Goal: Information Seeking & Learning: Check status

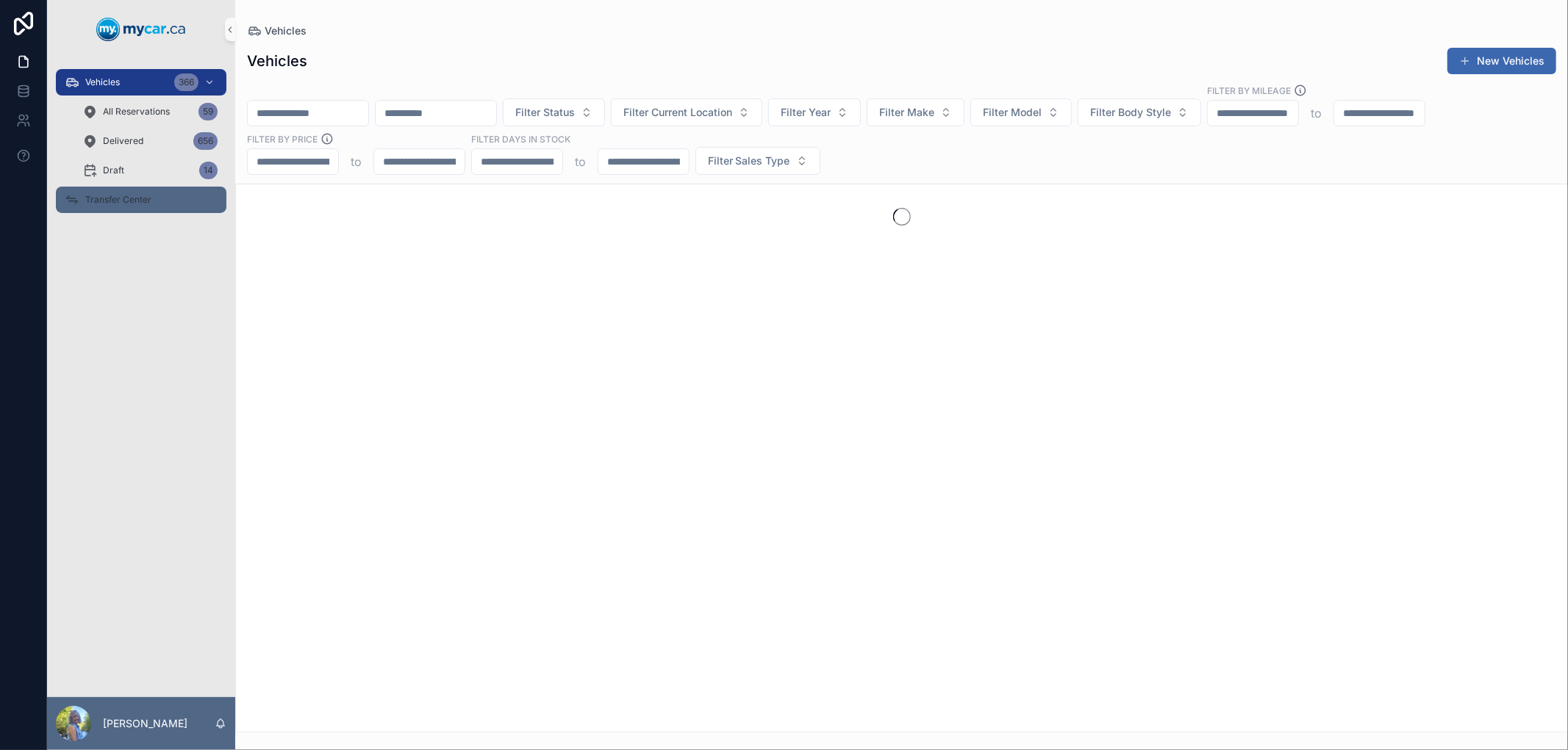
click at [121, 189] on div "Transfer Center" at bounding box center [141, 200] width 153 height 23
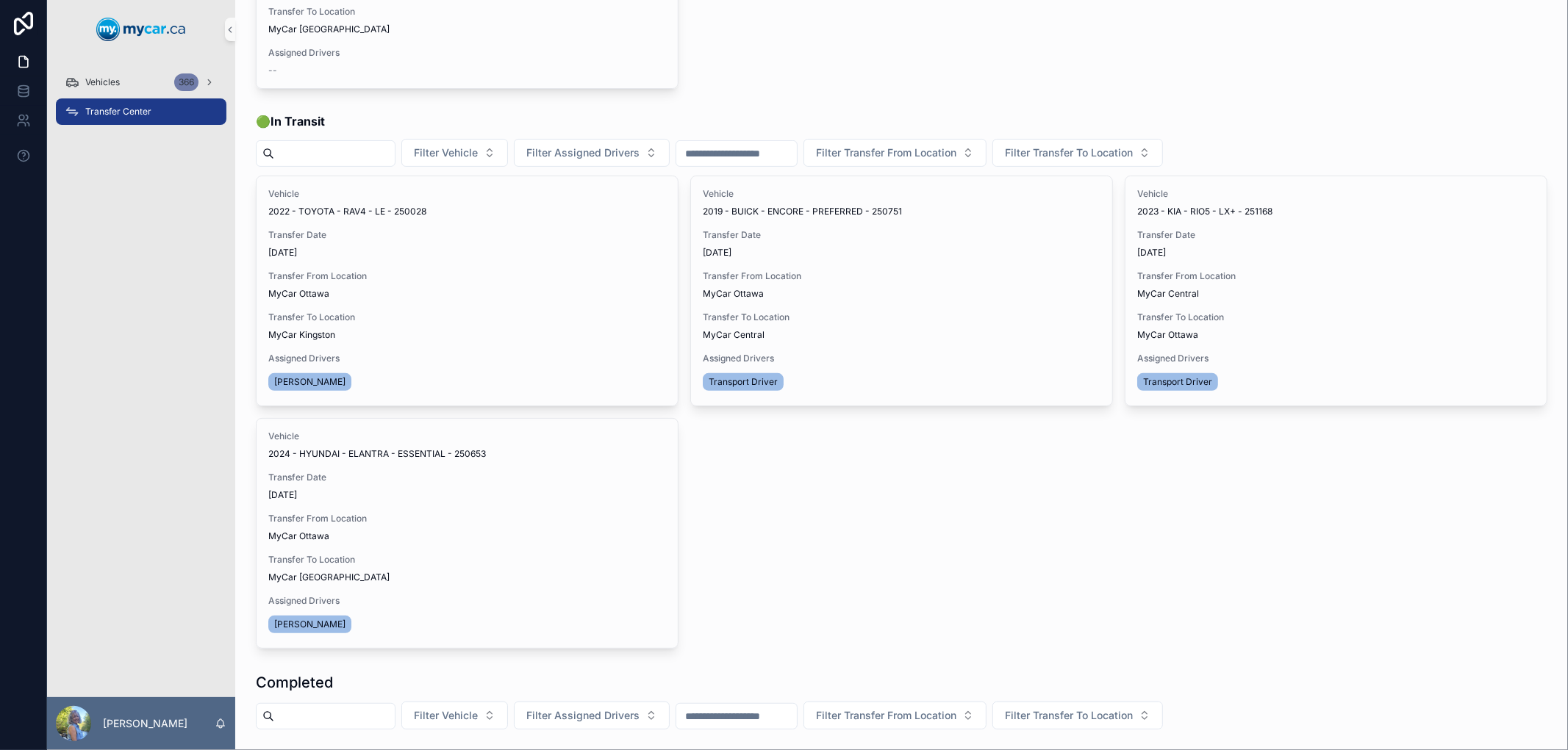
scroll to position [245, 0]
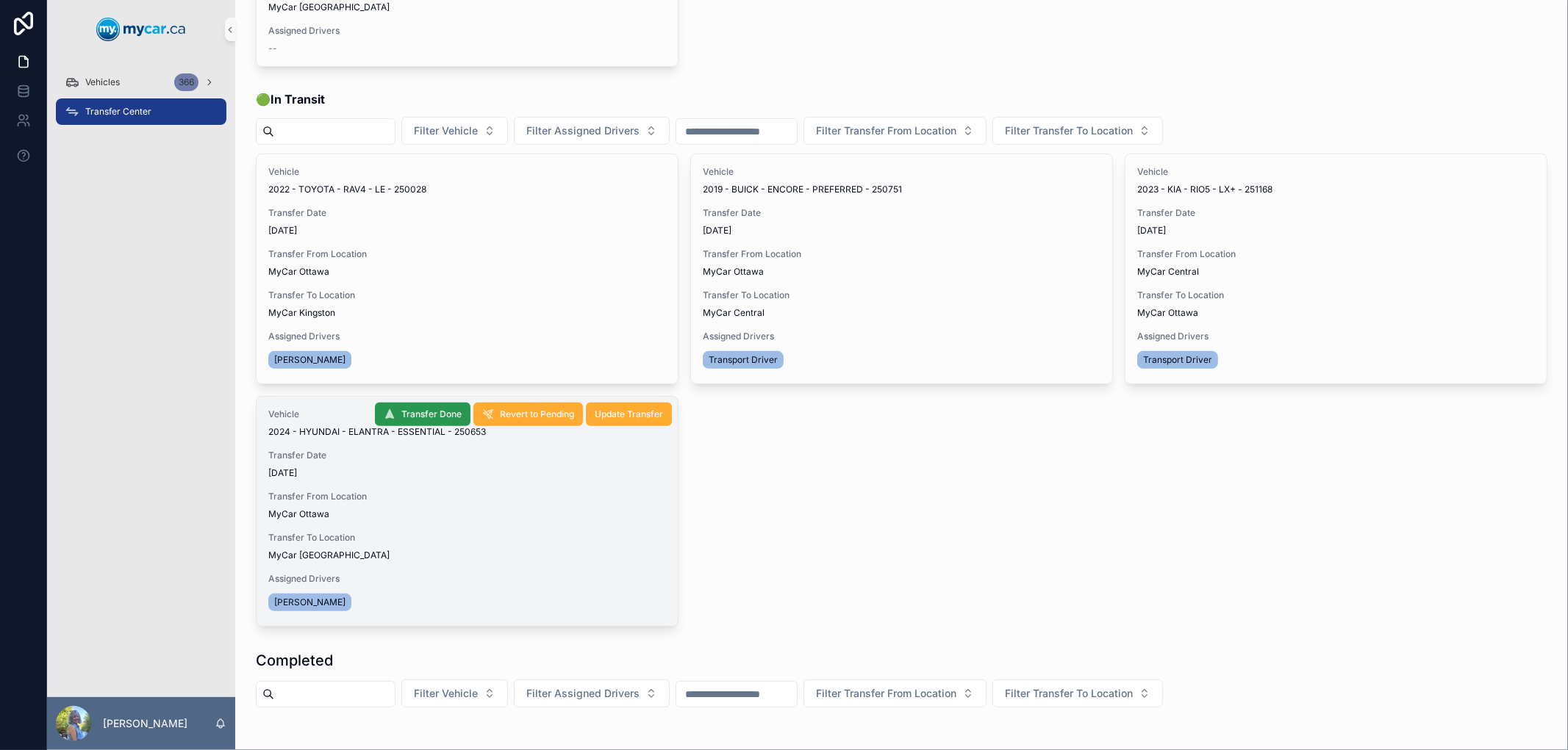
click at [434, 412] on span "Transfer Done" at bounding box center [432, 415] width 60 height 12
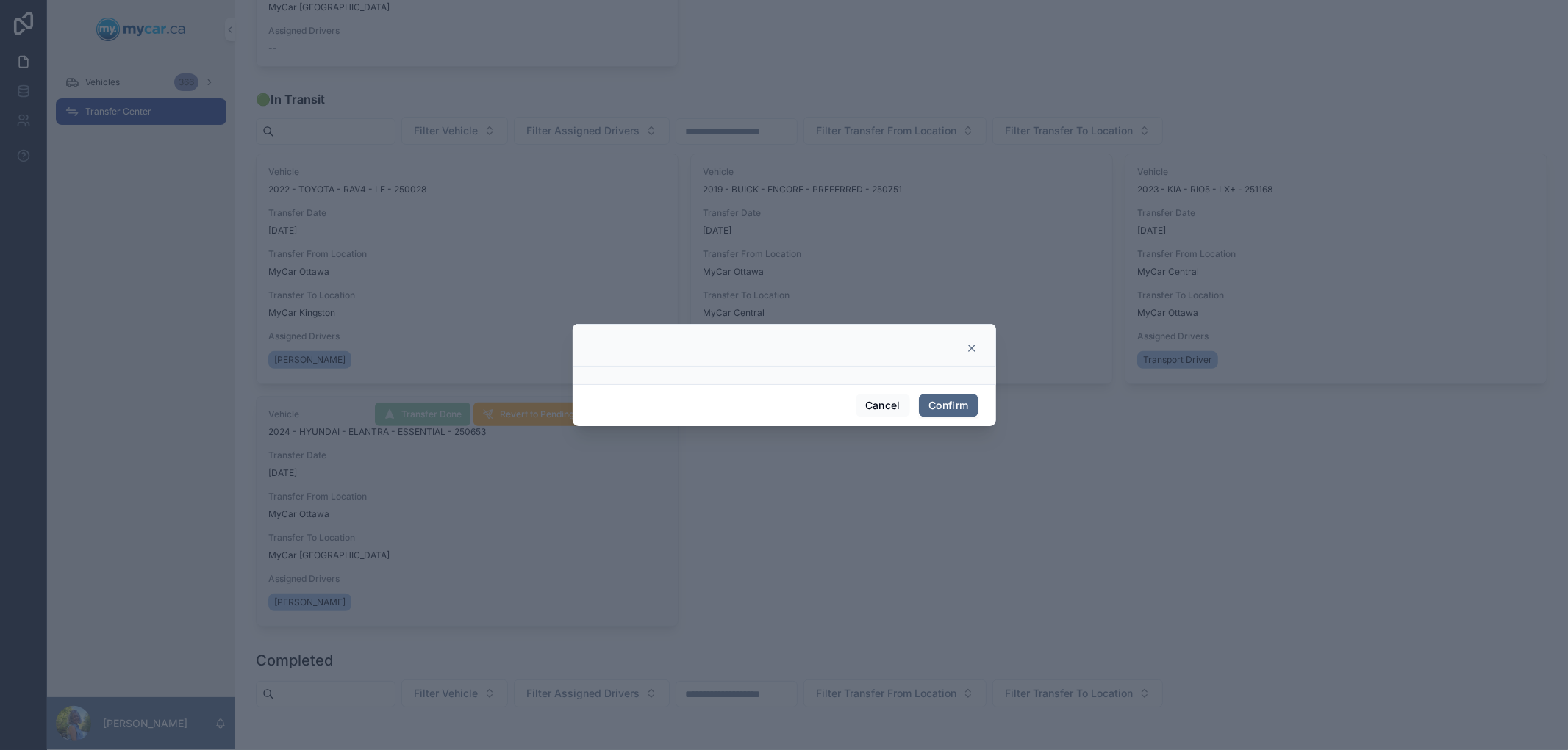
click at [954, 407] on button "Confirm" at bounding box center [948, 405] width 58 height 23
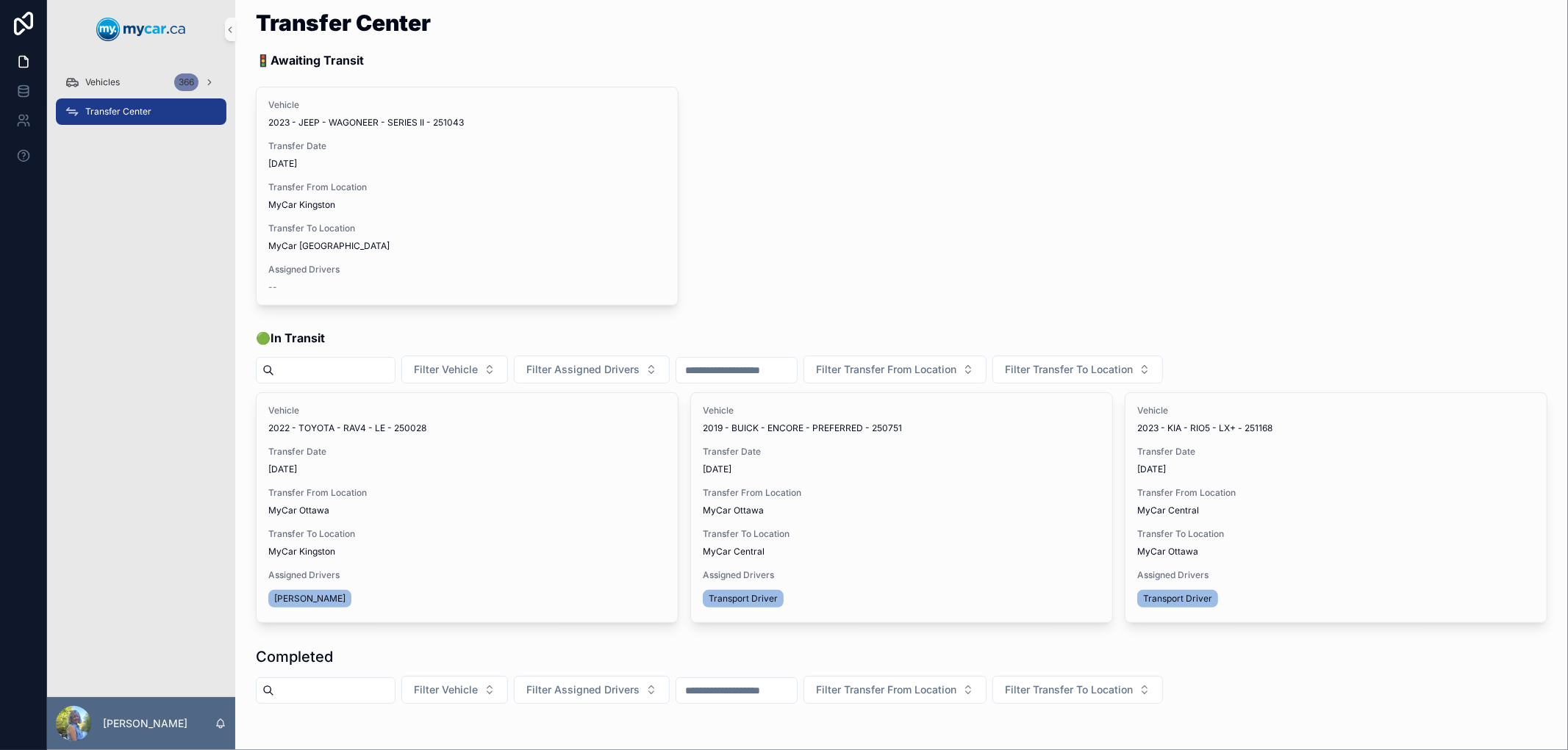
scroll to position [0, 0]
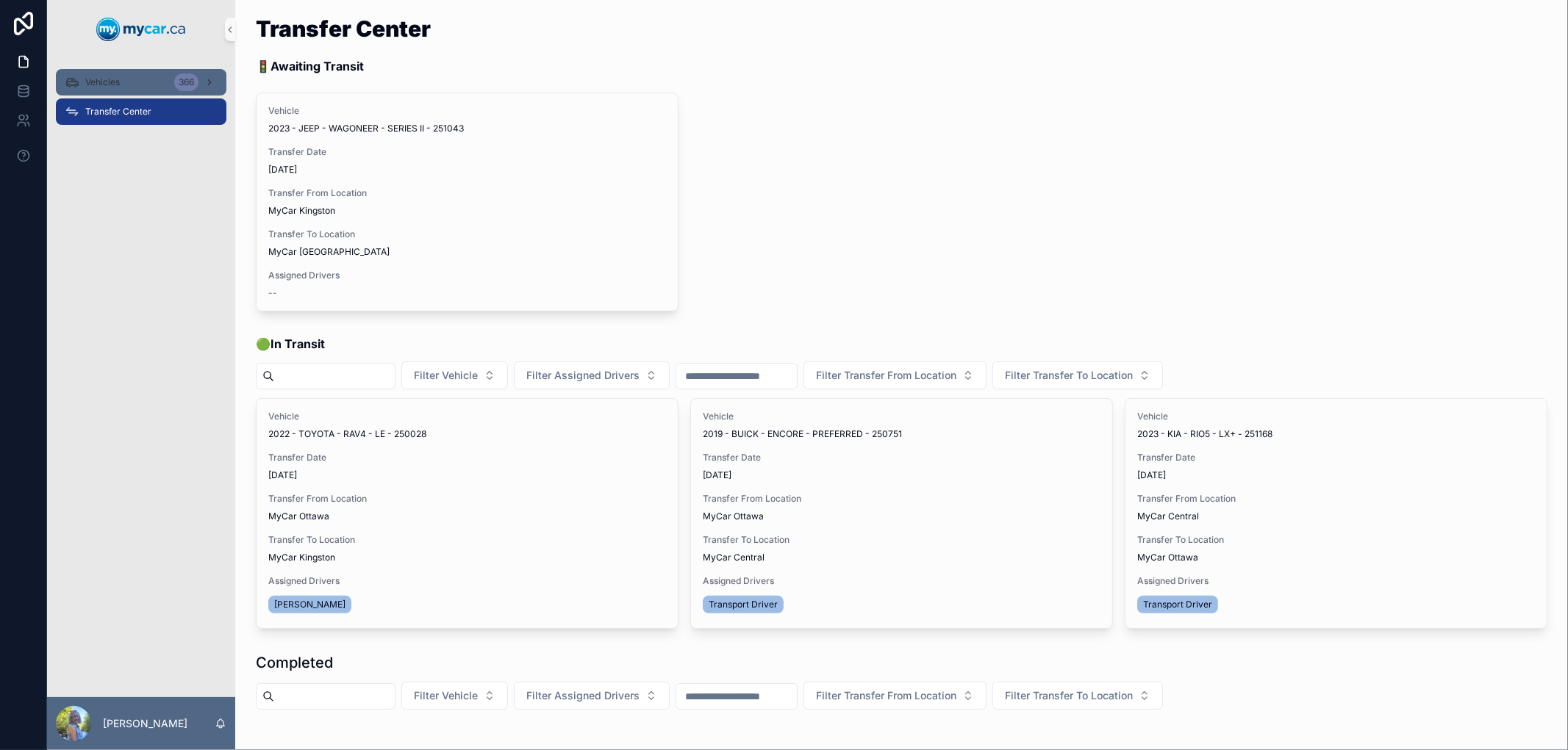
click at [124, 83] on div "Vehicles 366" at bounding box center [141, 82] width 153 height 23
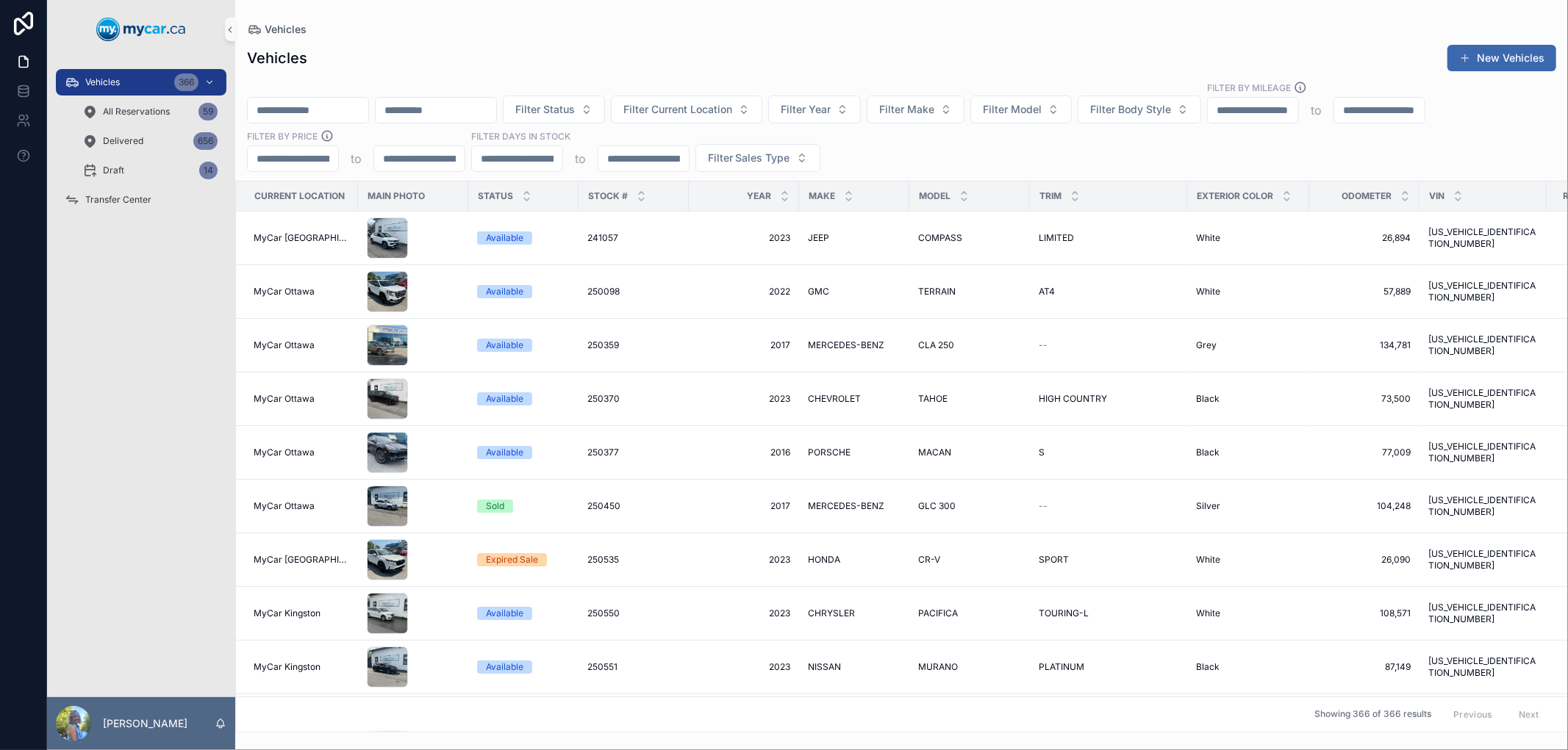
click at [296, 107] on input "scrollable content" at bounding box center [308, 110] width 120 height 21
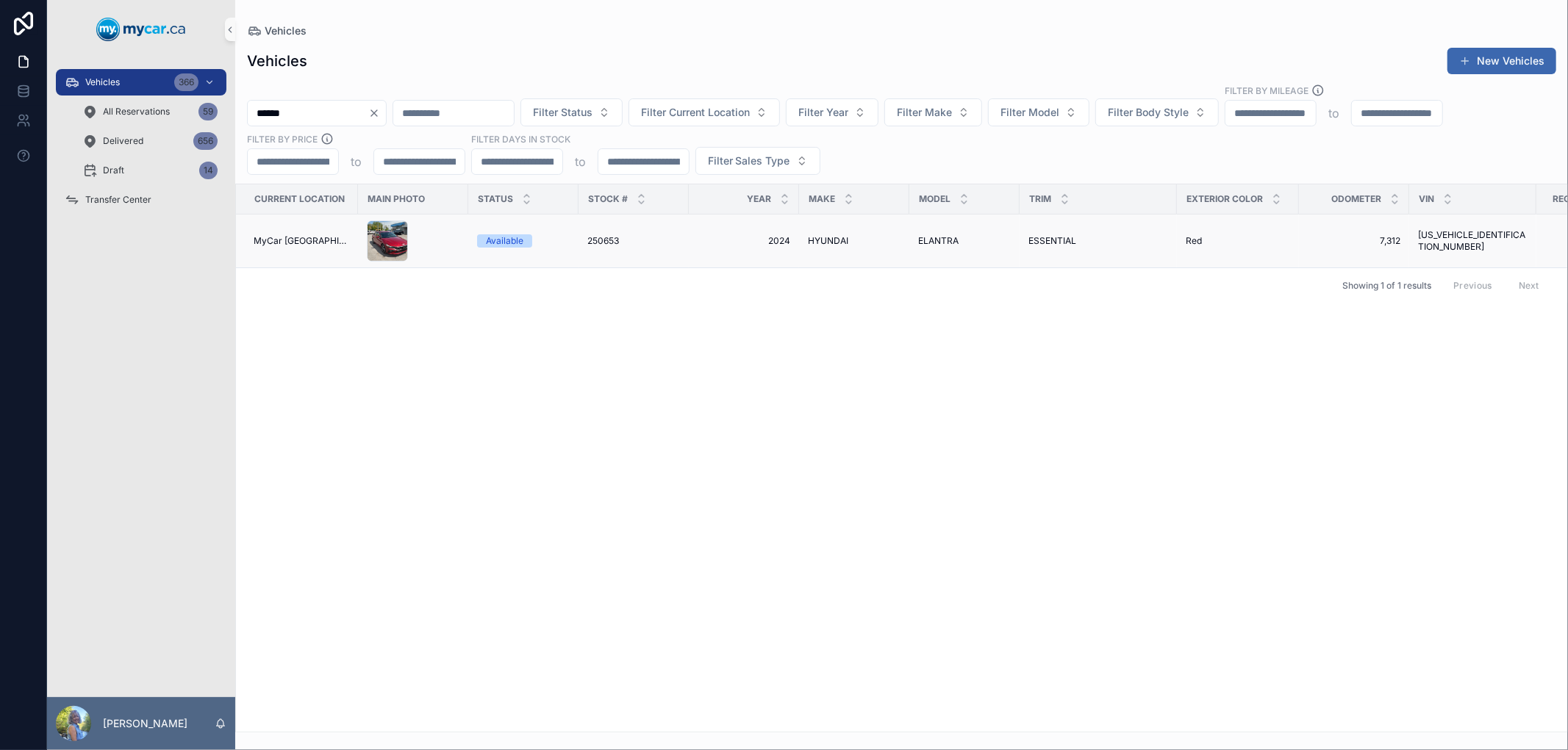
type input "******"
click at [814, 238] on span "HYUNDAI" at bounding box center [827, 241] width 40 height 12
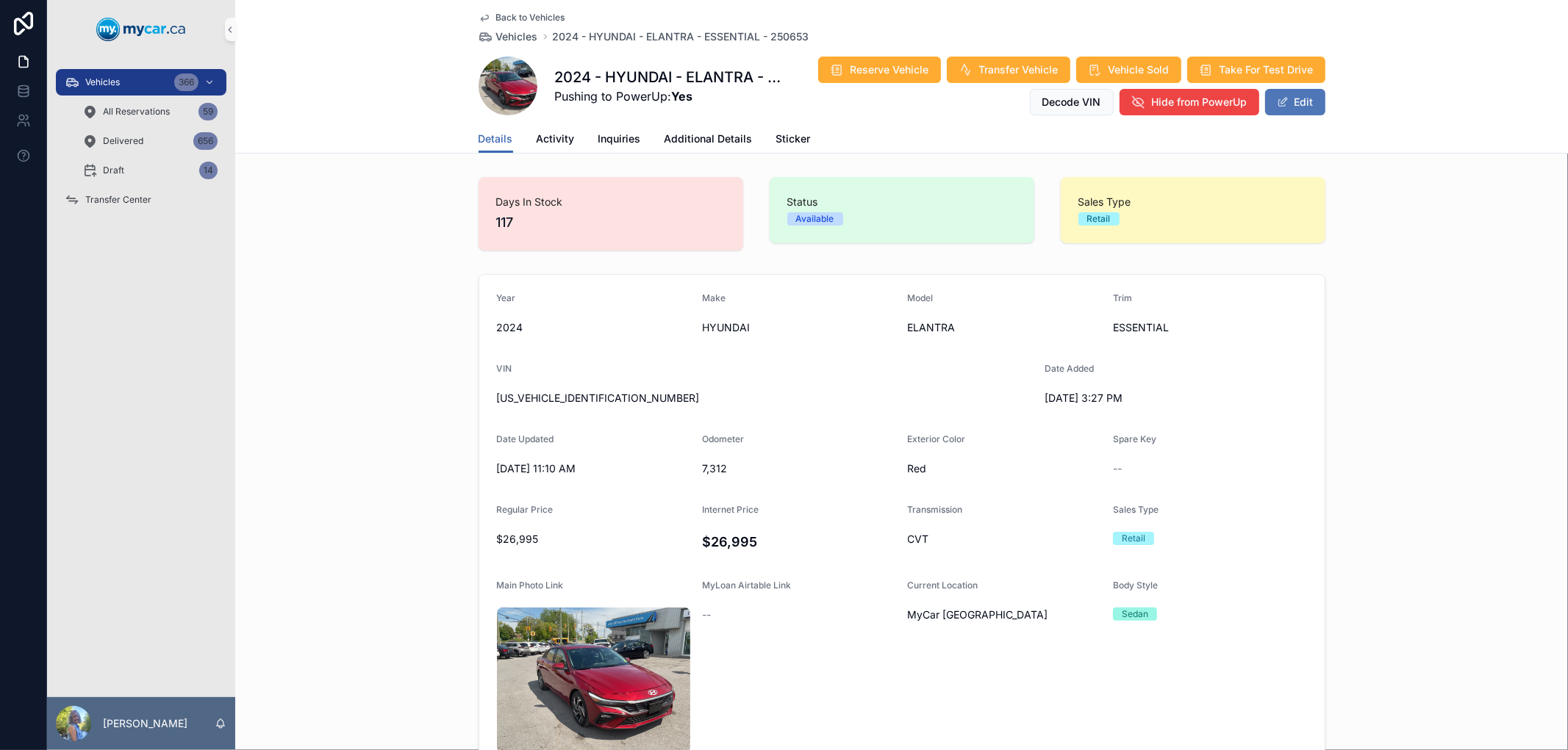
click at [1299, 103] on button "Edit" at bounding box center [1295, 101] width 60 height 27
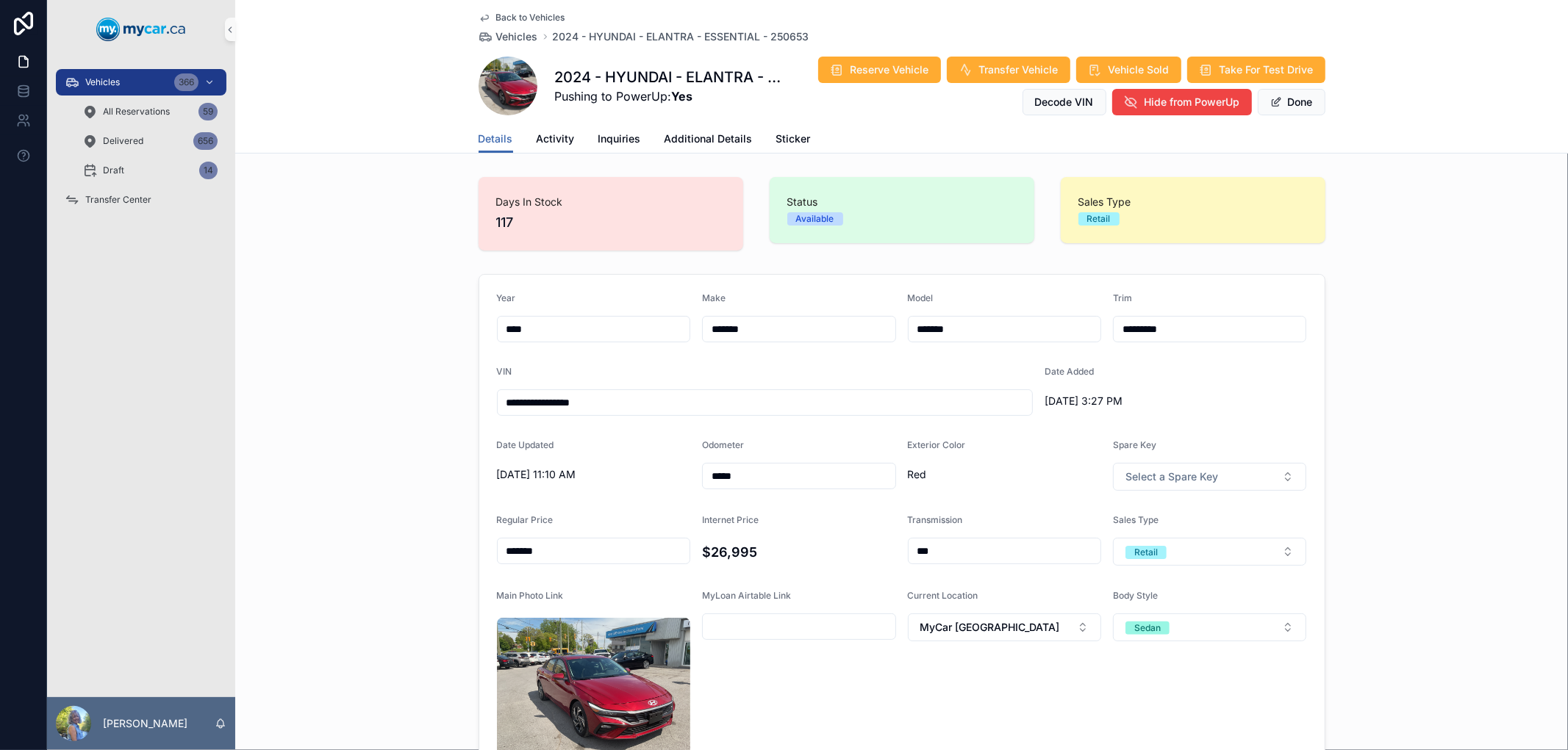
drag, startPoint x: 788, startPoint y: 469, endPoint x: 684, endPoint y: 471, distance: 104.0
click at [684, 471] on form "**********" at bounding box center [901, 567] width 845 height 584
paste input "scrollable content"
type input "*****"
click at [1295, 93] on button "Done" at bounding box center [1291, 101] width 68 height 27
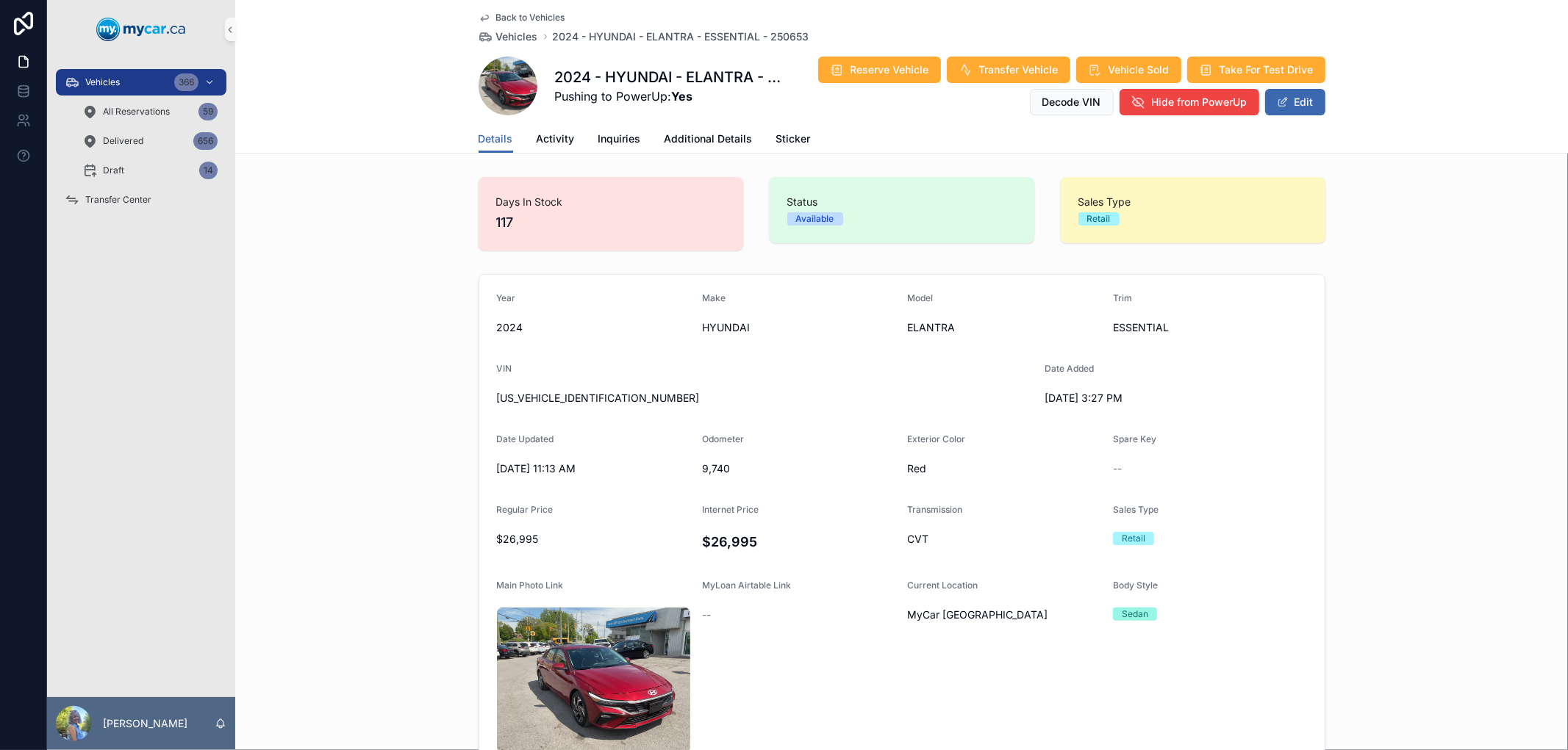
click at [408, 275] on div "Year 2024 Make HYUNDAI Model ELANTRA Trim ESSENTIAL VIN KMHLM4DG6RU775209 Date …" at bounding box center [901, 560] width 1332 height 584
click at [138, 199] on span "Transfer Center" at bounding box center [118, 200] width 66 height 12
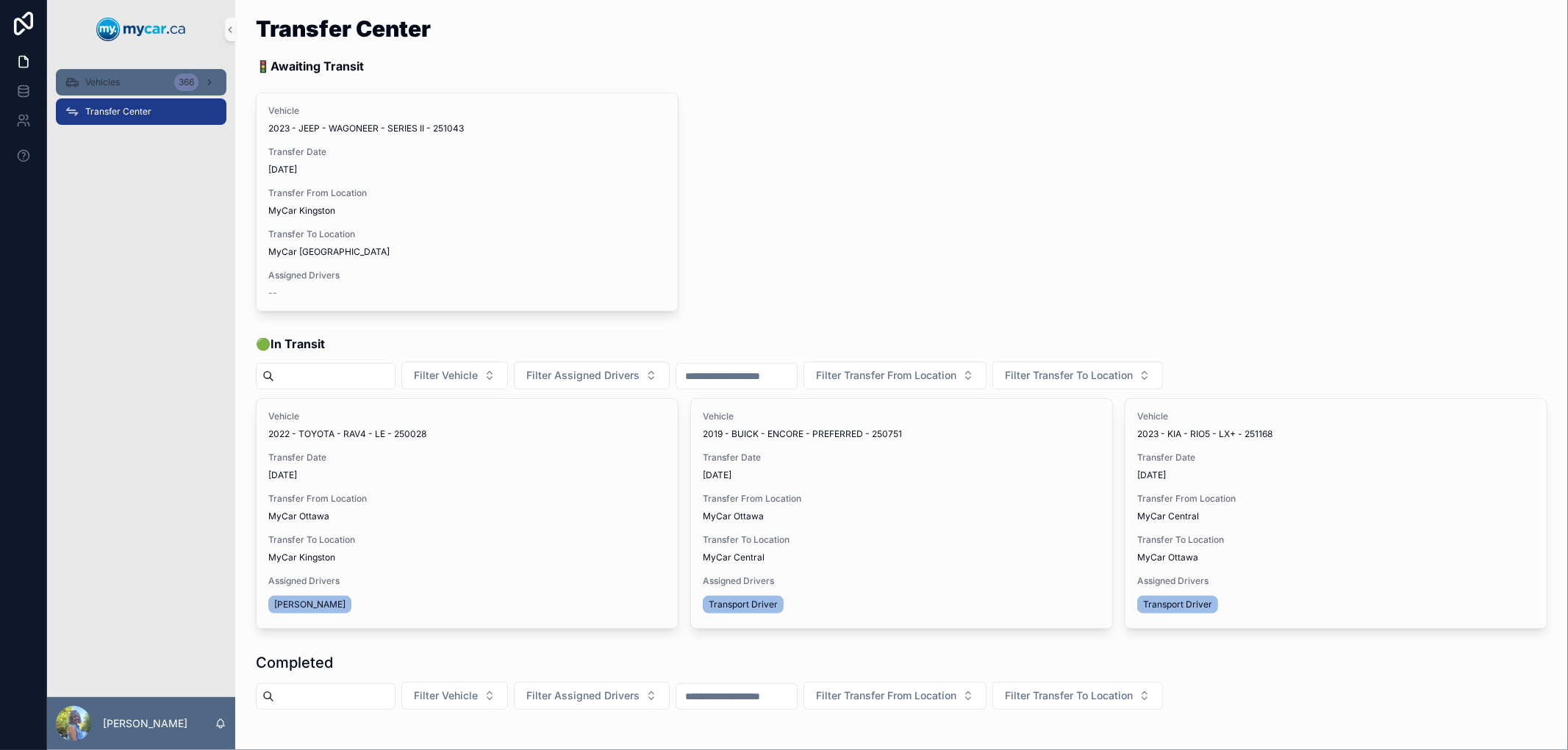
click at [78, 78] on icon "scrollable content" at bounding box center [71, 82] width 15 height 15
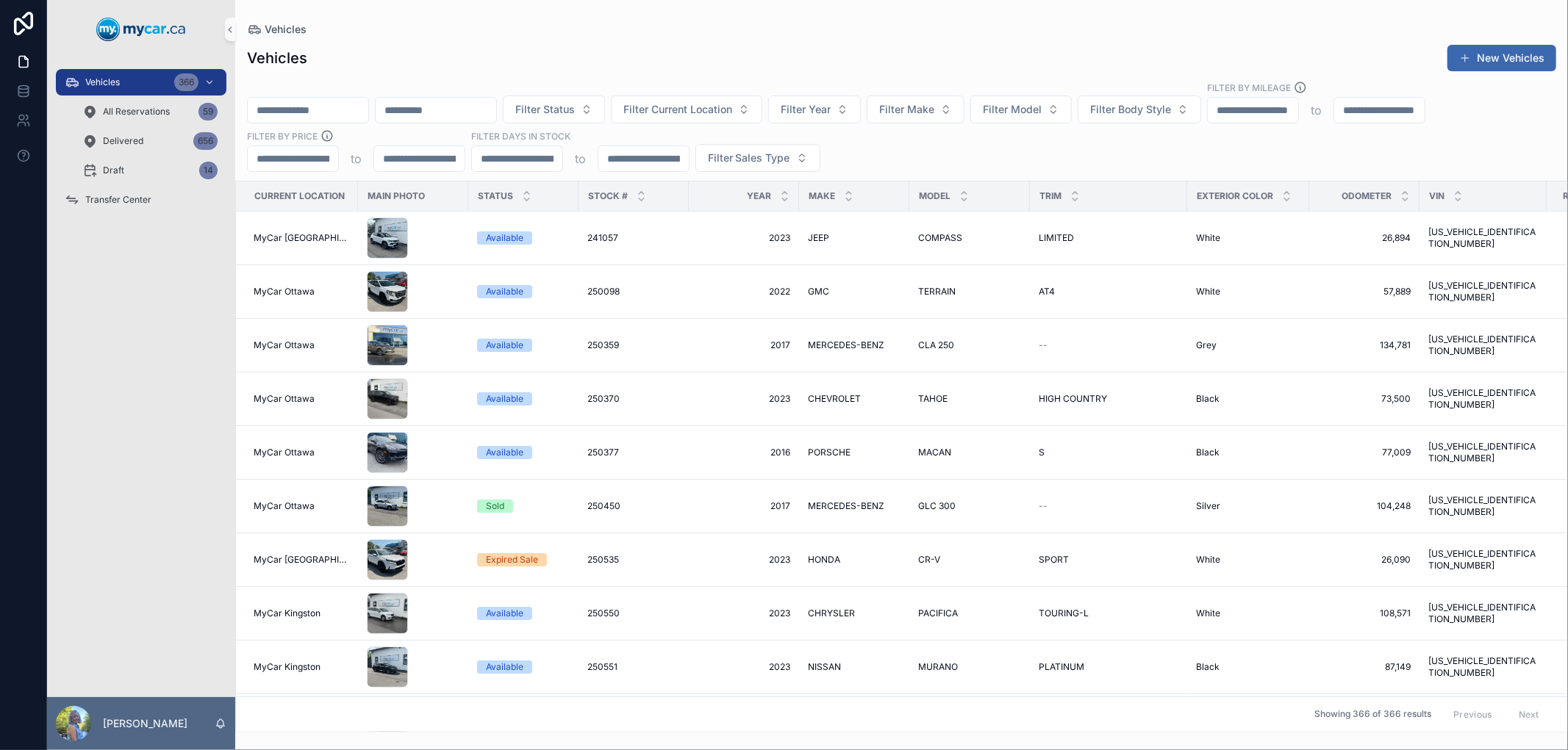
click at [321, 105] on input "scrollable content" at bounding box center [308, 110] width 120 height 21
paste input "******"
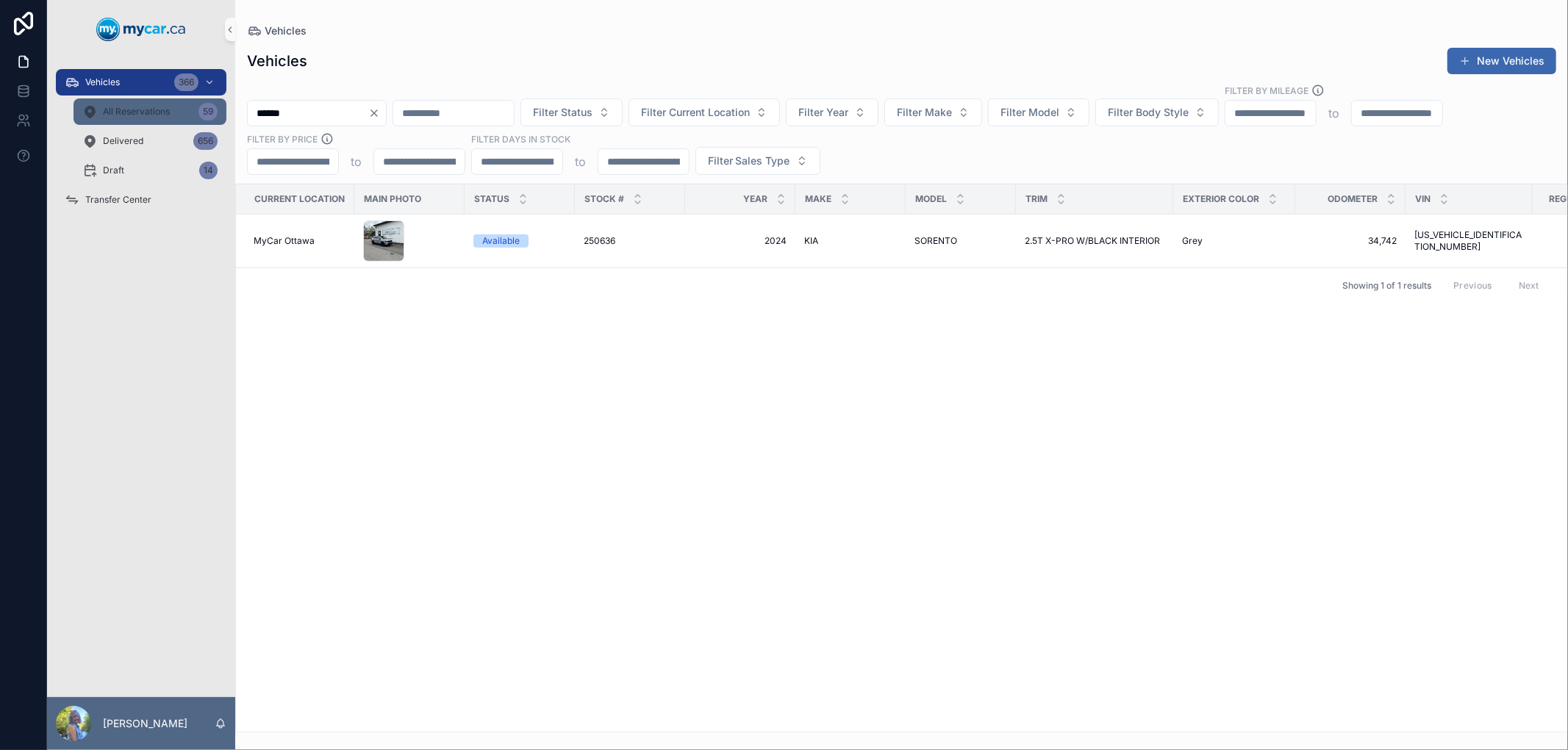
drag, startPoint x: 368, startPoint y: 114, endPoint x: 224, endPoint y: 114, distance: 144.0
click at [224, 114] on div "Vehicles 366 All Reservations 59 Delivered 656 Draft 14 Transfer Center Laurie …" at bounding box center [808, 375] width 1521 height 750
paste input "scrollable content"
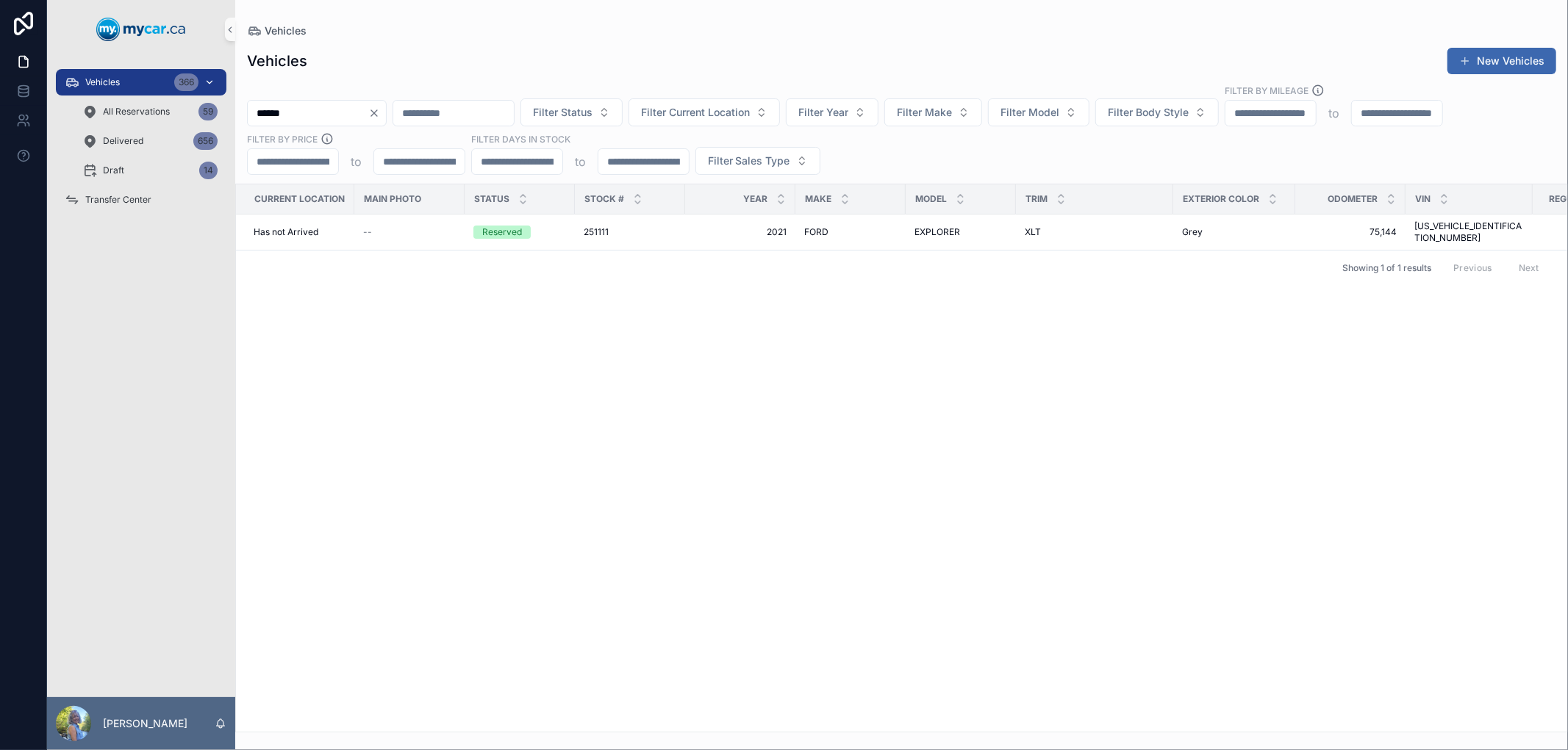
click at [98, 78] on span "Vehicles" at bounding box center [102, 83] width 34 height 12
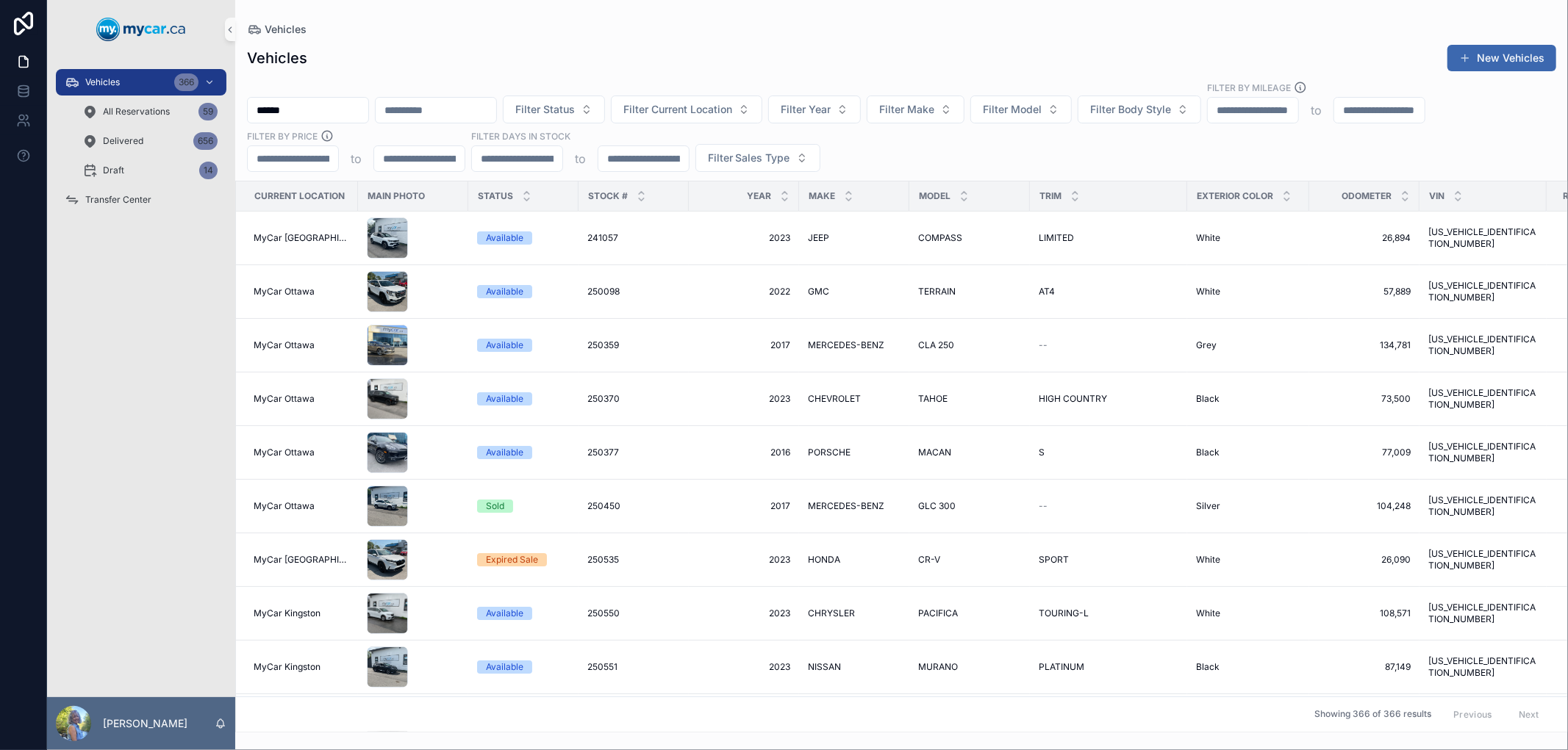
drag, startPoint x: 327, startPoint y: 105, endPoint x: 248, endPoint y: 103, distance: 79.0
click at [248, 103] on input "******" at bounding box center [308, 110] width 120 height 21
paste input "scrollable content"
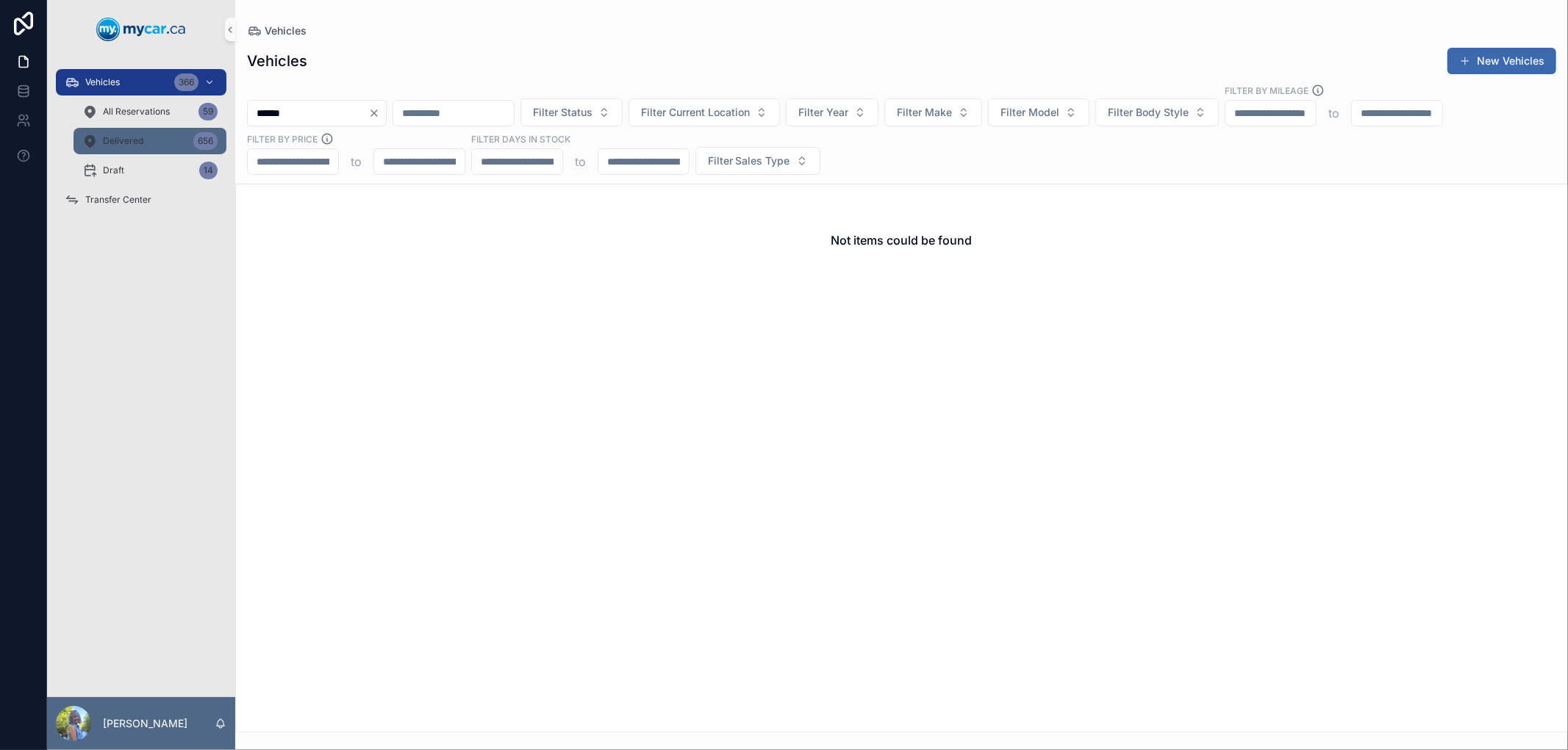
type input "******"
click at [155, 134] on div "Delivered 656" at bounding box center [150, 140] width 135 height 23
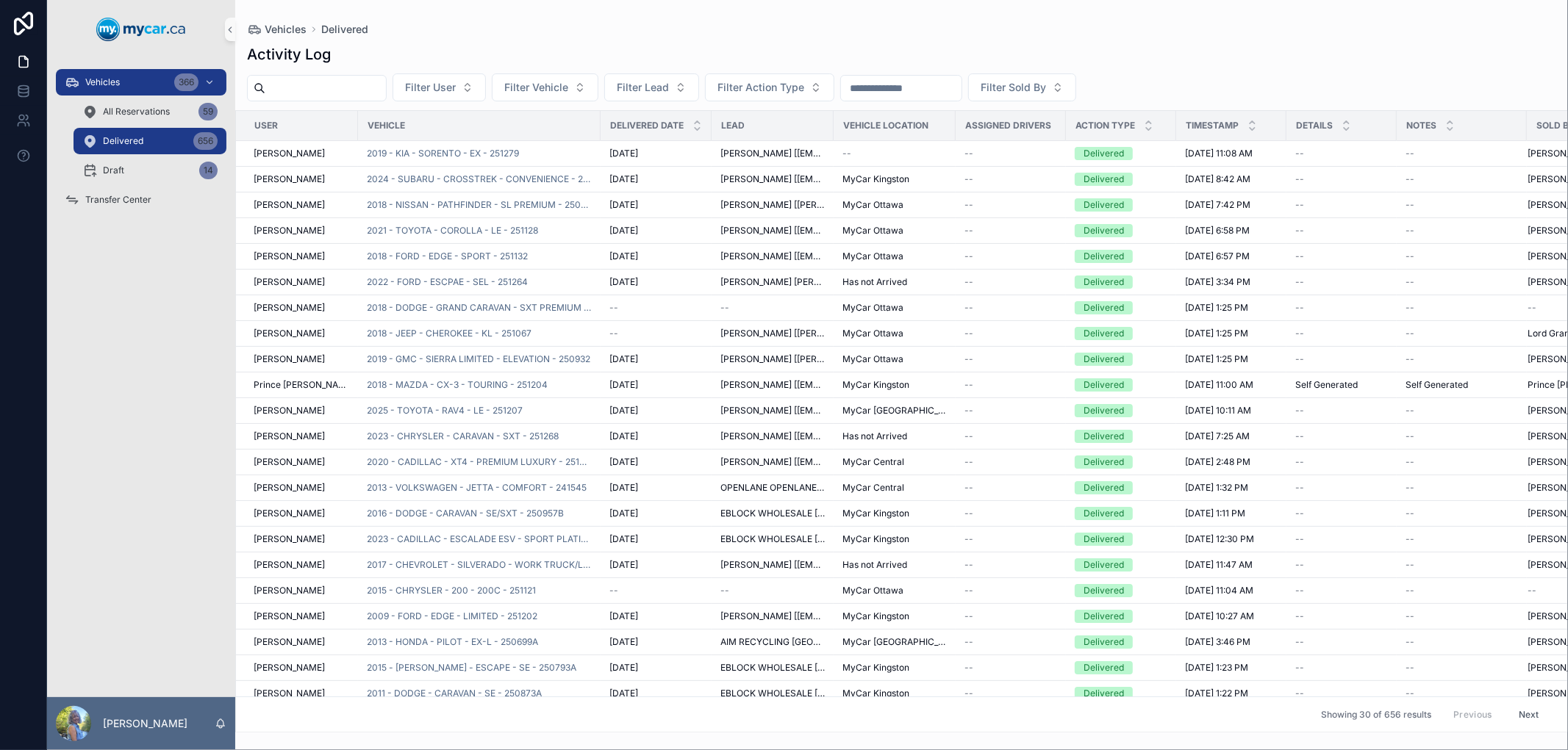
click at [317, 87] on input "scrollable content" at bounding box center [325, 89] width 120 height 21
paste input "******"
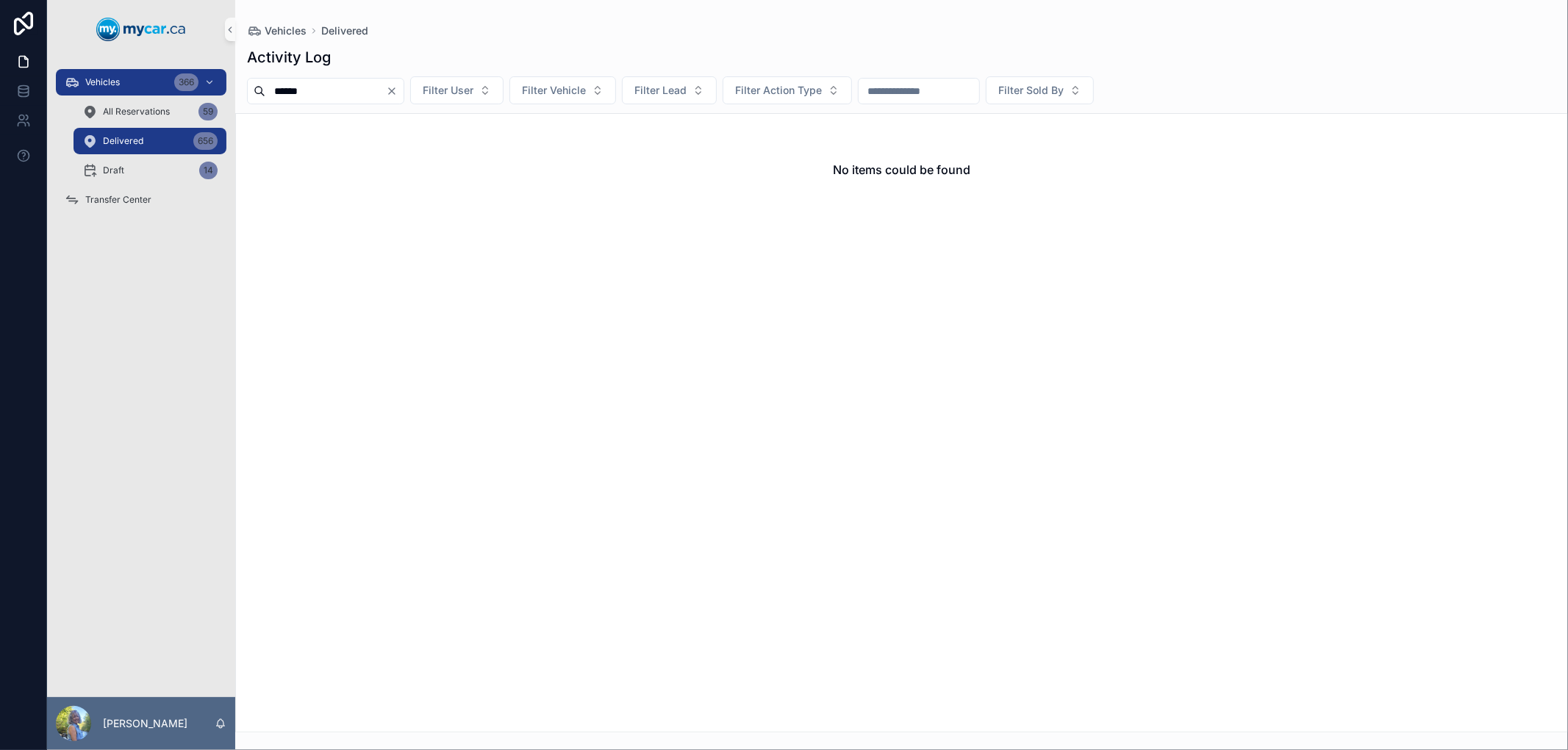
drag, startPoint x: 339, startPoint y: 90, endPoint x: 250, endPoint y: 81, distance: 89.5
click at [250, 81] on div "******" at bounding box center [325, 91] width 157 height 27
paste input "scrollable content"
type input "******"
click at [89, 81] on span "Vehicles" at bounding box center [102, 83] width 34 height 12
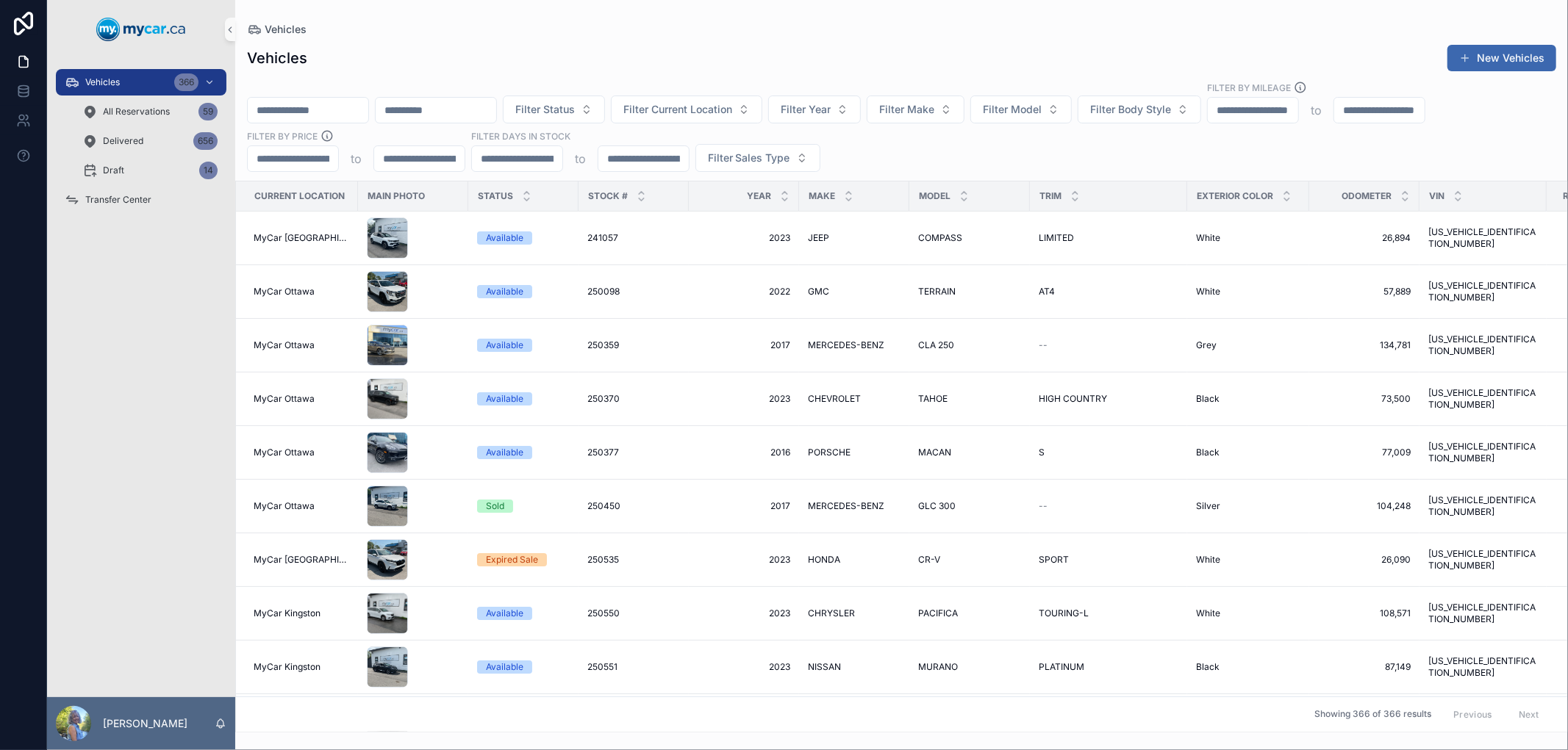
click at [335, 112] on input "scrollable content" at bounding box center [308, 110] width 120 height 21
paste input "******"
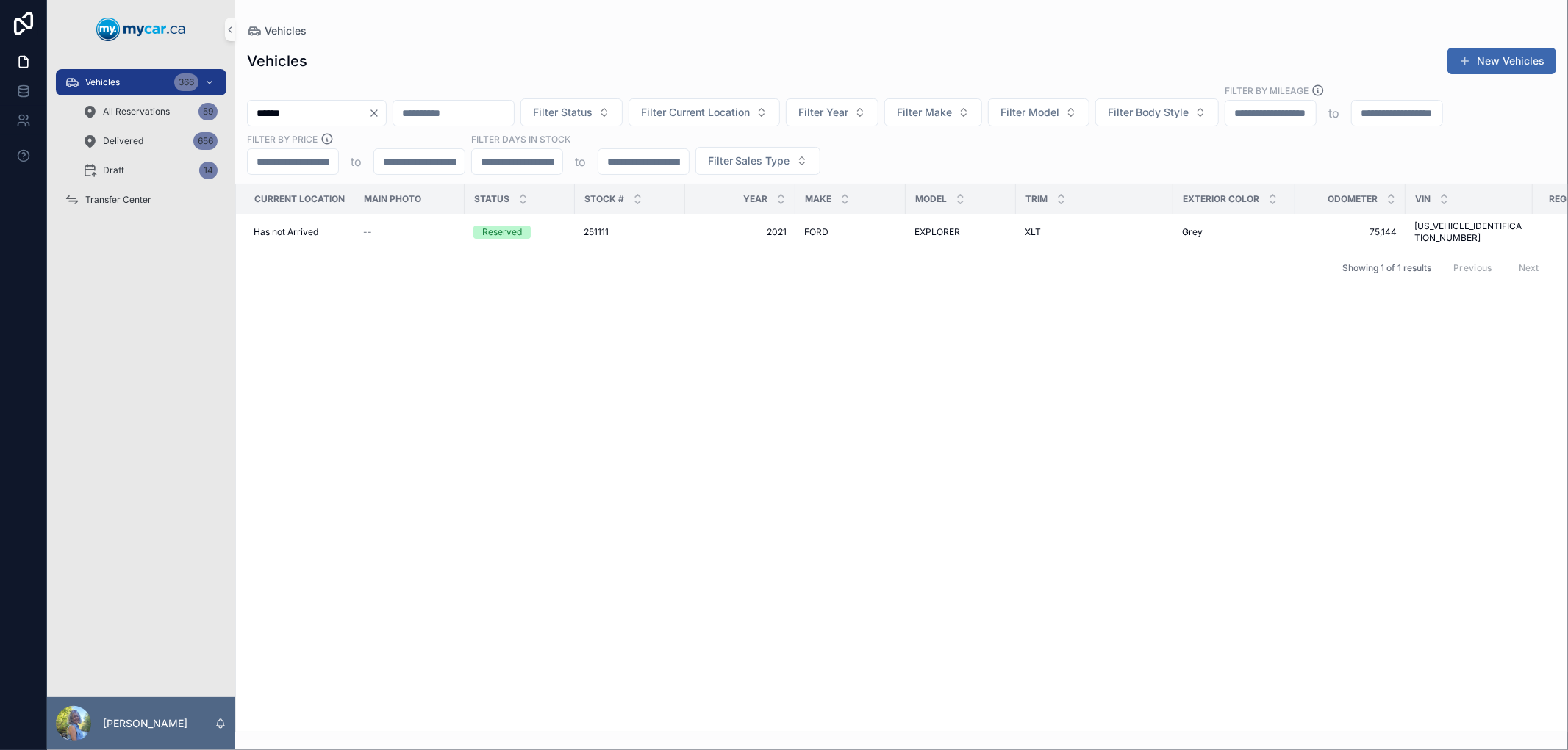
drag, startPoint x: 307, startPoint y: 114, endPoint x: 247, endPoint y: 114, distance: 60.0
click at [248, 114] on input "******" at bounding box center [308, 114] width 120 height 21
click at [261, 114] on input "******" at bounding box center [308, 114] width 120 height 21
drag, startPoint x: 340, startPoint y: 120, endPoint x: 239, endPoint y: 119, distance: 101.0
click at [239, 119] on div "****** Filter Status Filter Current Location Filter Year Filter Make Filter Mod…" at bounding box center [901, 129] width 1332 height 91
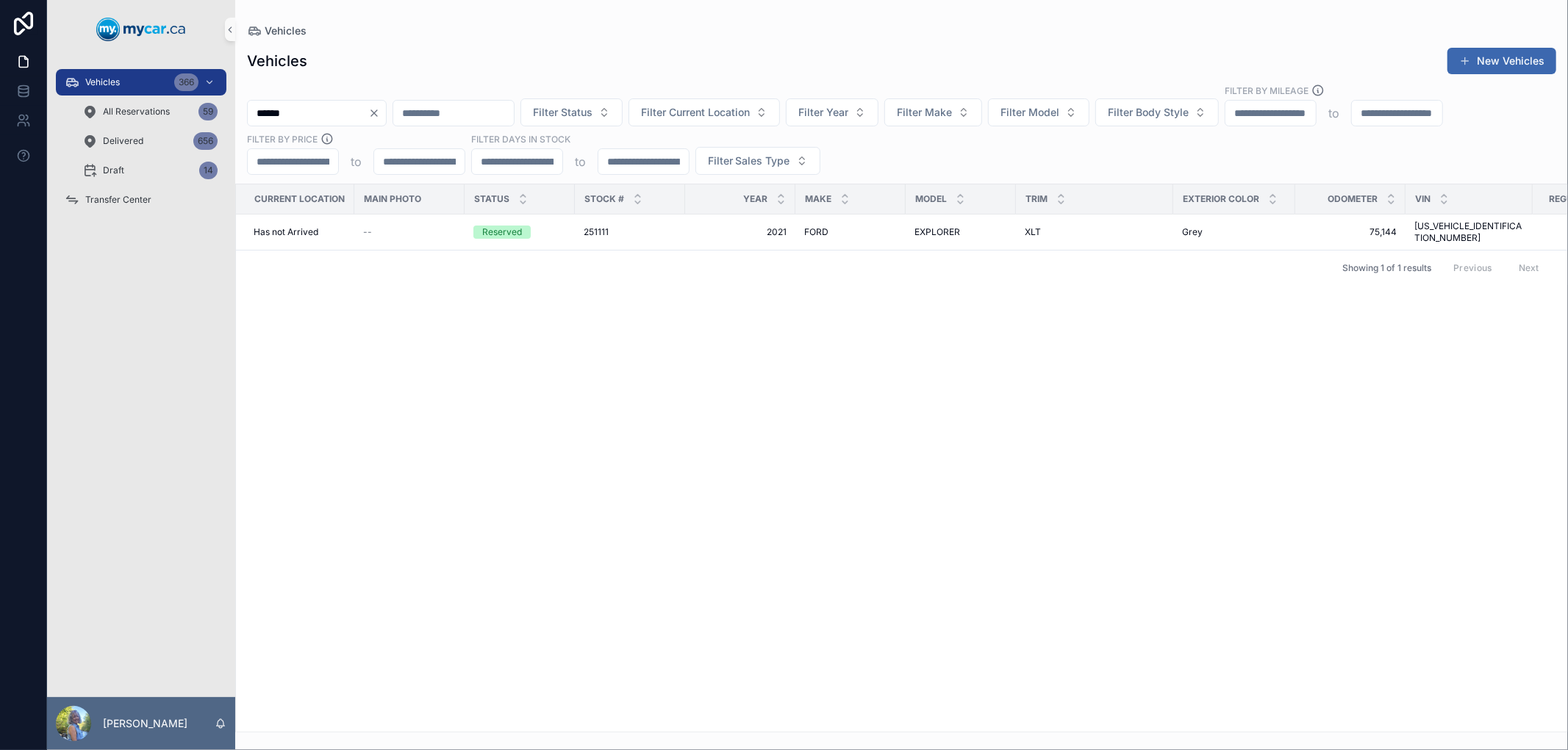
paste input "scrollable content"
drag, startPoint x: 306, startPoint y: 110, endPoint x: 224, endPoint y: 110, distance: 82.0
click at [224, 110] on div "Vehicles 366 All Reservations 59 Delivered 656 Draft 14 Transfer Center Laurie …" at bounding box center [808, 375] width 1521 height 750
paste input "scrollable content"
drag, startPoint x: 319, startPoint y: 114, endPoint x: 218, endPoint y: 113, distance: 101.0
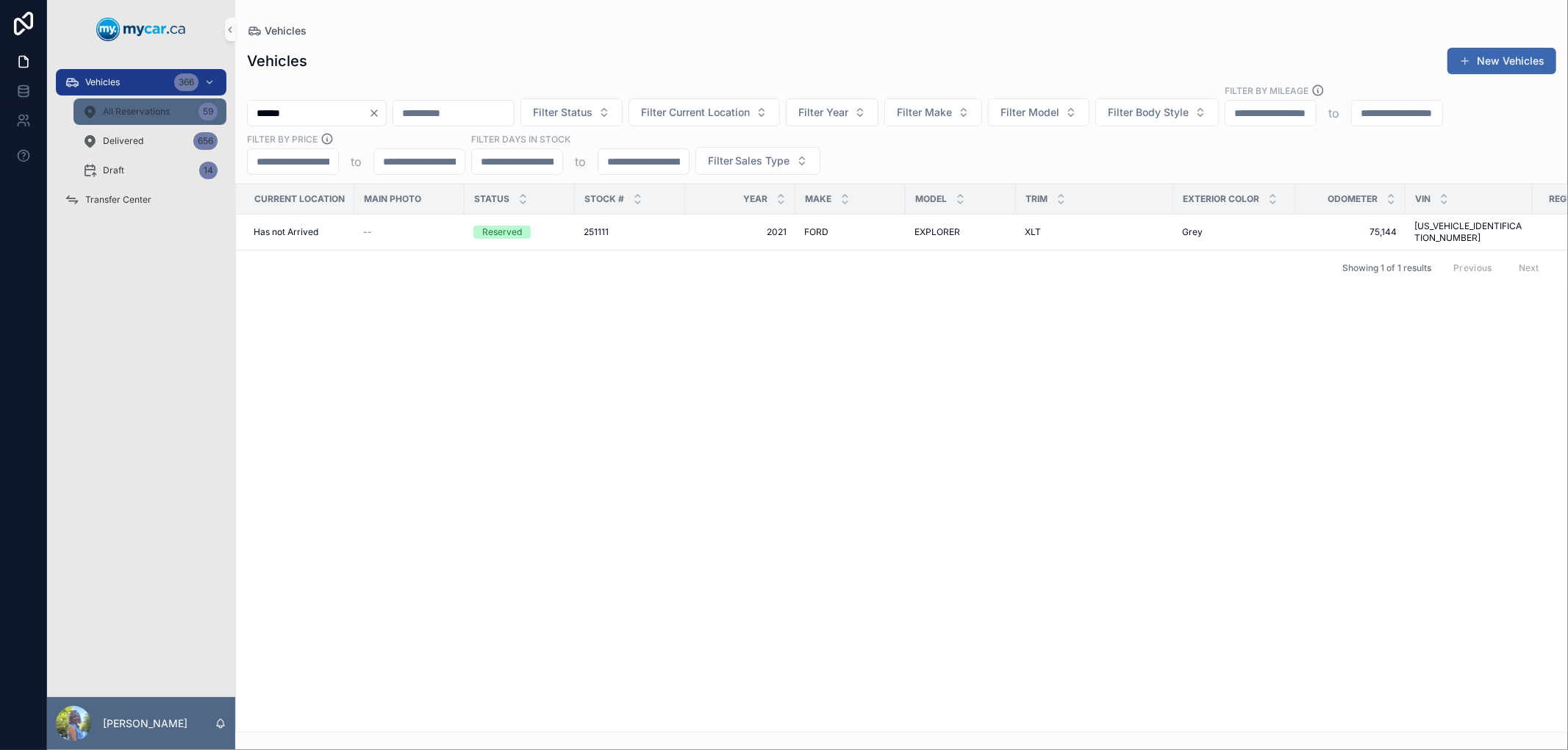
click at [218, 113] on div "Vehicles 366 All Reservations 59 Delivered 656 Draft 14 Transfer Center Laurie …" at bounding box center [808, 375] width 1521 height 750
paste input "scrollable content"
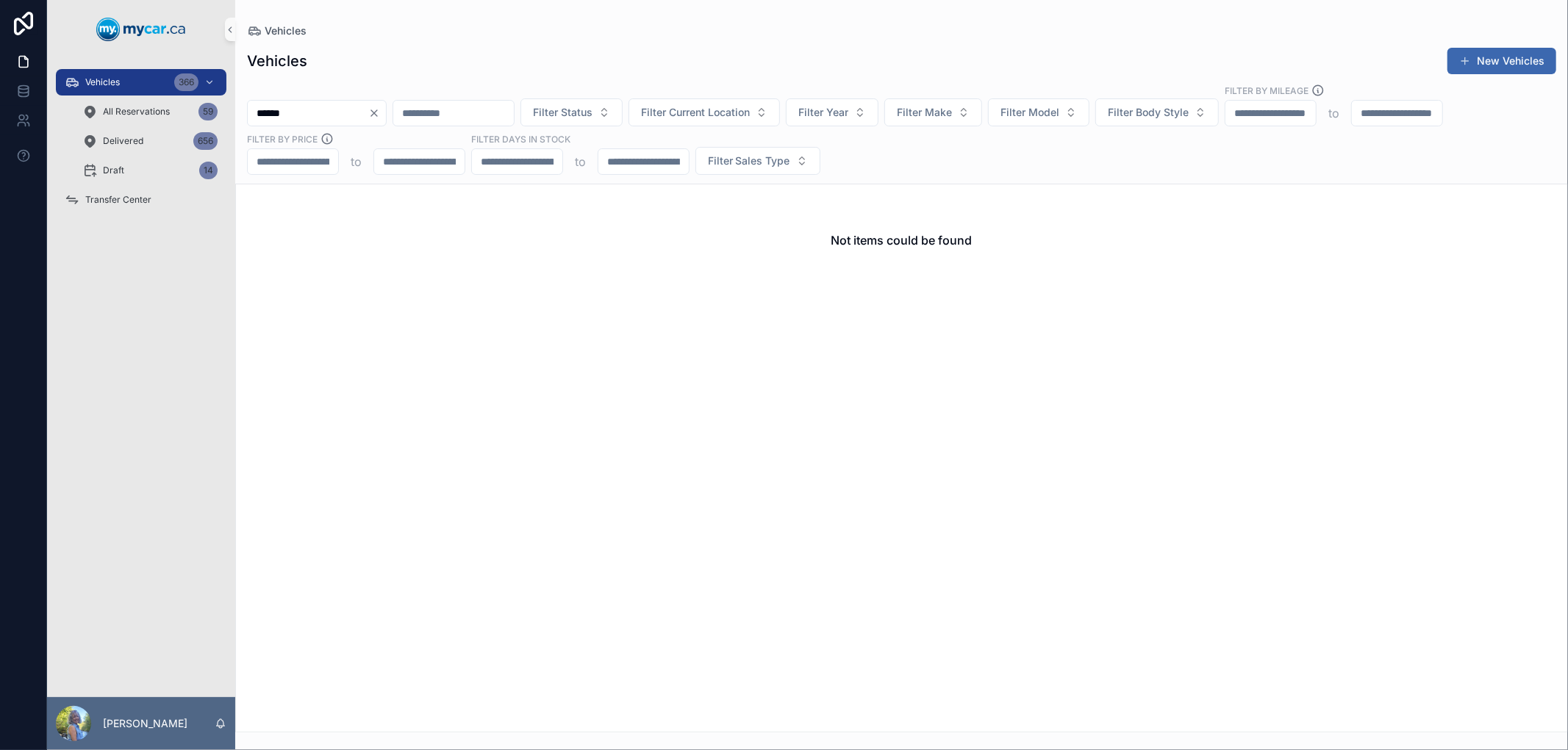
drag, startPoint x: 315, startPoint y: 110, endPoint x: 245, endPoint y: 112, distance: 70.0
click at [245, 112] on div "****** Filter Status Filter Current Location Filter Year Filter Make Filter Mod…" at bounding box center [901, 129] width 1332 height 91
click at [362, 116] on input "******" at bounding box center [308, 114] width 120 height 21
type input "******"
click at [164, 81] on div "Vehicles 366" at bounding box center [141, 82] width 153 height 23
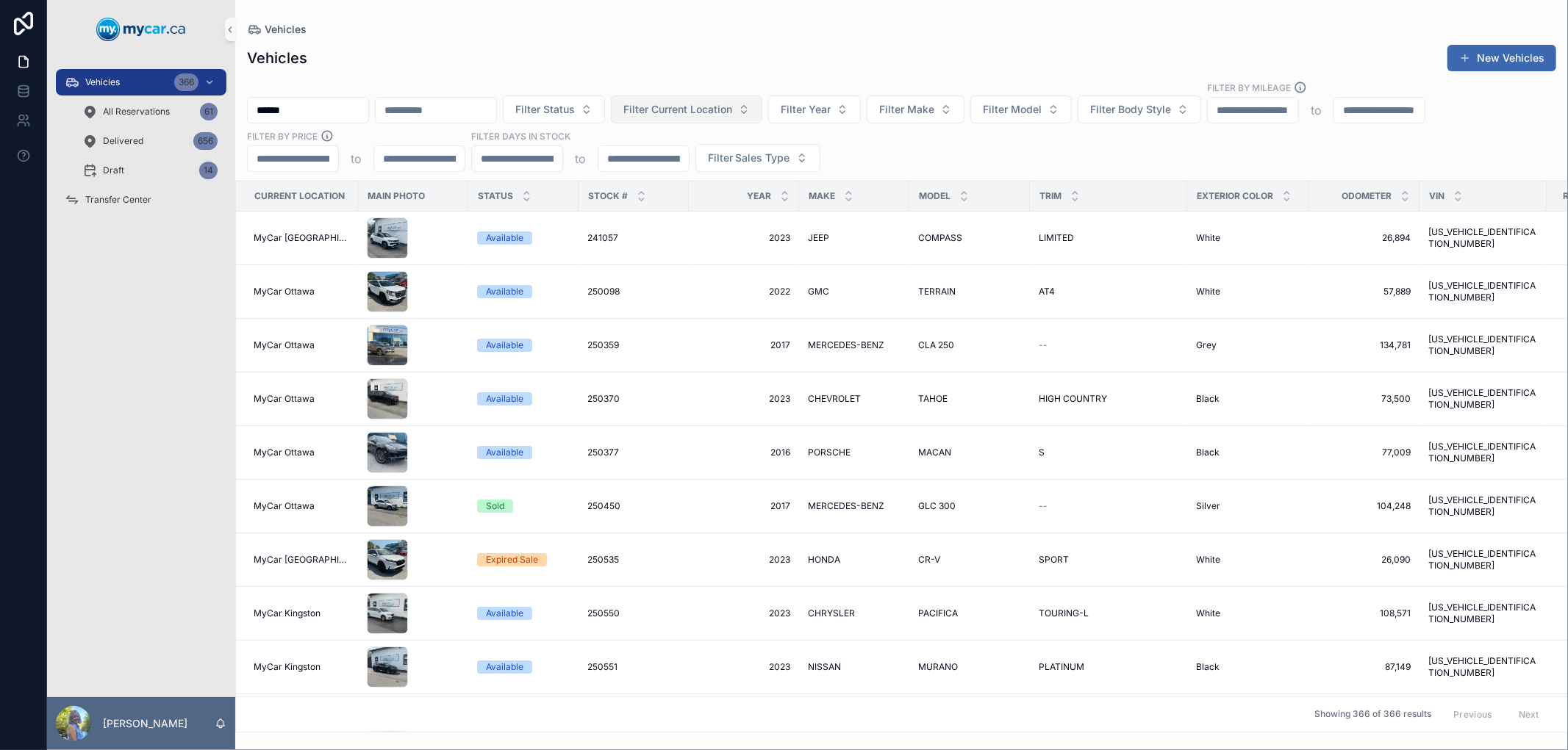
click at [721, 108] on span "Filter Current Location" at bounding box center [678, 109] width 108 height 15
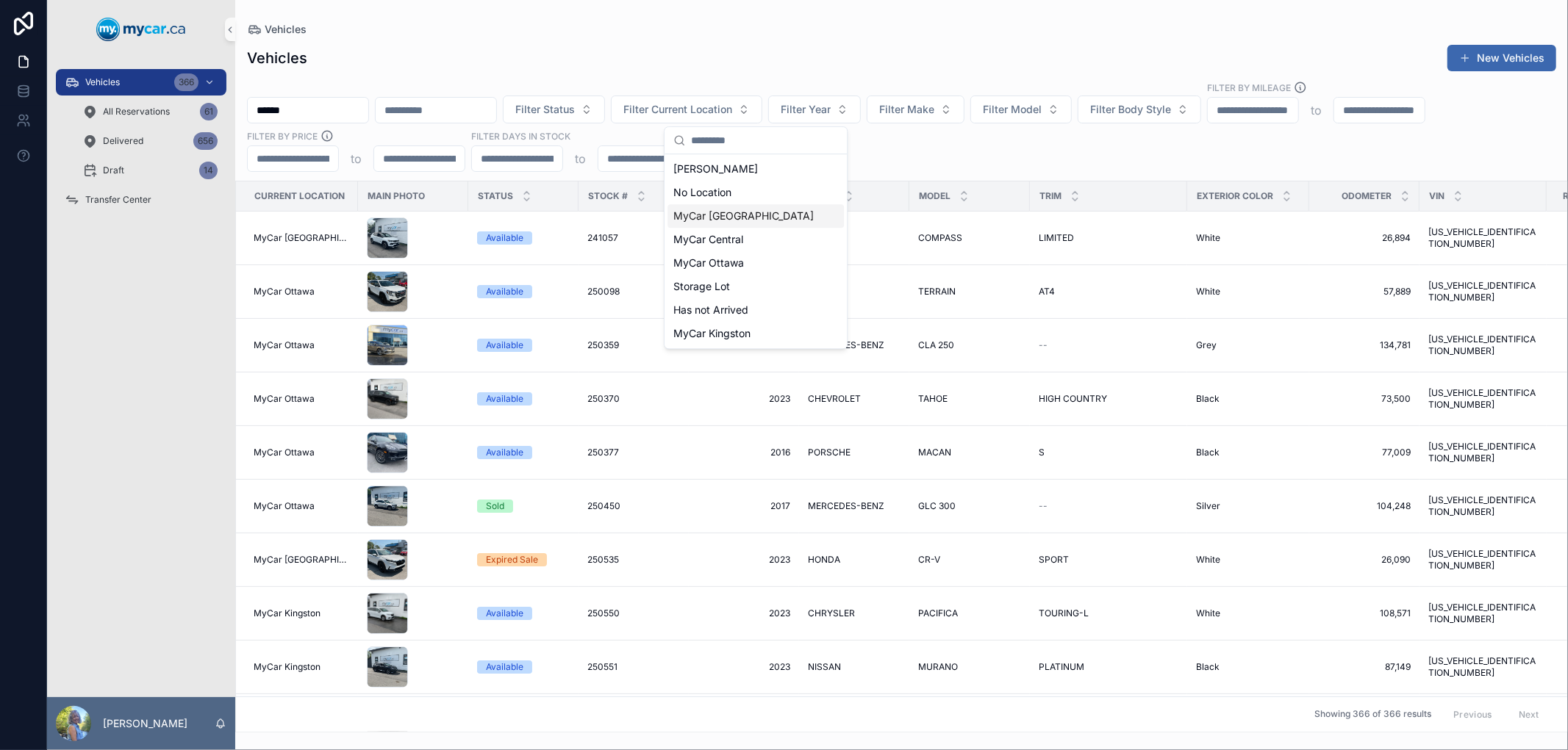
click at [731, 217] on span "MyCar [GEOGRAPHIC_DATA]" at bounding box center [743, 216] width 140 height 15
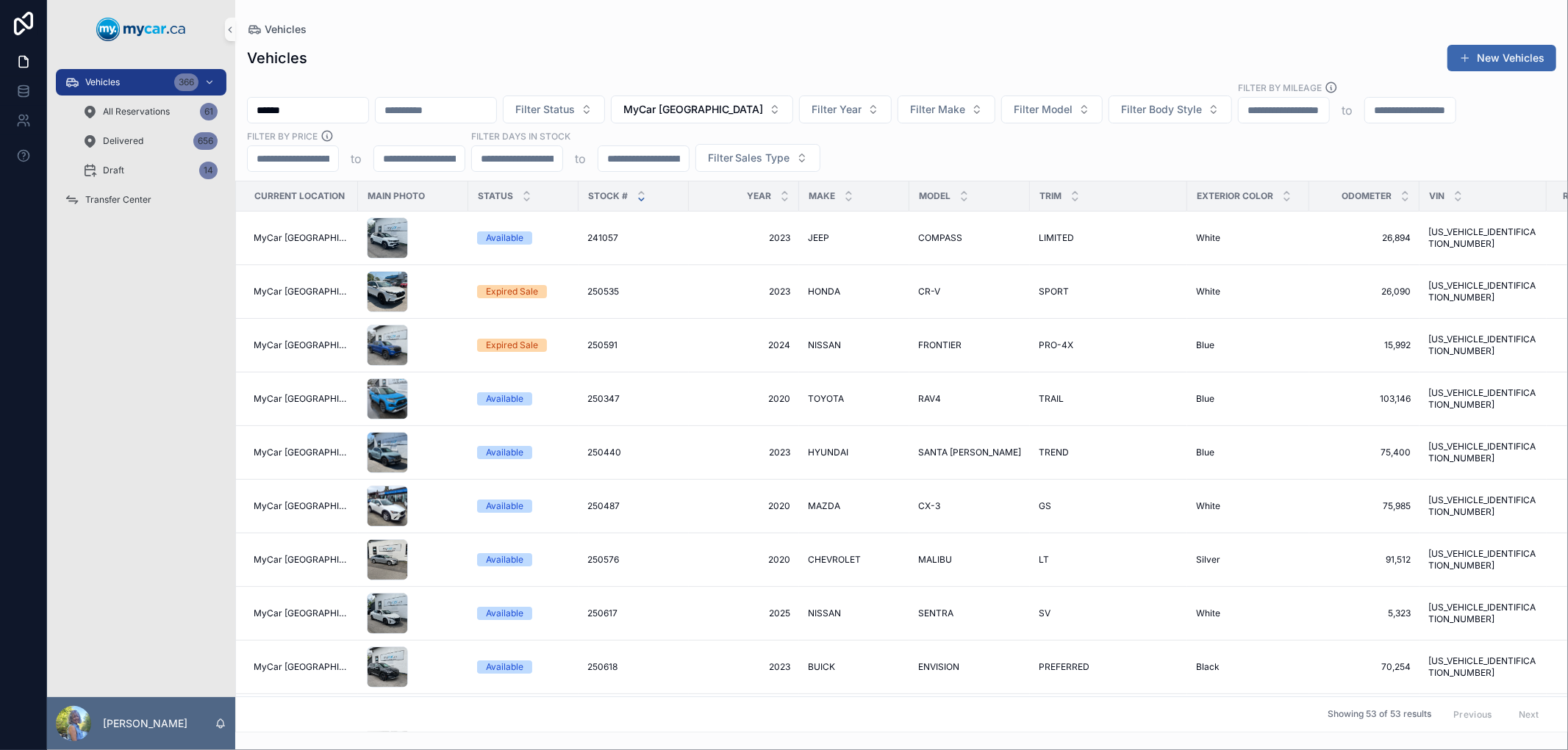
click at [636, 199] on icon "scrollable content" at bounding box center [641, 199] width 9 height 9
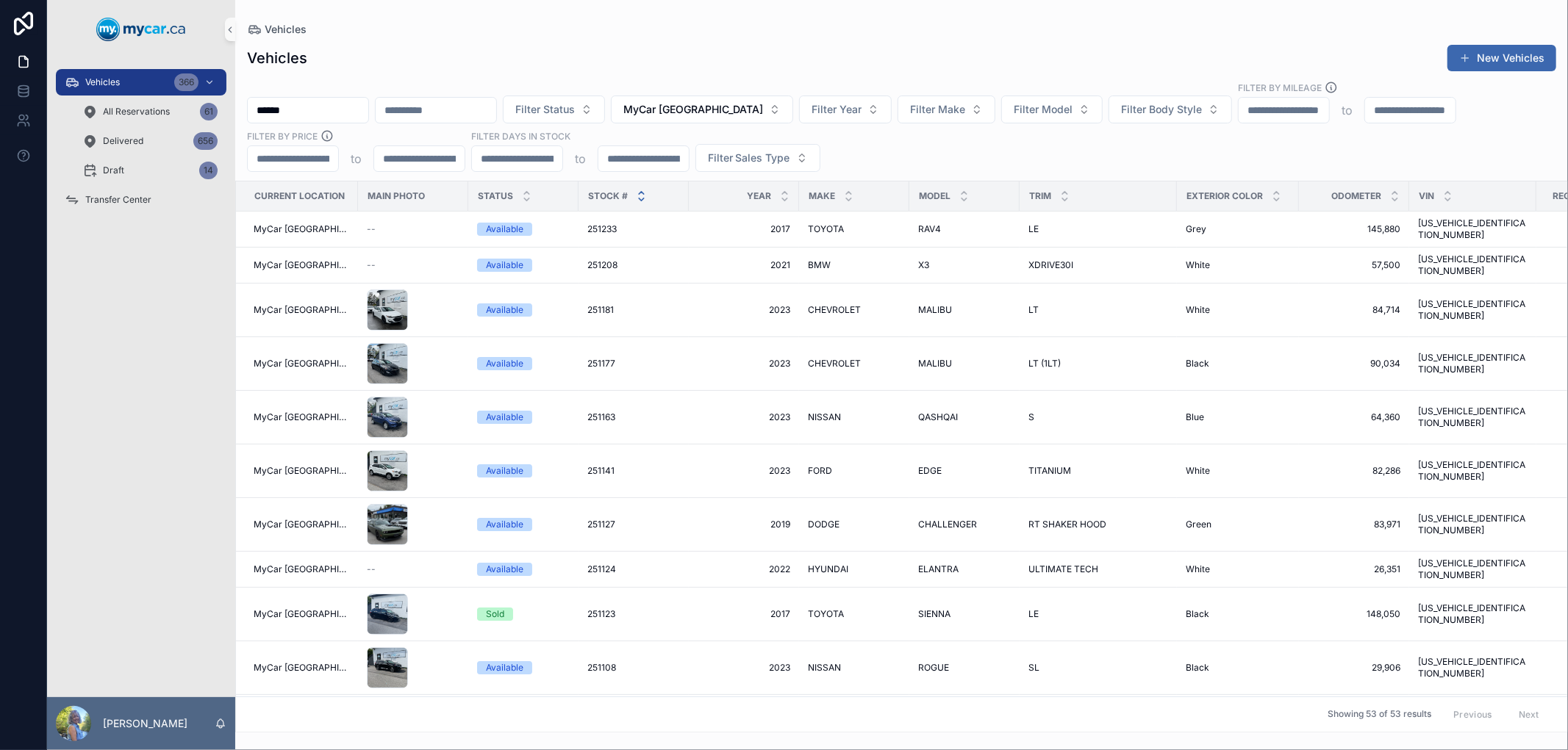
click at [639, 193] on icon "scrollable content" at bounding box center [642, 193] width 5 height 3
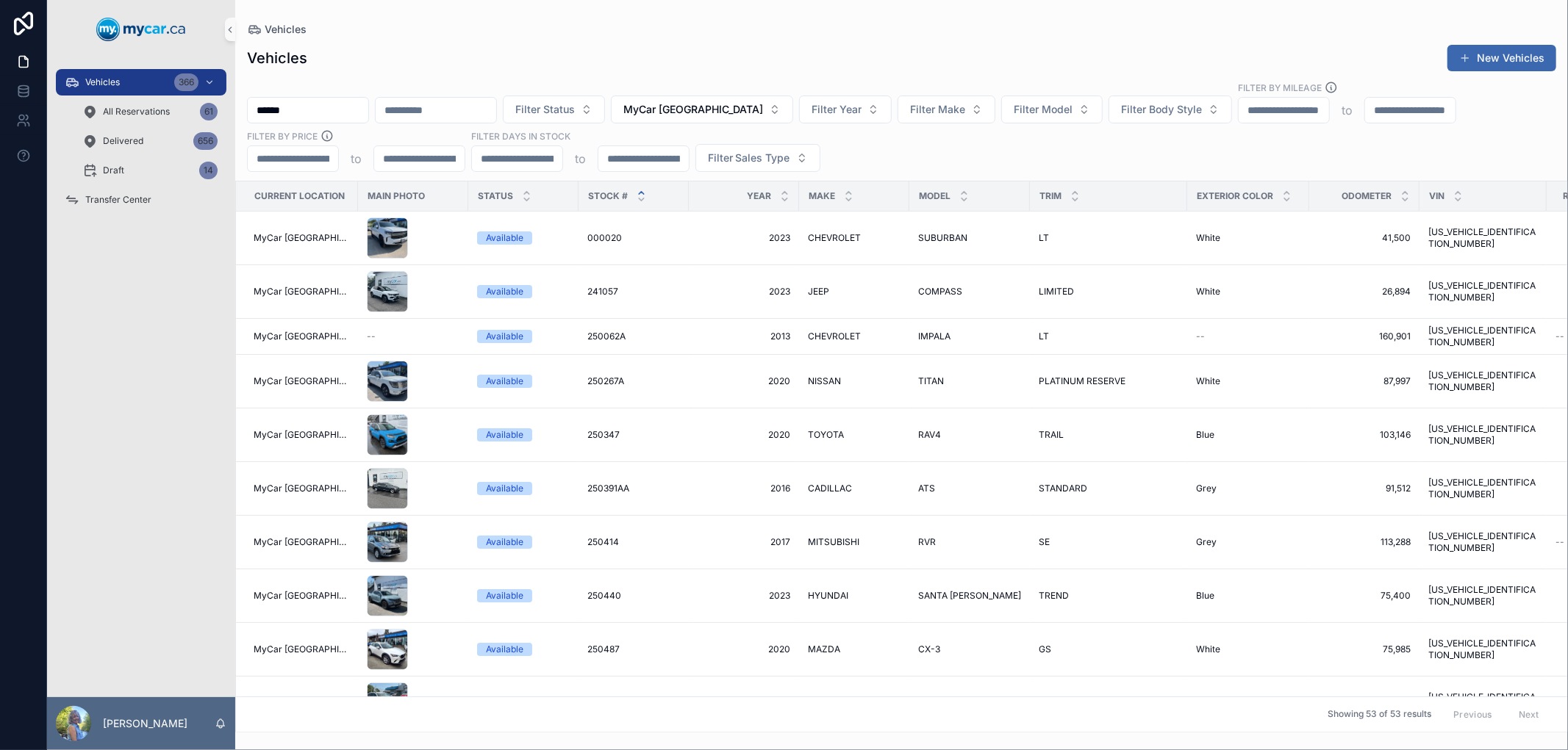
click at [936, 38] on div "Vehicles New Vehicles ****** Filter Status MyCar North Bay Filter Year Filter M…" at bounding box center [901, 384] width 1332 height 698
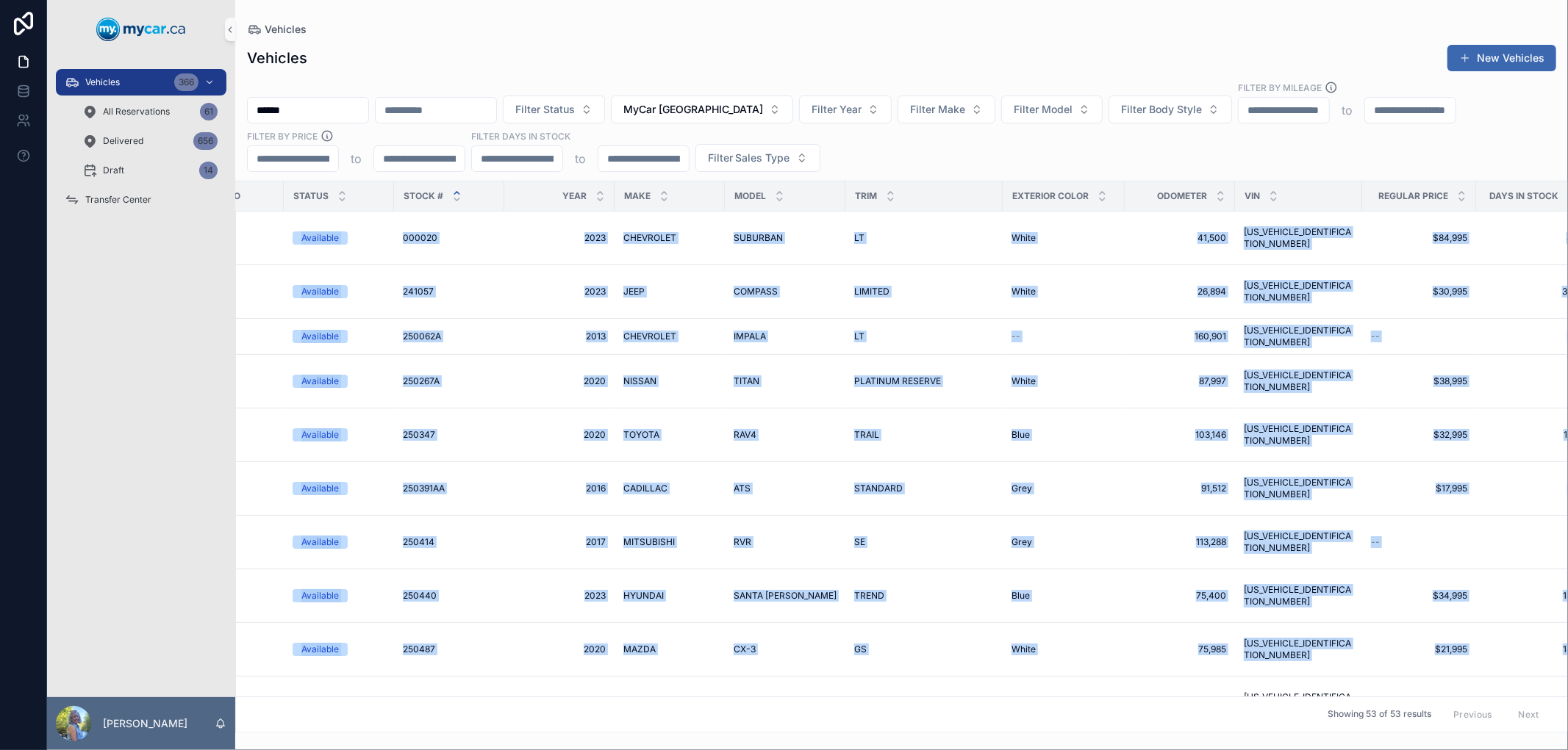
scroll to position [0, 305]
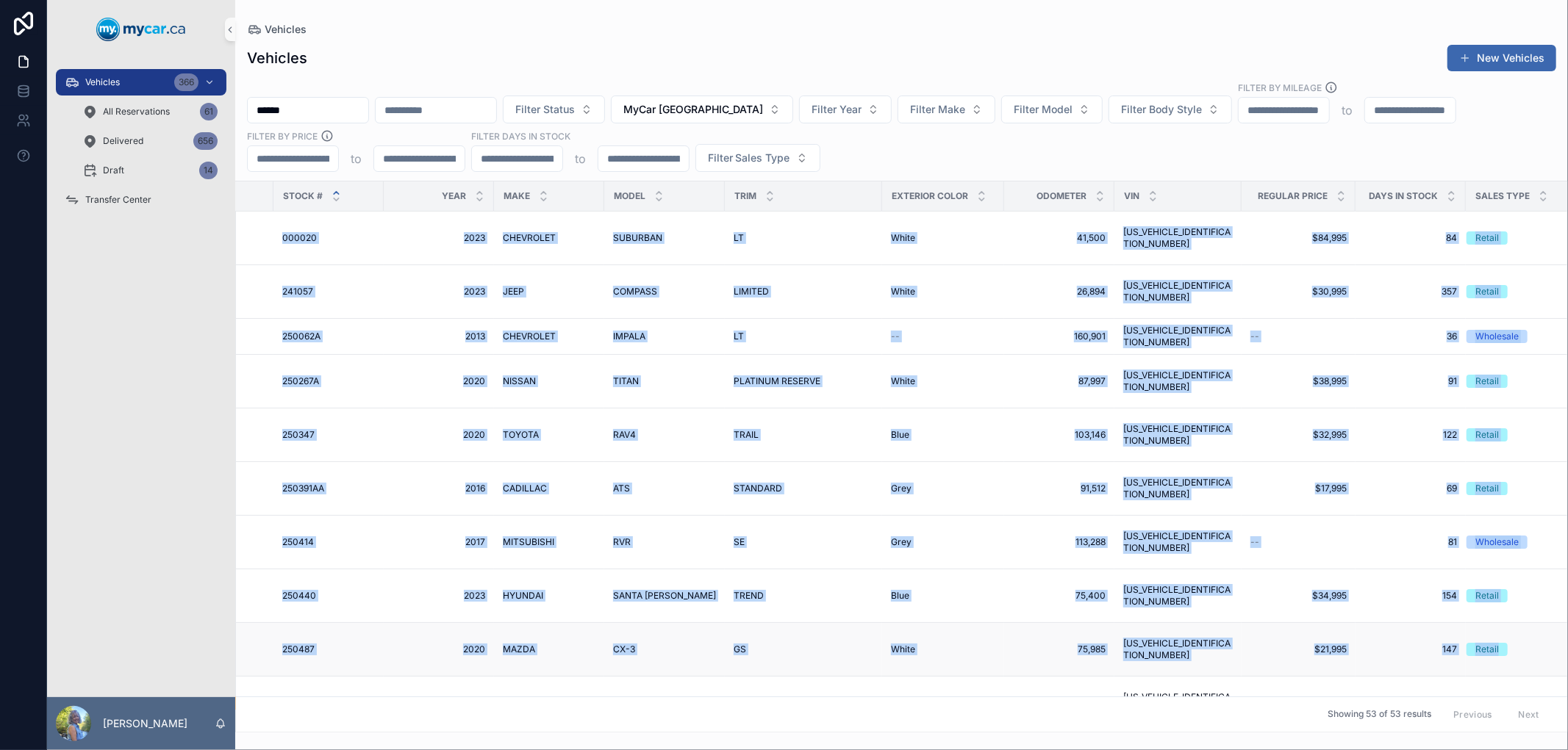
drag, startPoint x: 243, startPoint y: 229, endPoint x: 1510, endPoint y: 644, distance: 1333.2
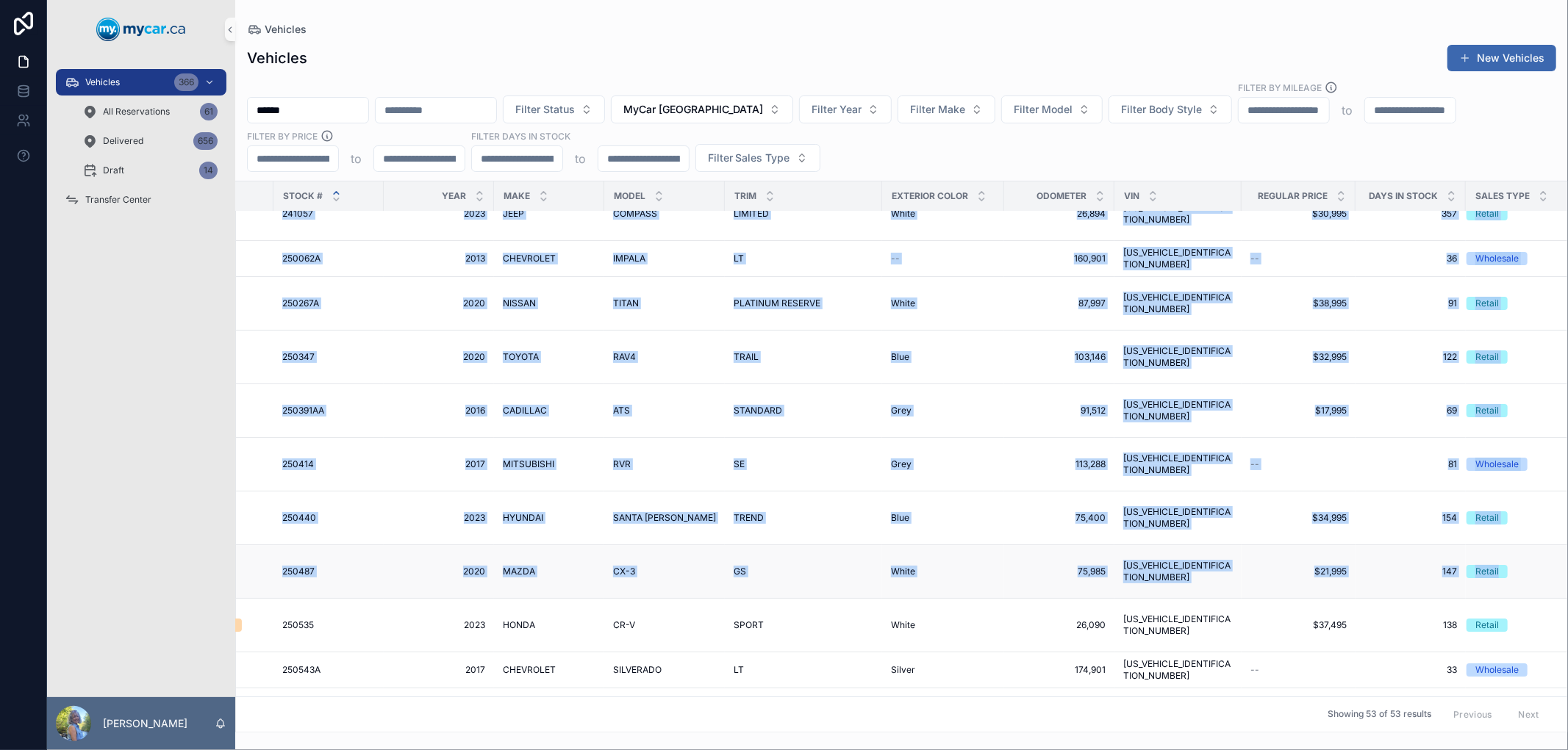
scroll to position [245, 305]
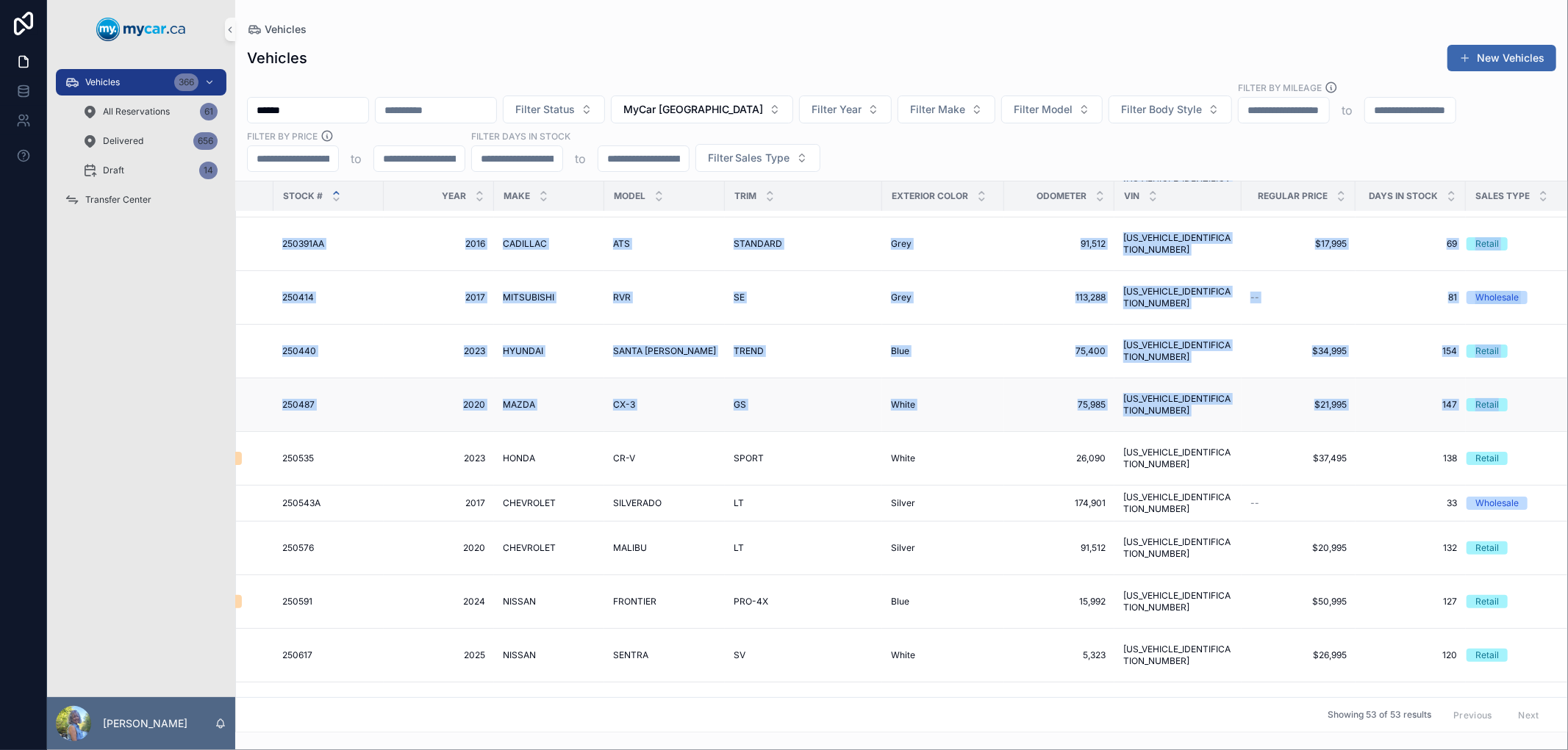
copy tbody "MyCar North Bay Available 000020 000020 2023 2023 CHEVROLET CHEVROLET SUBURBAN …"
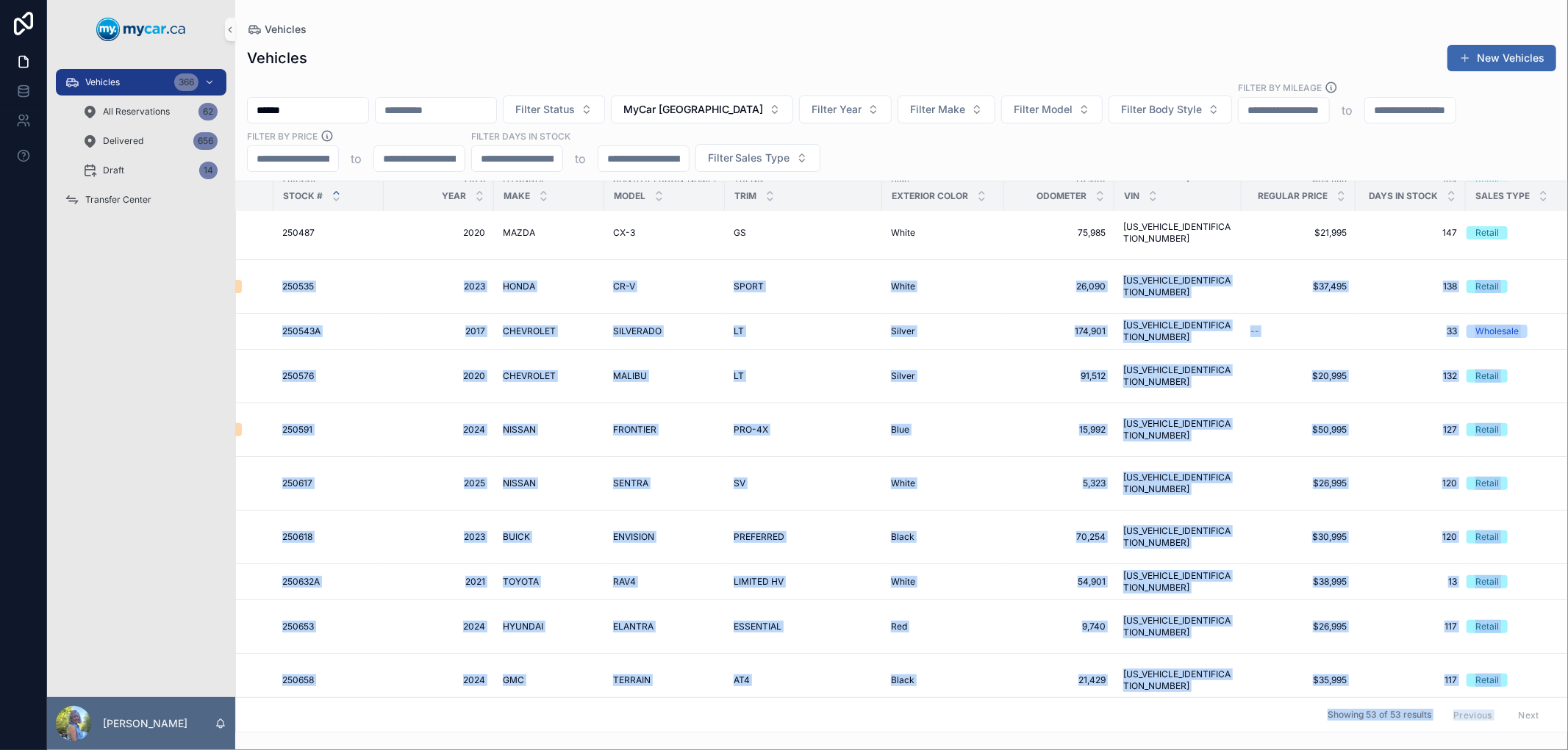
scroll to position [452, 305]
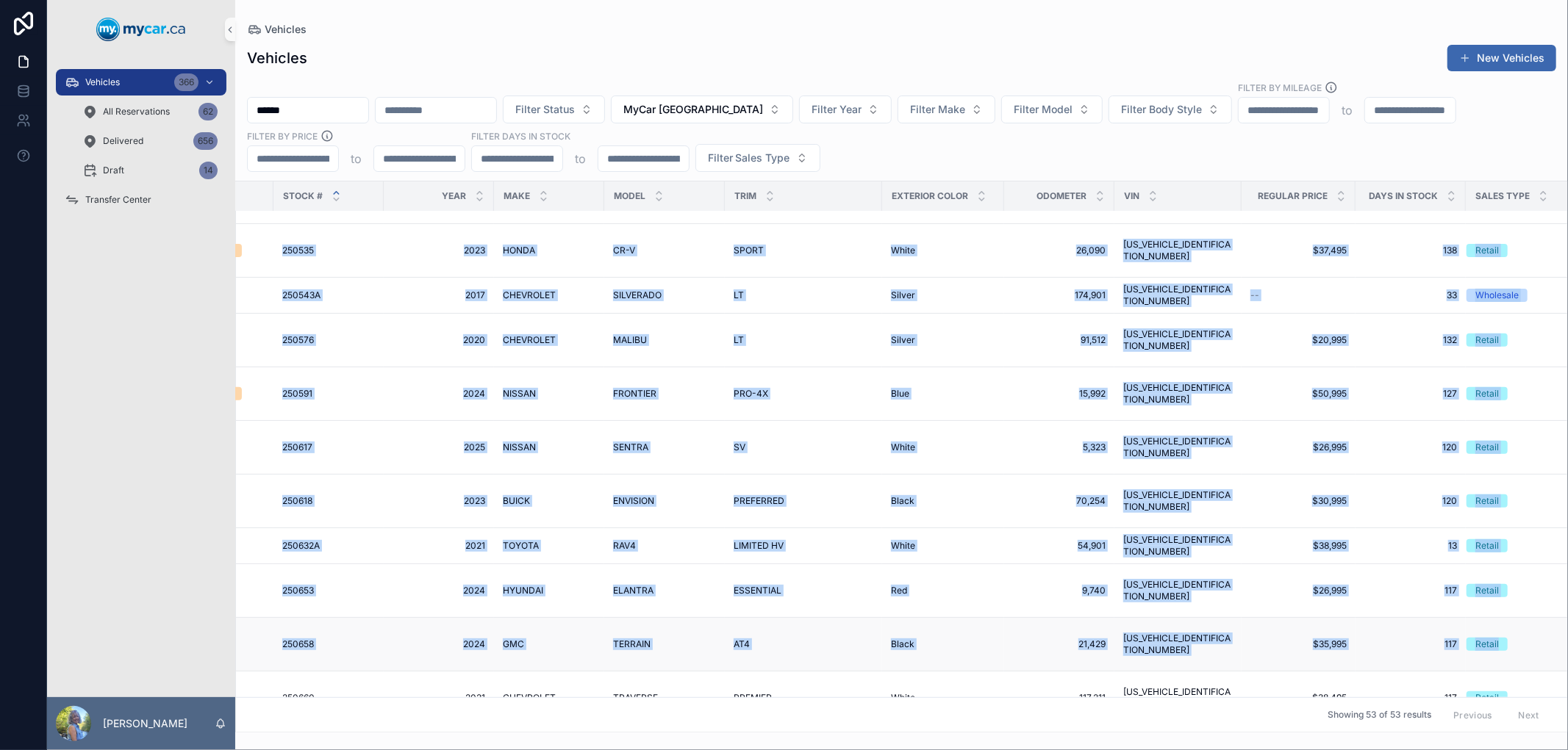
drag, startPoint x: 274, startPoint y: 446, endPoint x: 1527, endPoint y: 605, distance: 1263.0
copy tbody "250535 250535 2023 2023 HONDA HONDA CR-V CR-V SPORT SPORT White White 26,090 26…"
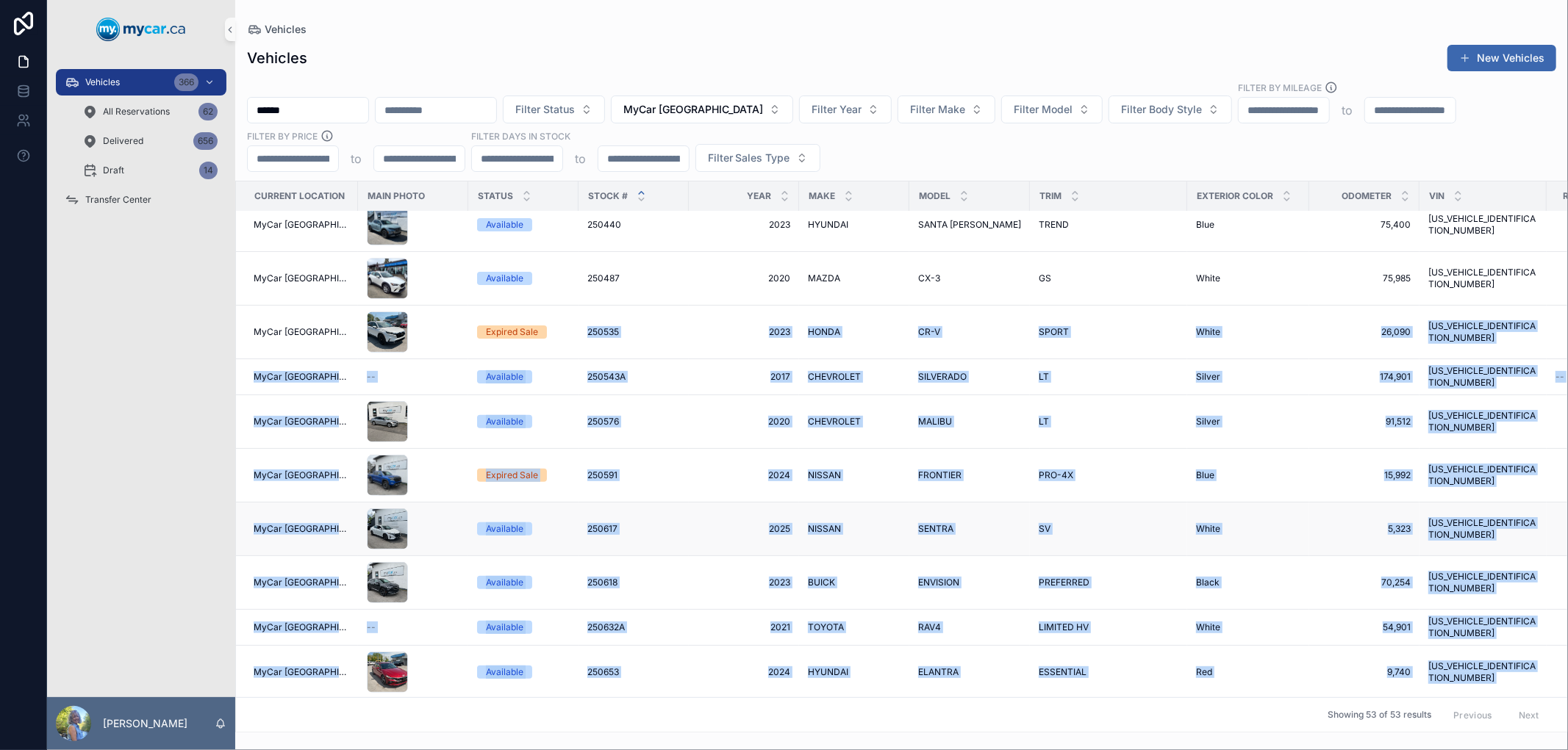
scroll to position [452, 0]
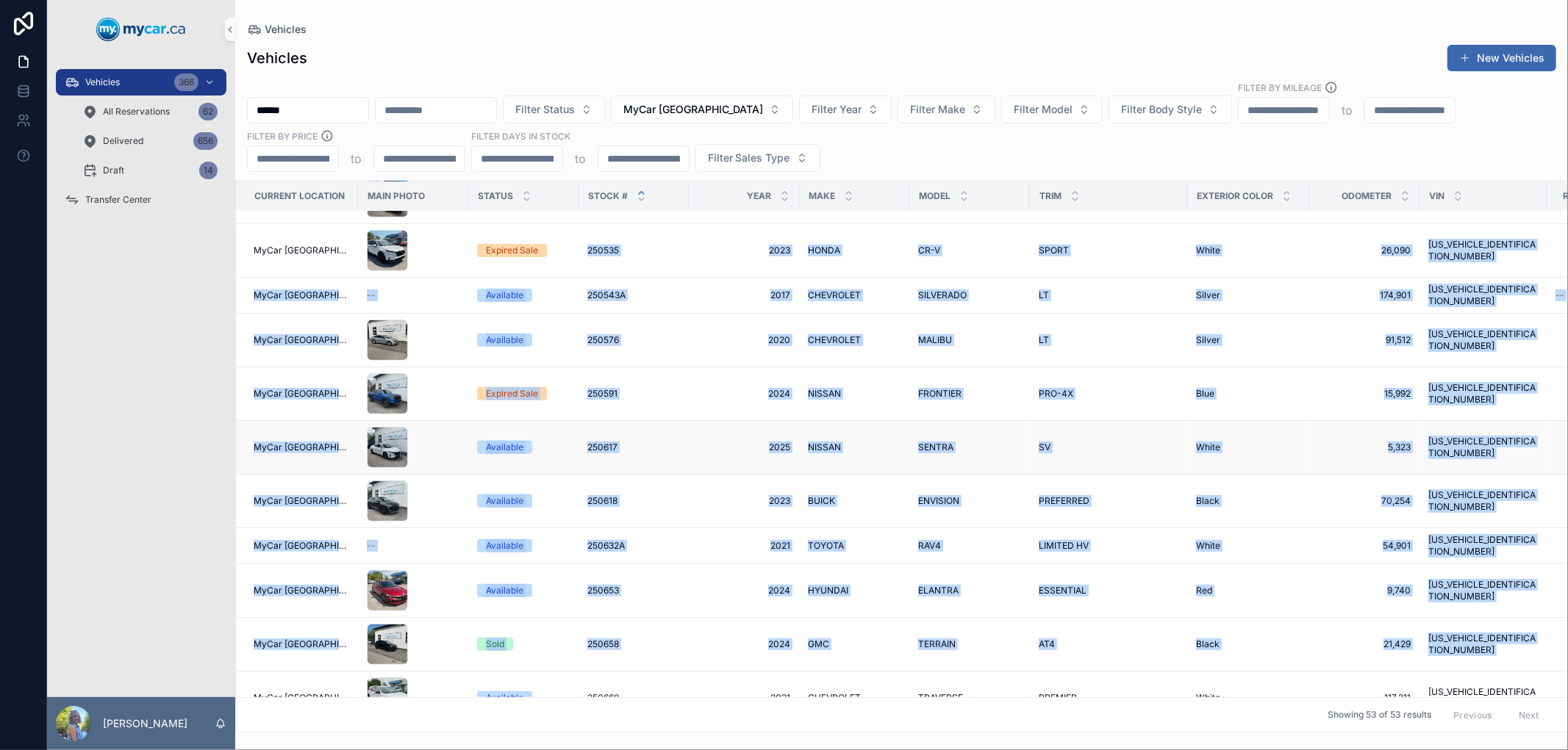
copy tbody "250535 250535 2023 2023 HONDA HONDA CR-V CR-V SPORT SPORT White White 26,090 26…"
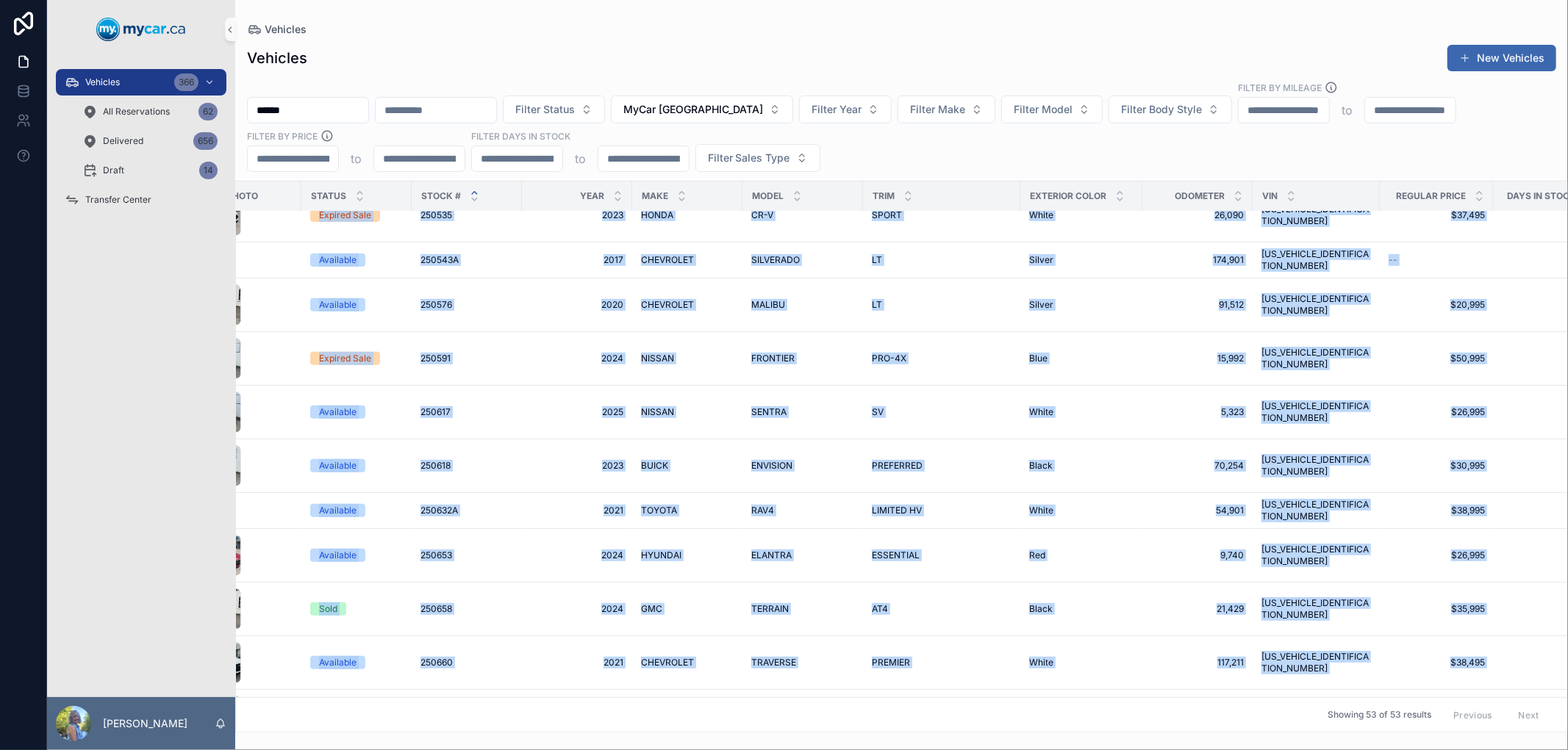
scroll to position [488, 305]
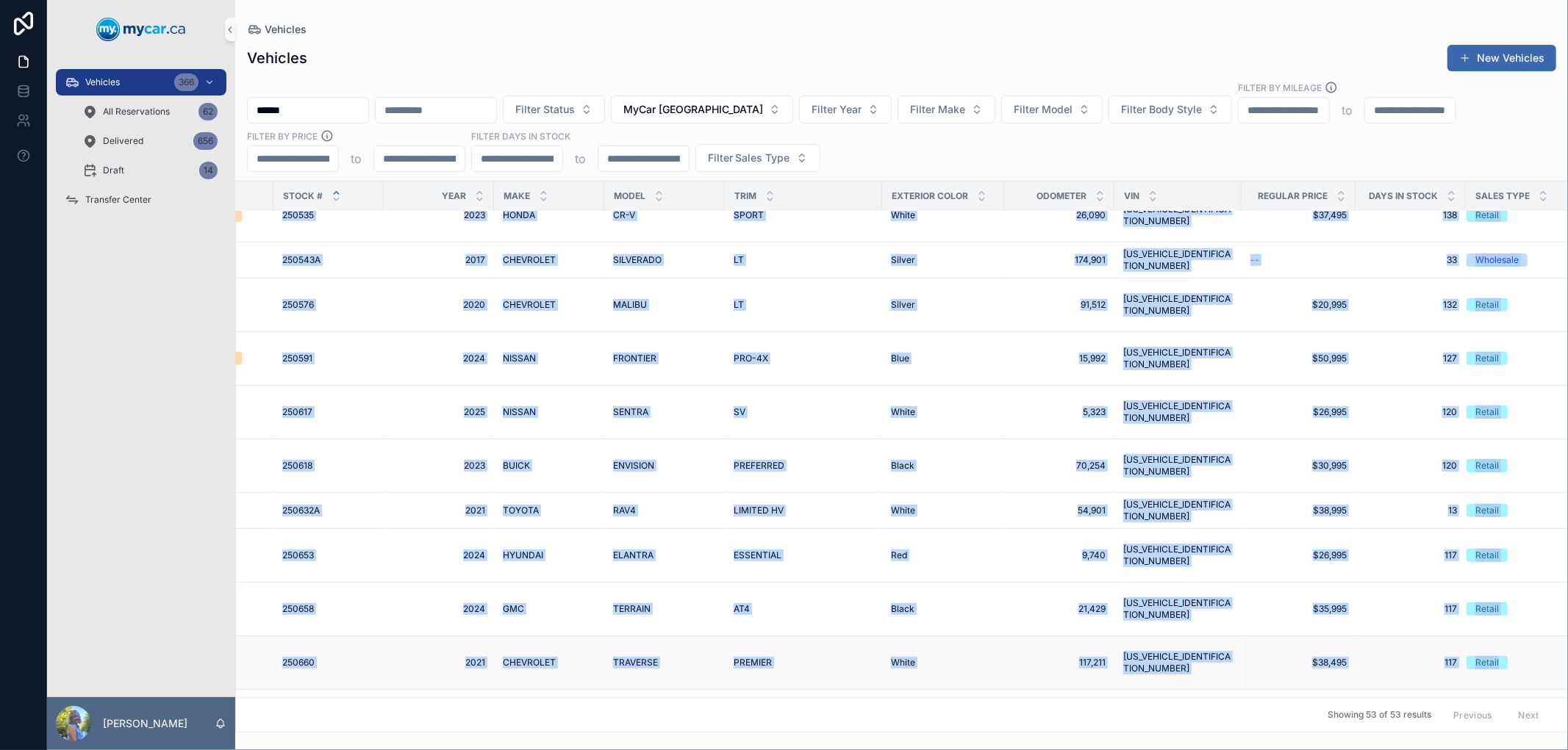
drag, startPoint x: 244, startPoint y: 409, endPoint x: 1503, endPoint y: 629, distance: 1278.1
copy tbody "MyCar North Bay Expired Sale 250535 250535 2023 2023 HONDA HONDA CR-V CR-V SPOR…"
click at [1038, 23] on div "Vehicles" at bounding box center [901, 29] width 1309 height 12
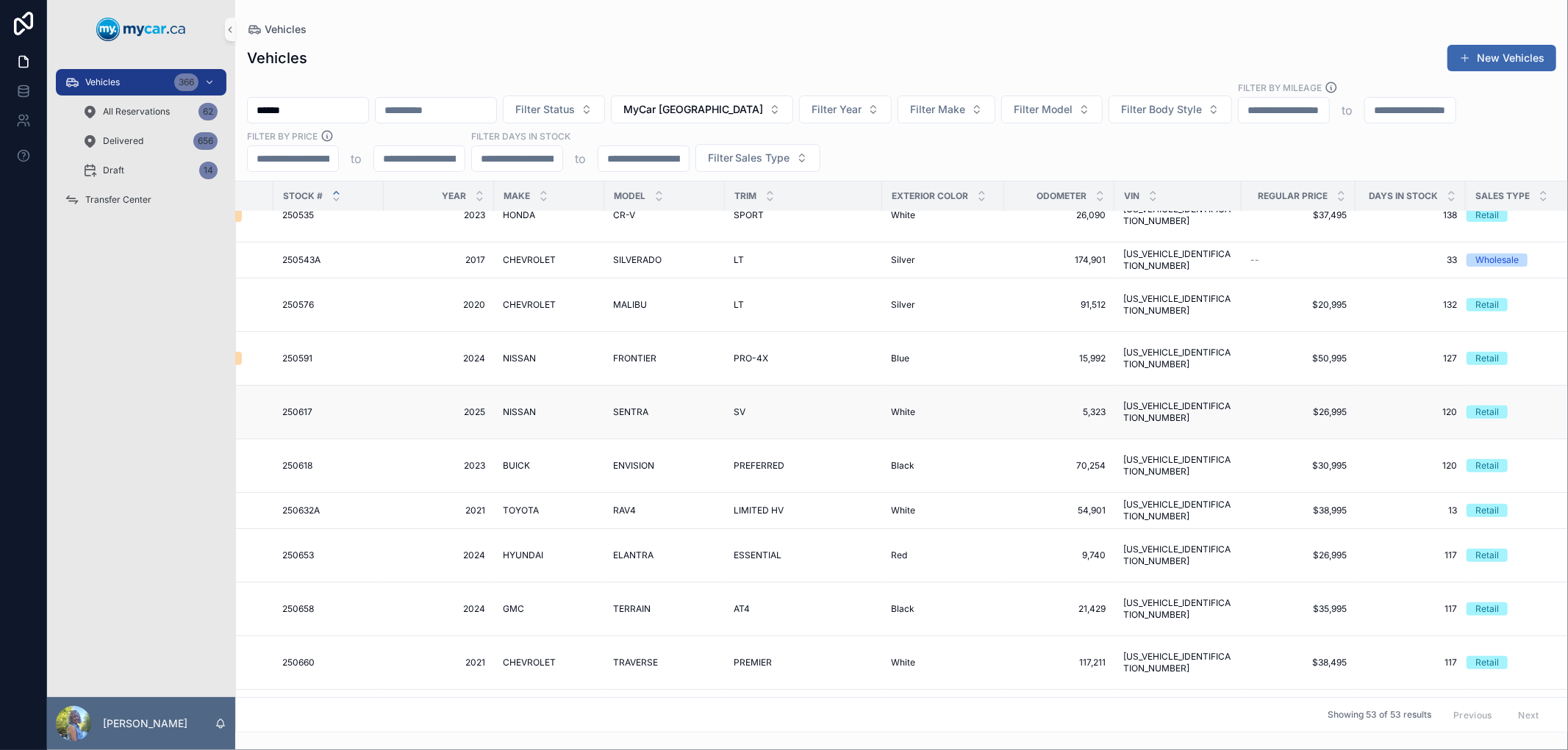
scroll to position [0, 305]
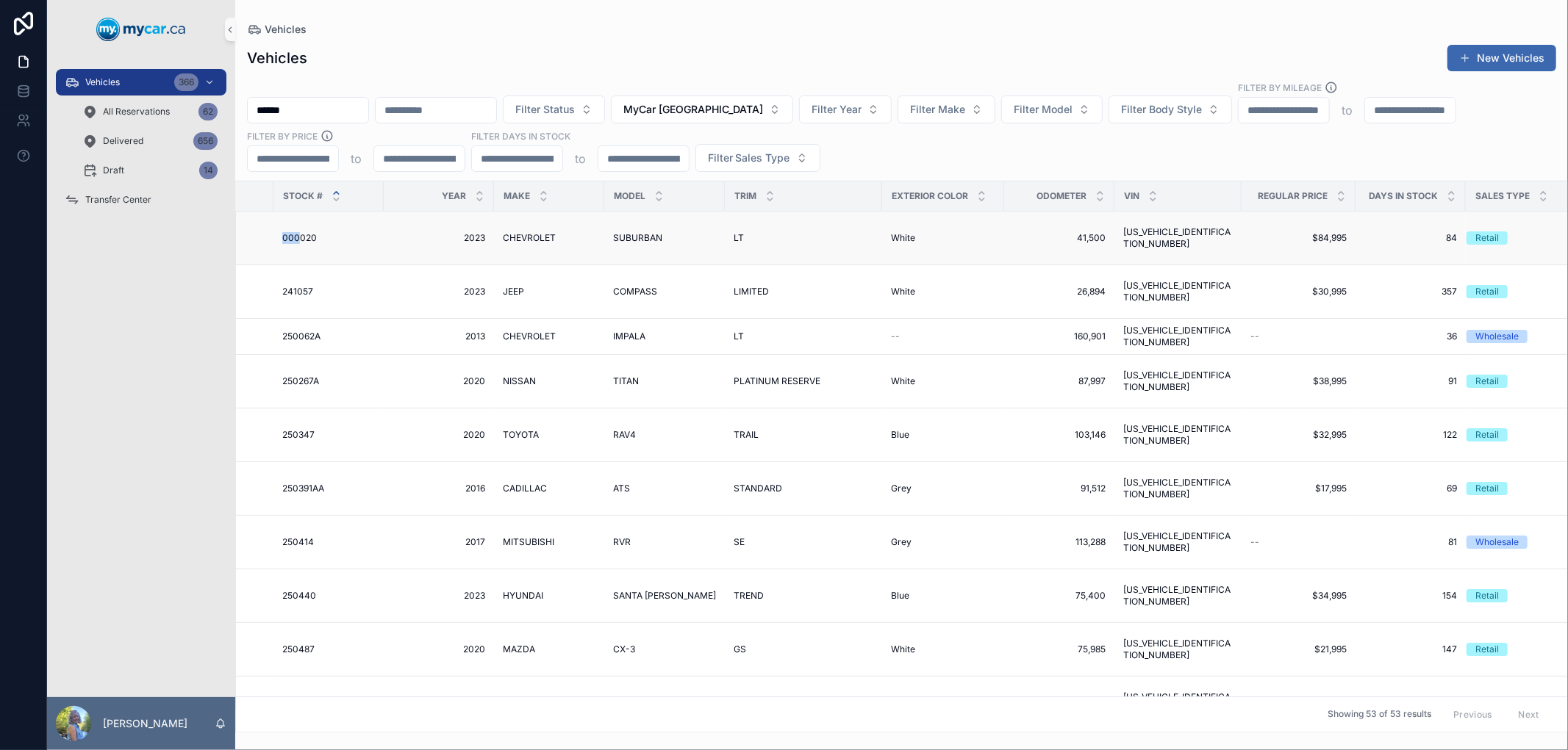
drag, startPoint x: 262, startPoint y: 234, endPoint x: 295, endPoint y: 234, distance: 33.0
click at [295, 234] on tr "MyCar North Bay Available 000020 000020 2023 2023 CHEVROLET CHEVROLET SUBURBAN …" at bounding box center [754, 238] width 1646 height 53
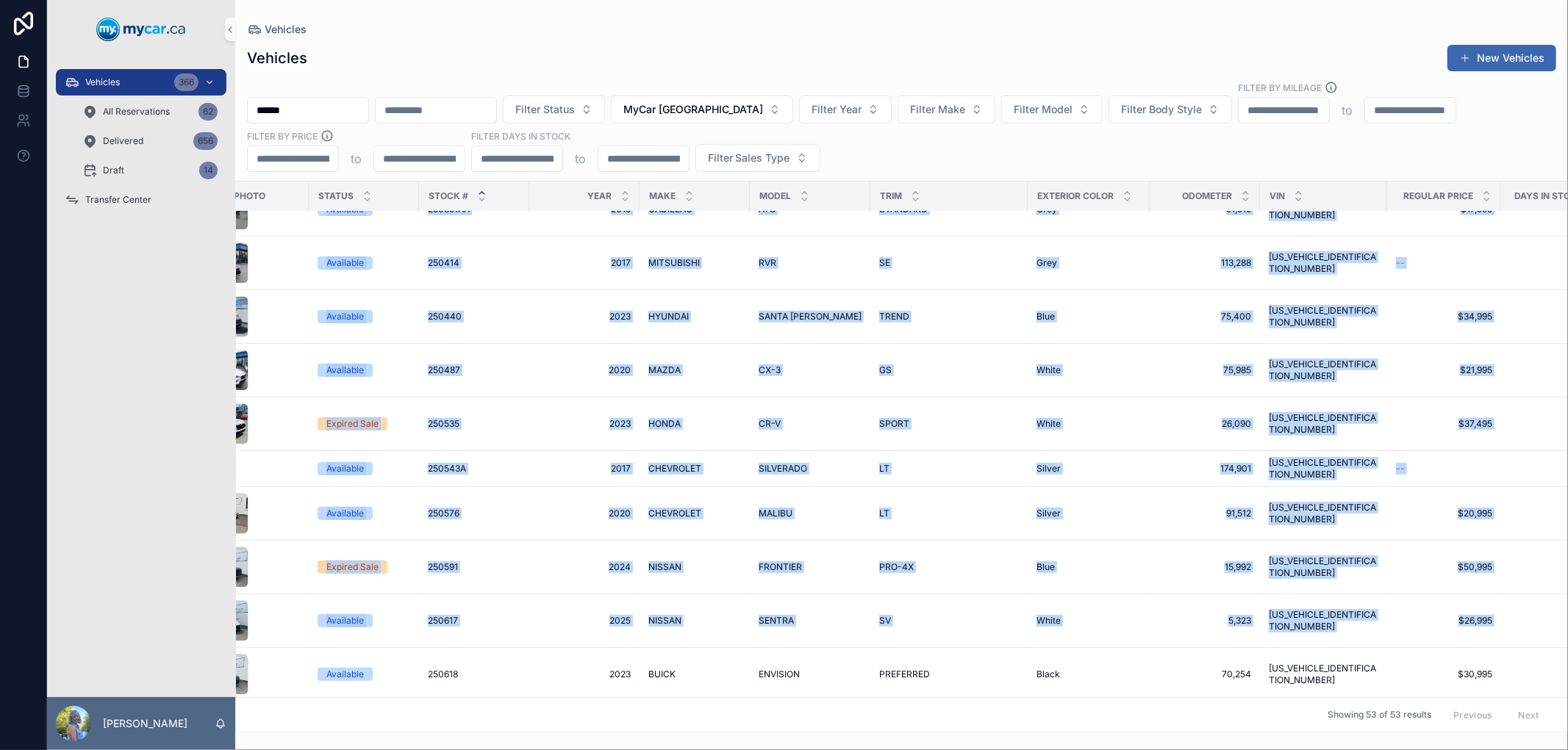
scroll to position [280, 305]
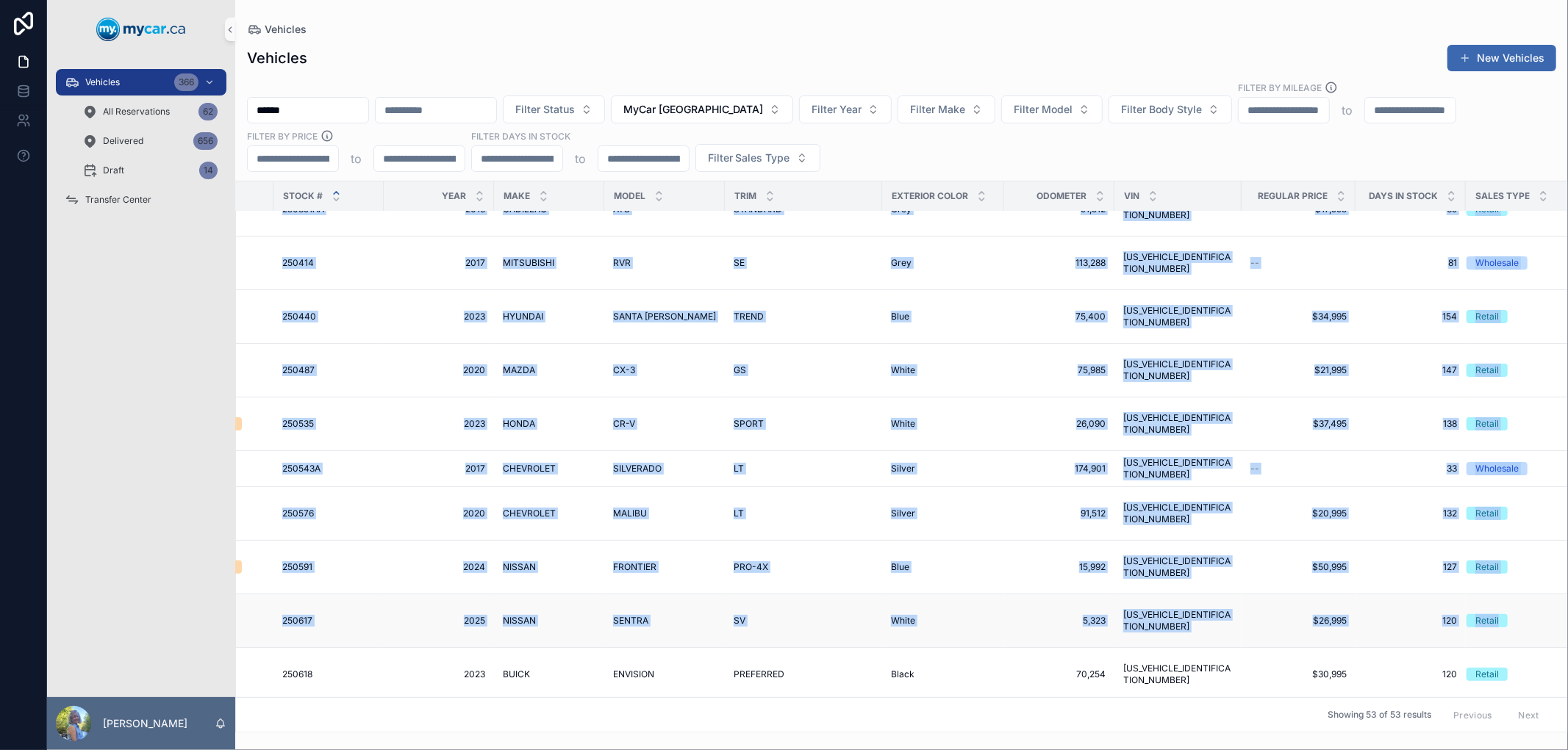
drag, startPoint x: 243, startPoint y: 237, endPoint x: 1539, endPoint y: 595, distance: 1344.5
copy tbody "MyCar North Bay Available 000020 000020 2023 2023 CHEVROLET CHEVROLET SUBURBAN …"
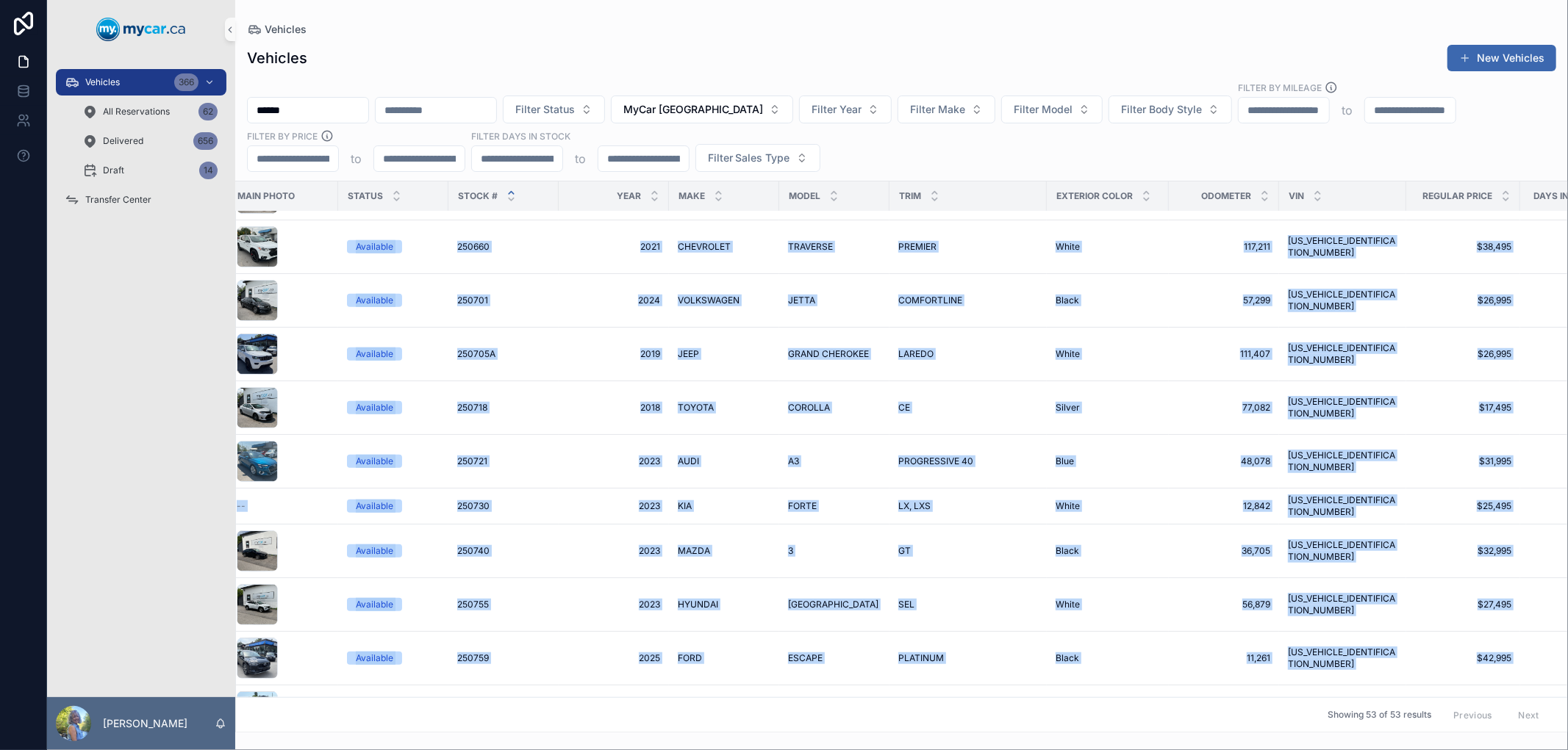
scroll to position [894, 306]
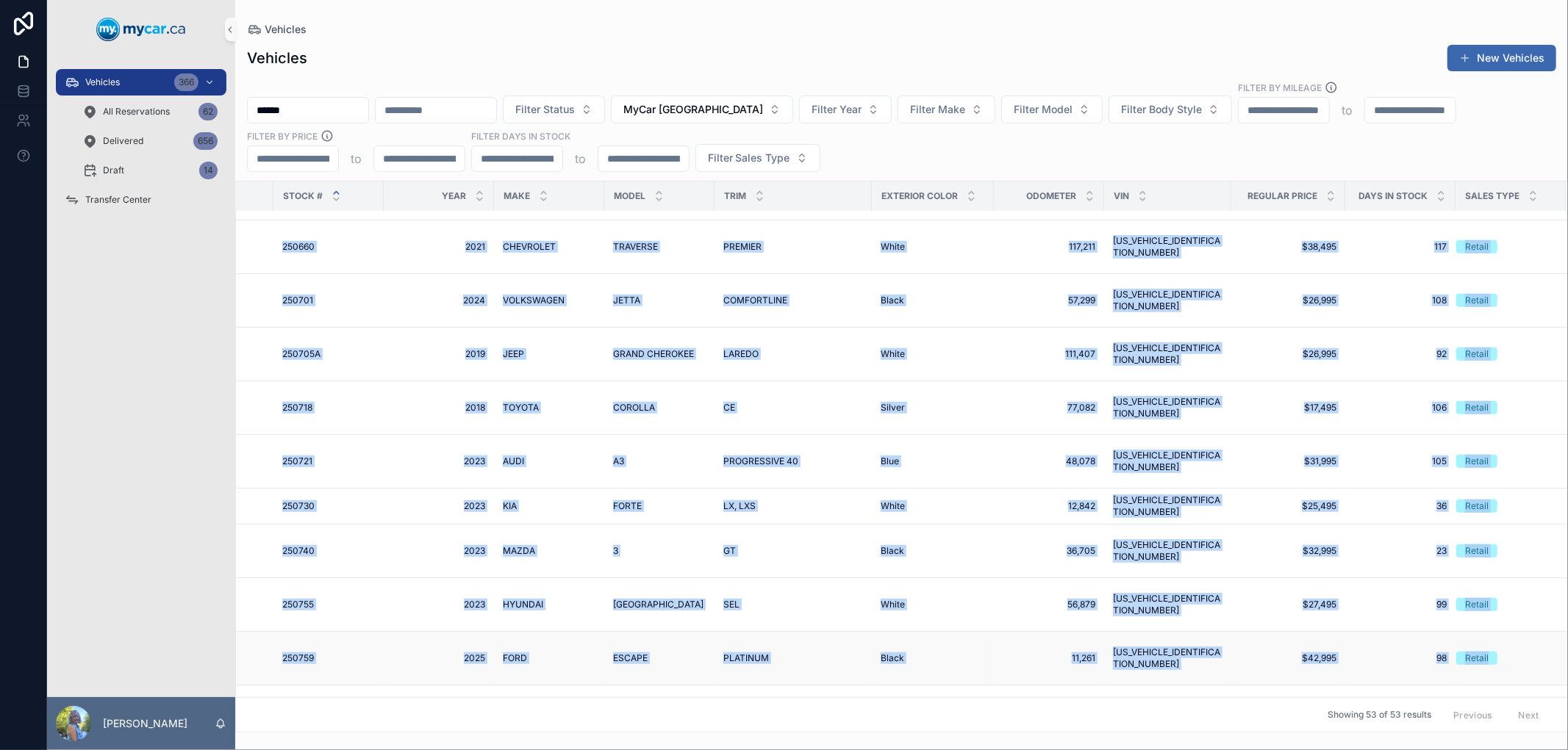
drag, startPoint x: 250, startPoint y: 329, endPoint x: 1530, endPoint y: 630, distance: 1314.9
click at [1530, 630] on tbody "MyCar North Bay Available 250487 250487 2020 2020 MAZDA MAZDA CX-3 CX-3 GS GS W…" at bounding box center [749, 723] width 1636 height 2812
copy tbody "MyCar North Bay Available 250618 250618 2023 2023 BUICK BUICK ENVISION ENVISION…"
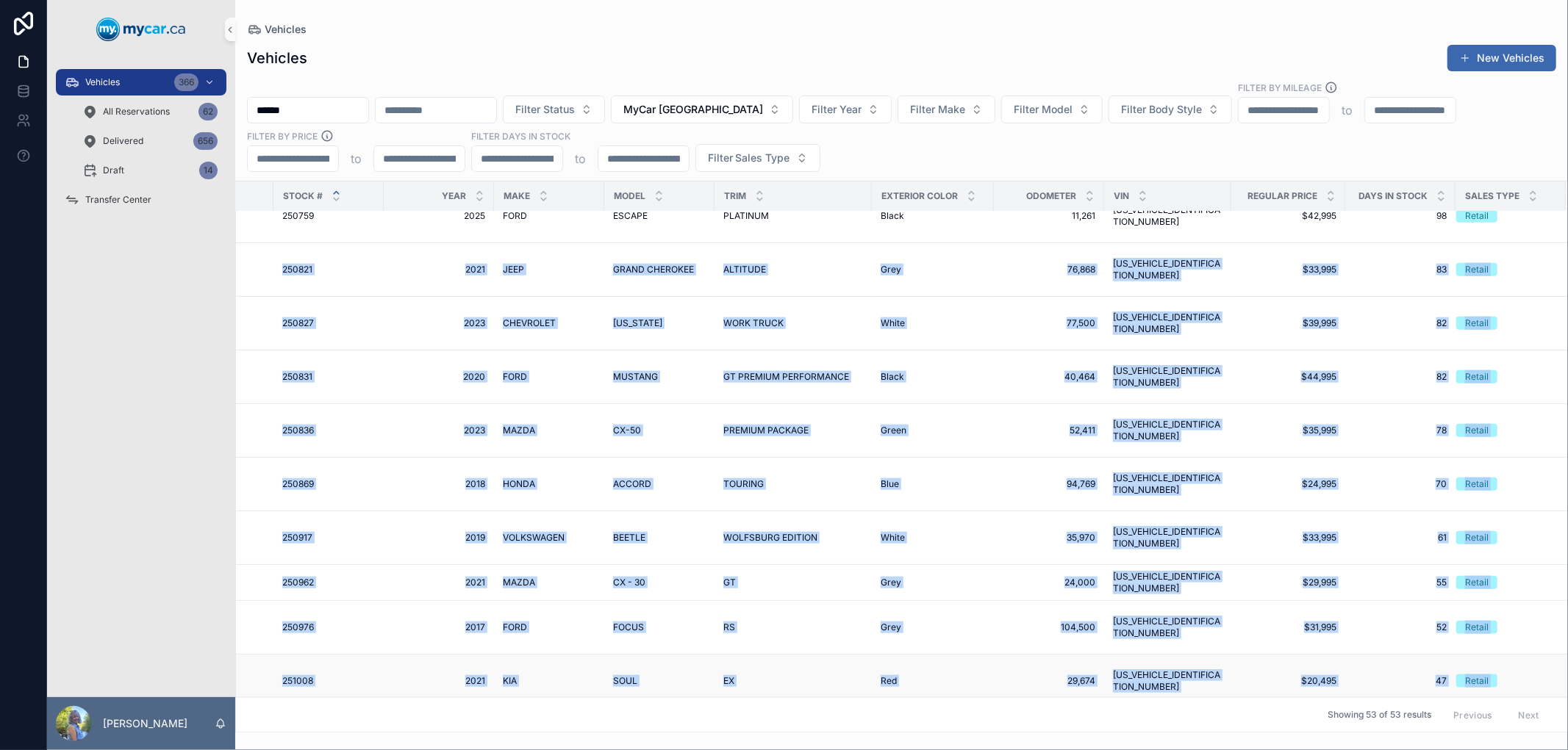
scroll to position [1355, 306]
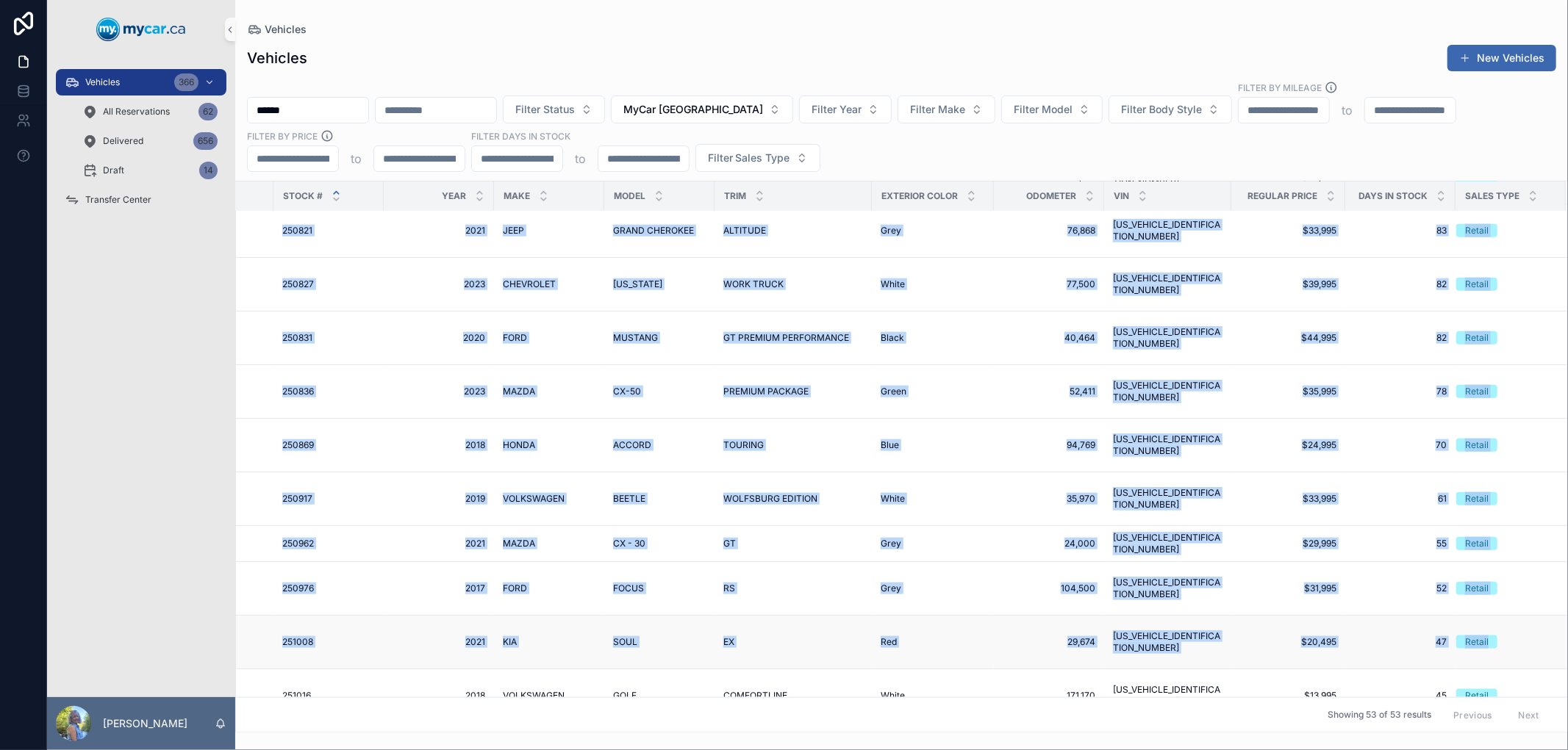
drag, startPoint x: 270, startPoint y: 353, endPoint x: 1526, endPoint y: 610, distance: 1282.0
click at [1526, 610] on tbody "MyCar North Bay Sold 250658 250658 2024 2024 GMC GMC TERRAIN TERRAIN AT4 AT4 Bl…" at bounding box center [749, 203] width 1636 height 2692
copy tbody "250821 250821 2021 2021 JEEP JEEP GRAND CHEROKEE GRAND CHEROKEE ALTITUDE ALTITU…"
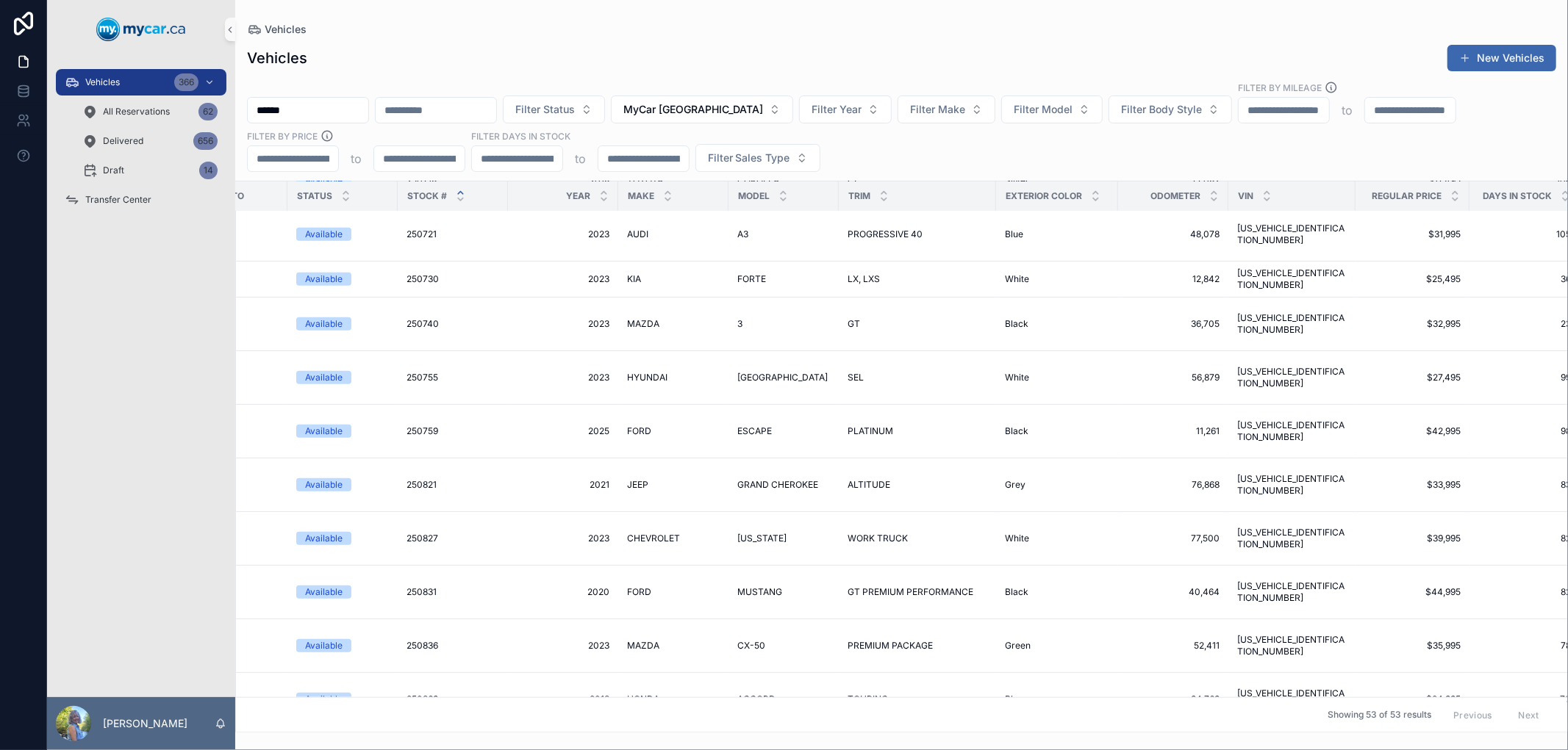
scroll to position [1110, 0]
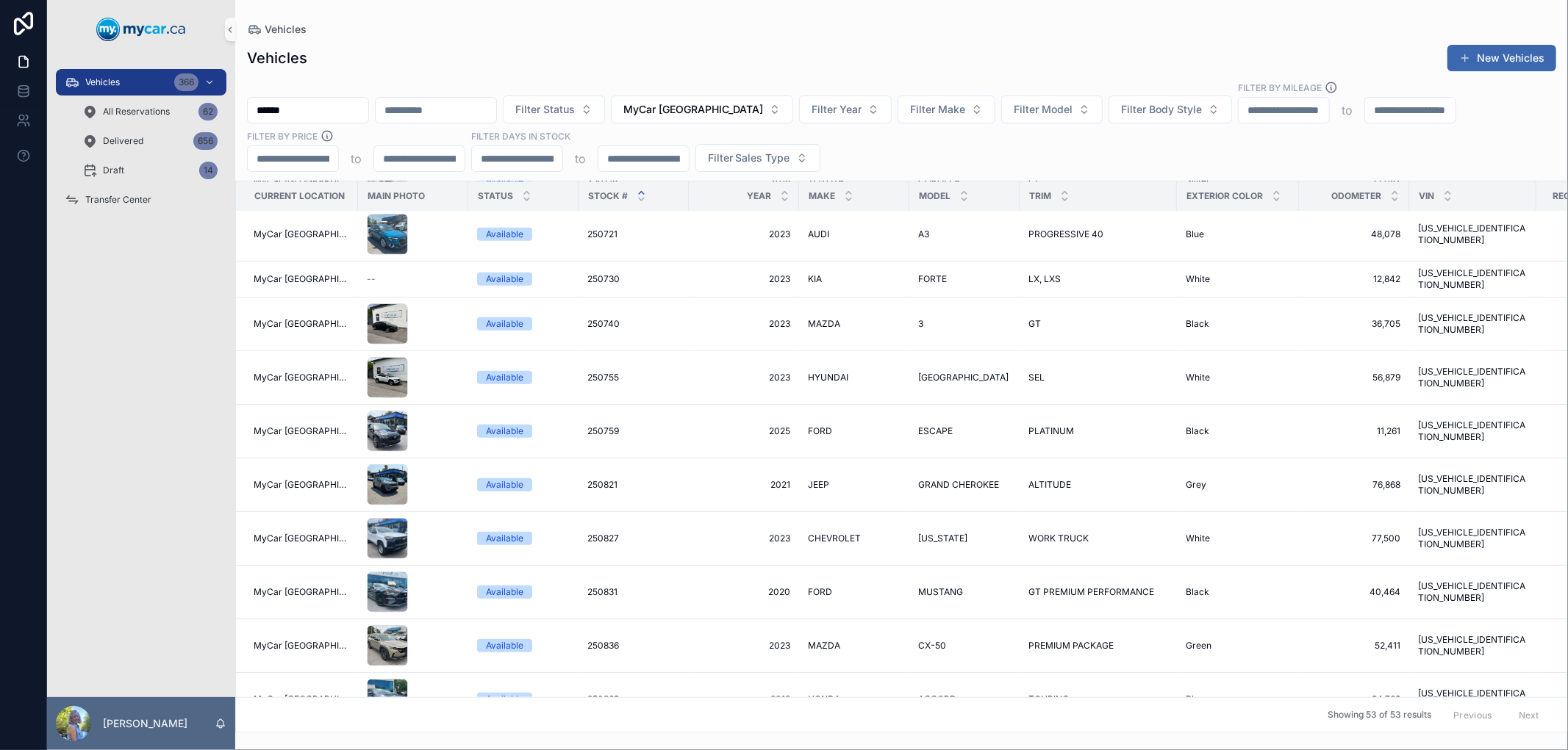
click at [136, 716] on p "[PERSON_NAME]" at bounding box center [145, 723] width 84 height 15
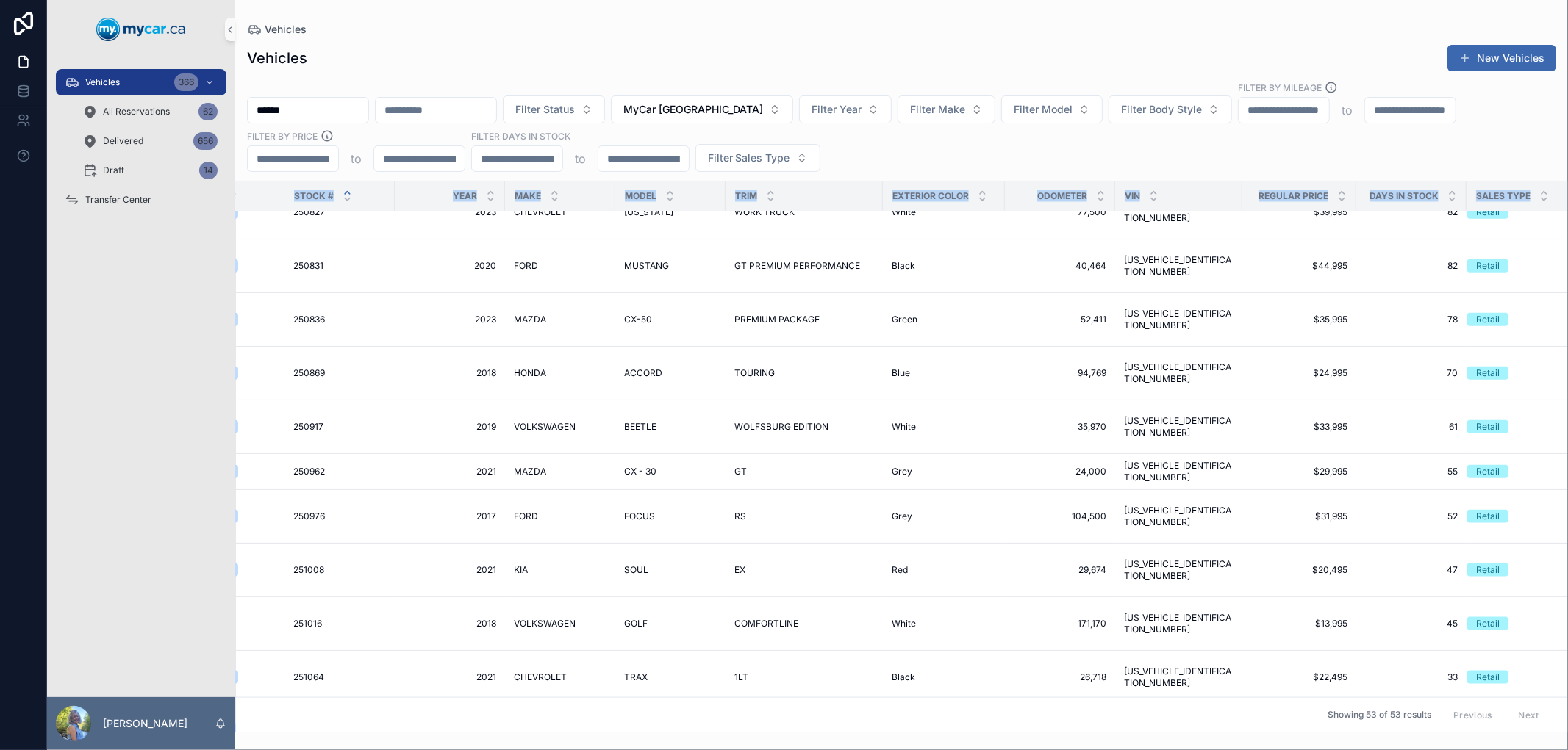
scroll to position [1427, 306]
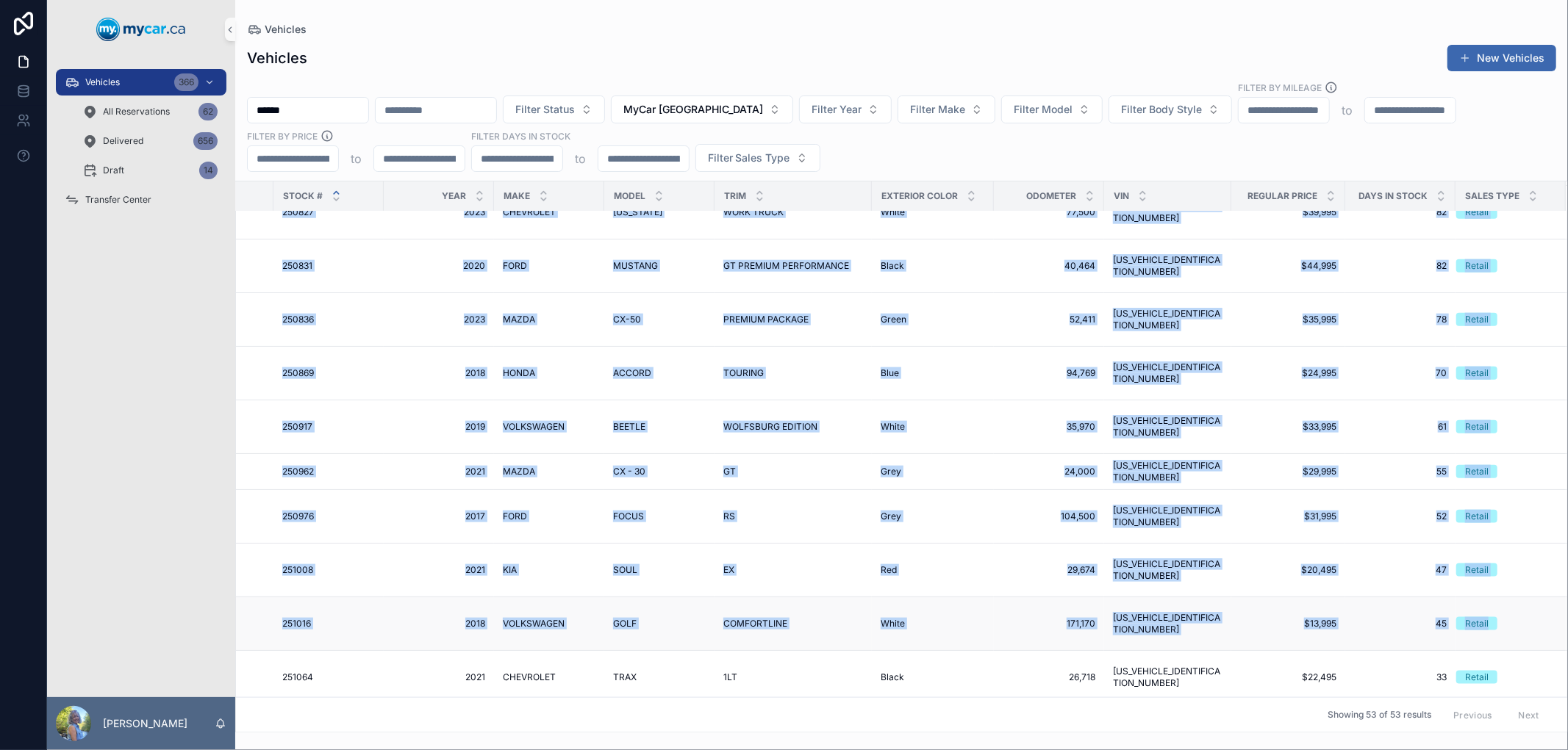
drag, startPoint x: 250, startPoint y: 468, endPoint x: 1482, endPoint y: 611, distance: 1240.3
click at [1482, 611] on tbody "MyCar North Bay Available 250660 250660 2021 2021 CHEVROLET CHEVROLET TRAVERSE …" at bounding box center [749, 129] width 1636 height 2687
copy tbody "MyCar North Bay Available 250821 250821 2021 2021 JEEP JEEP GRAND CHEROKEE GRAN…"
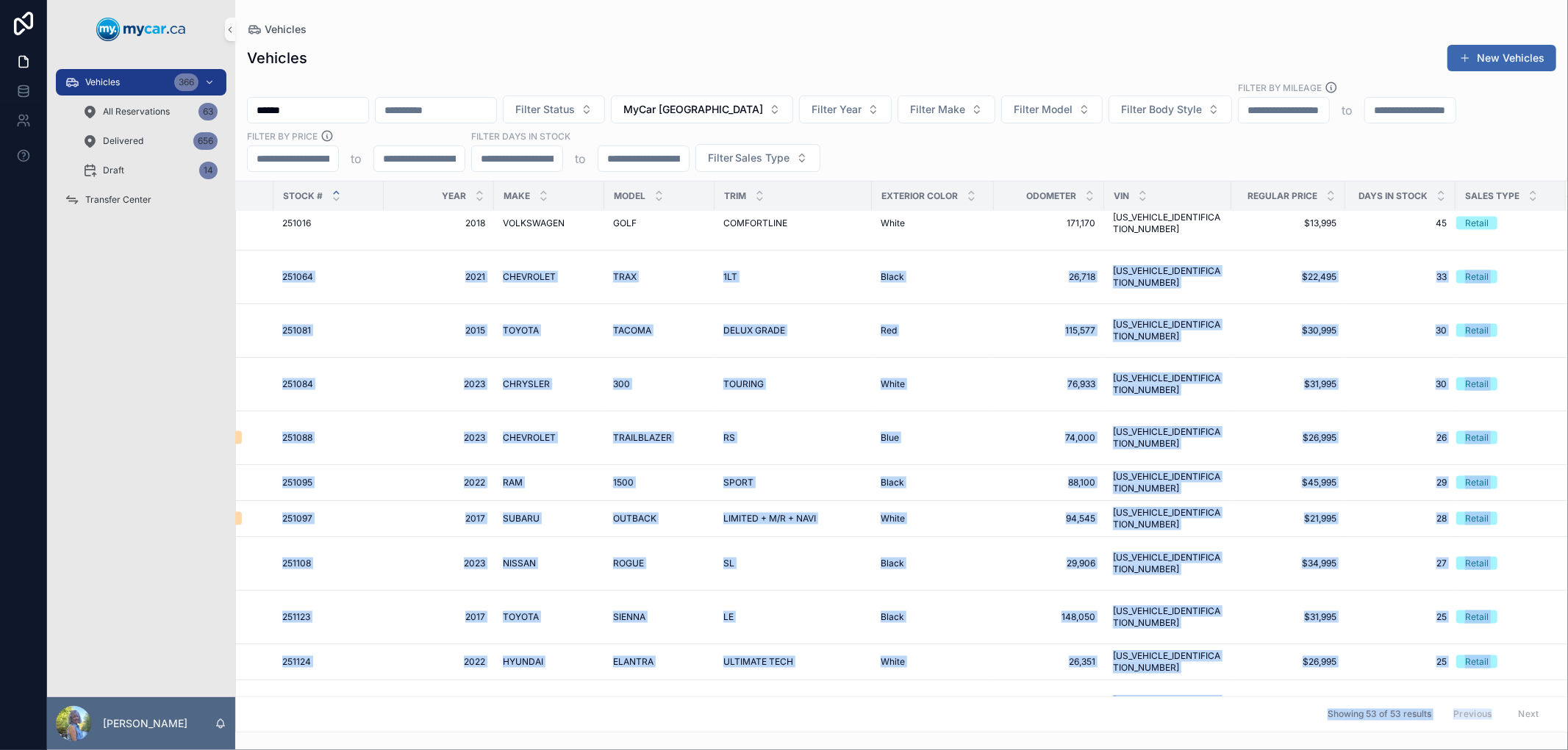
scroll to position [1835, 306]
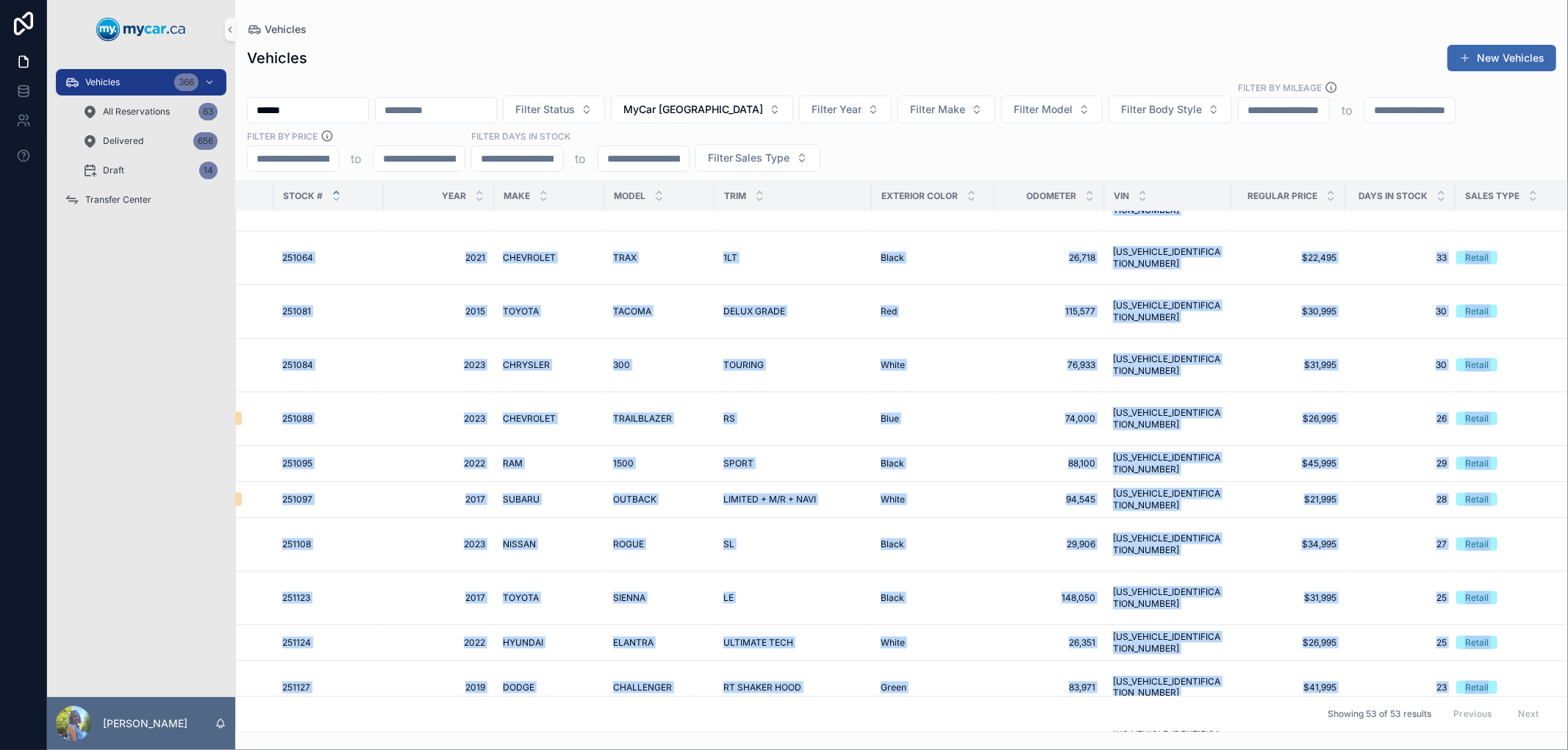
drag, startPoint x: 243, startPoint y: 491, endPoint x: 1517, endPoint y: 656, distance: 1284.6
copy tbody "MyCar North Bay Available 250759 250759 2025 2025 FORD FORD ESCAPE ESCAPE PLATI…"
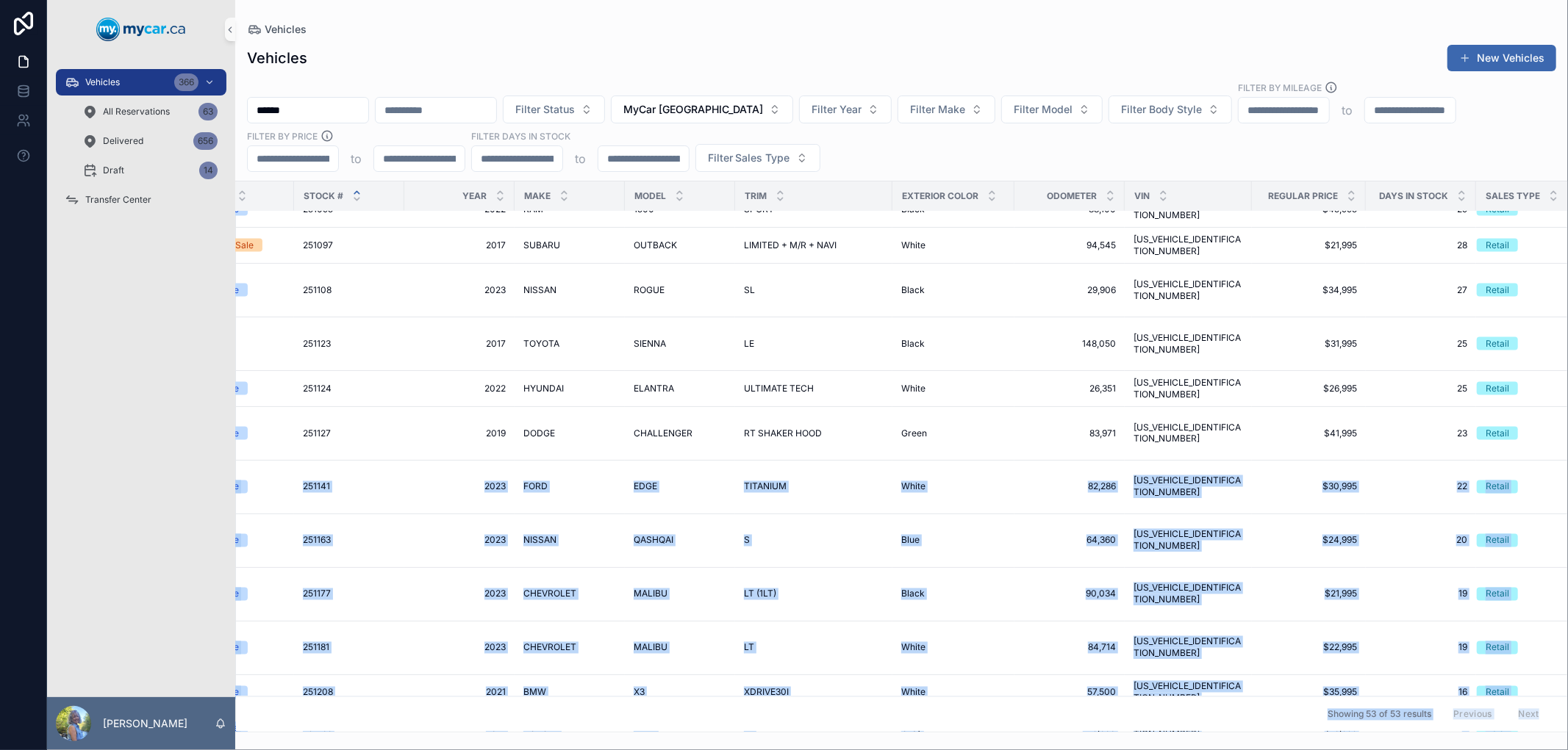
scroll to position [2090, 306]
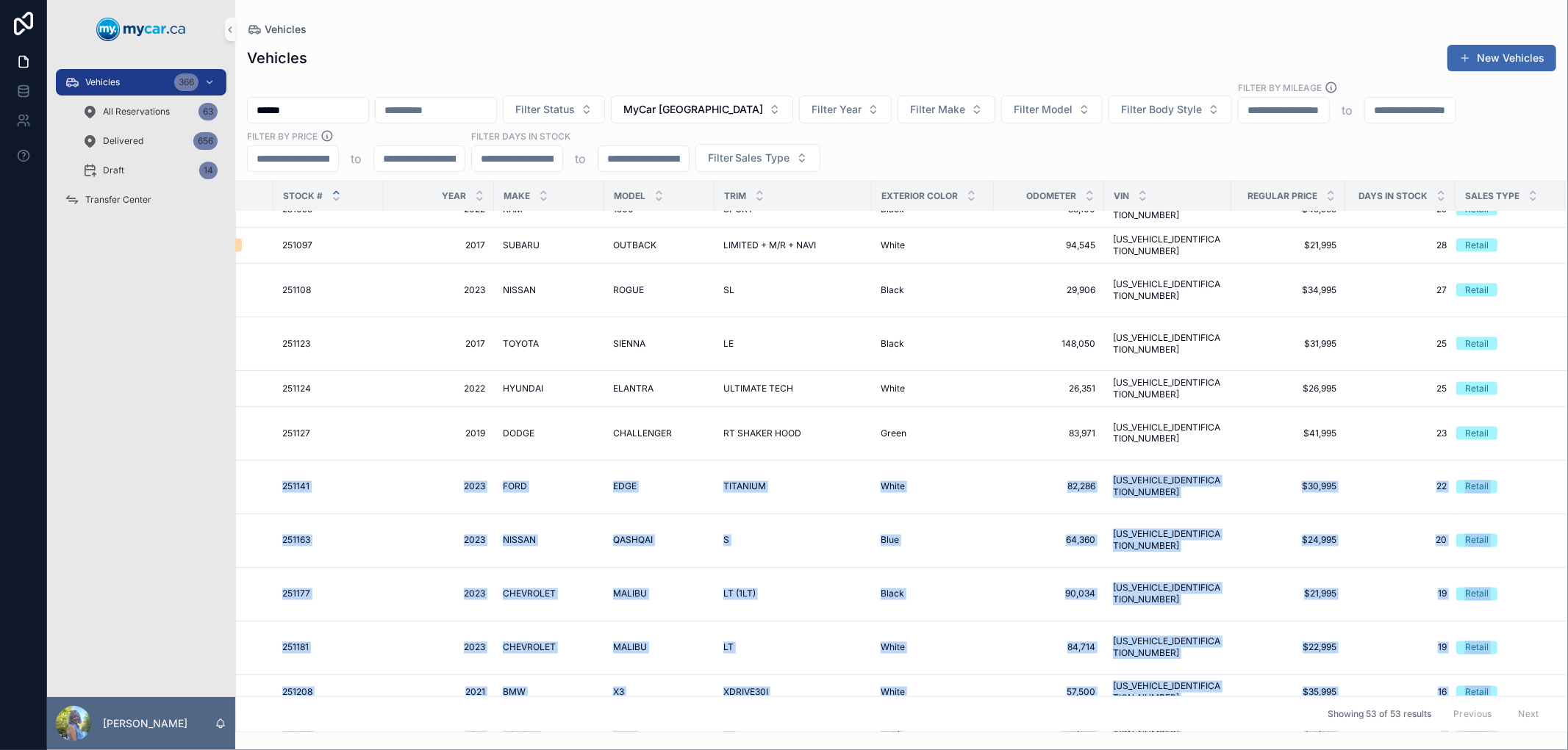
drag, startPoint x: 246, startPoint y: 456, endPoint x: 1518, endPoint y: 669, distance: 1289.7
copy tbody "MyCar North Bay Available 251141 251141 2023 2023 FORD FORD EDGE EDGE TITANIUM …"
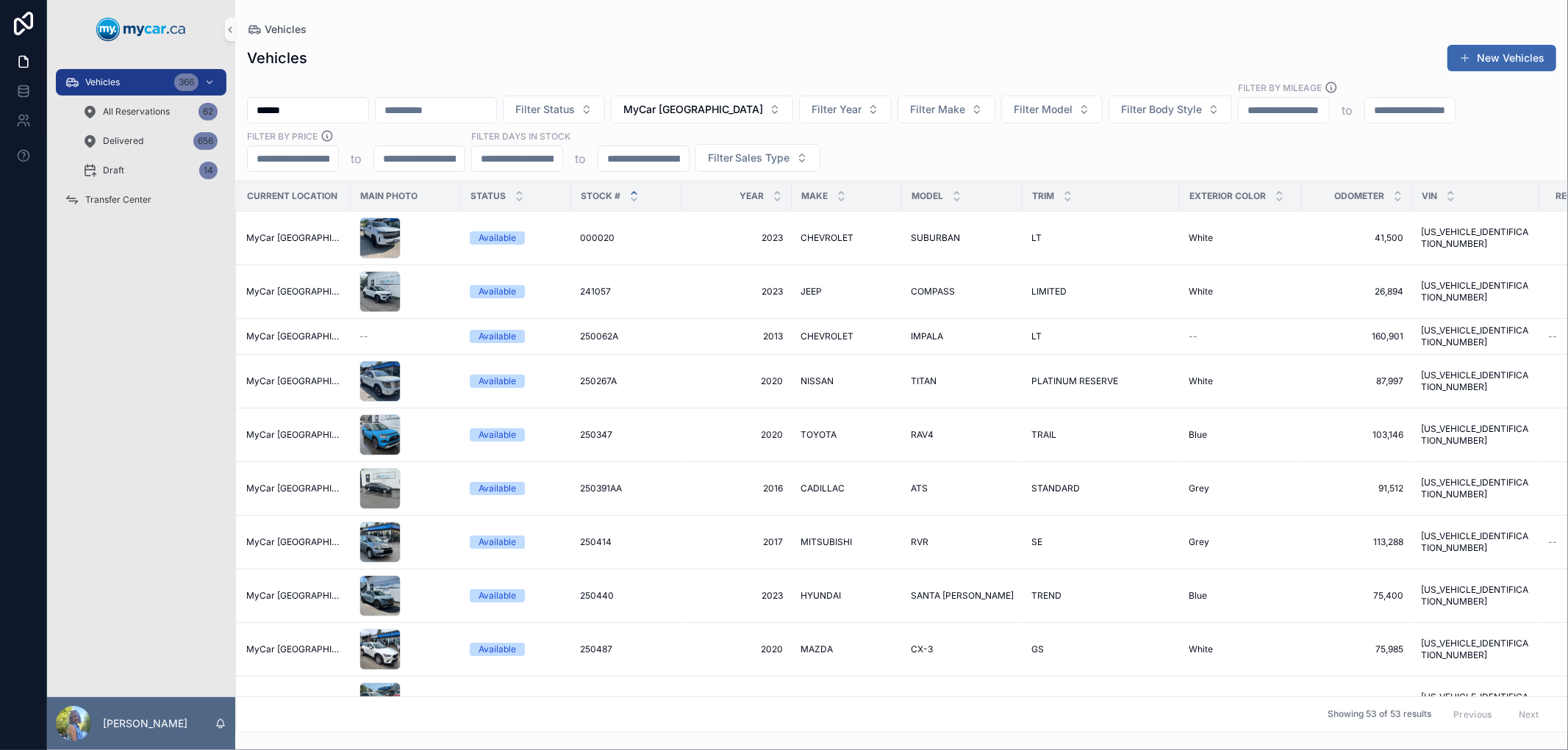
scroll to position [0, 0]
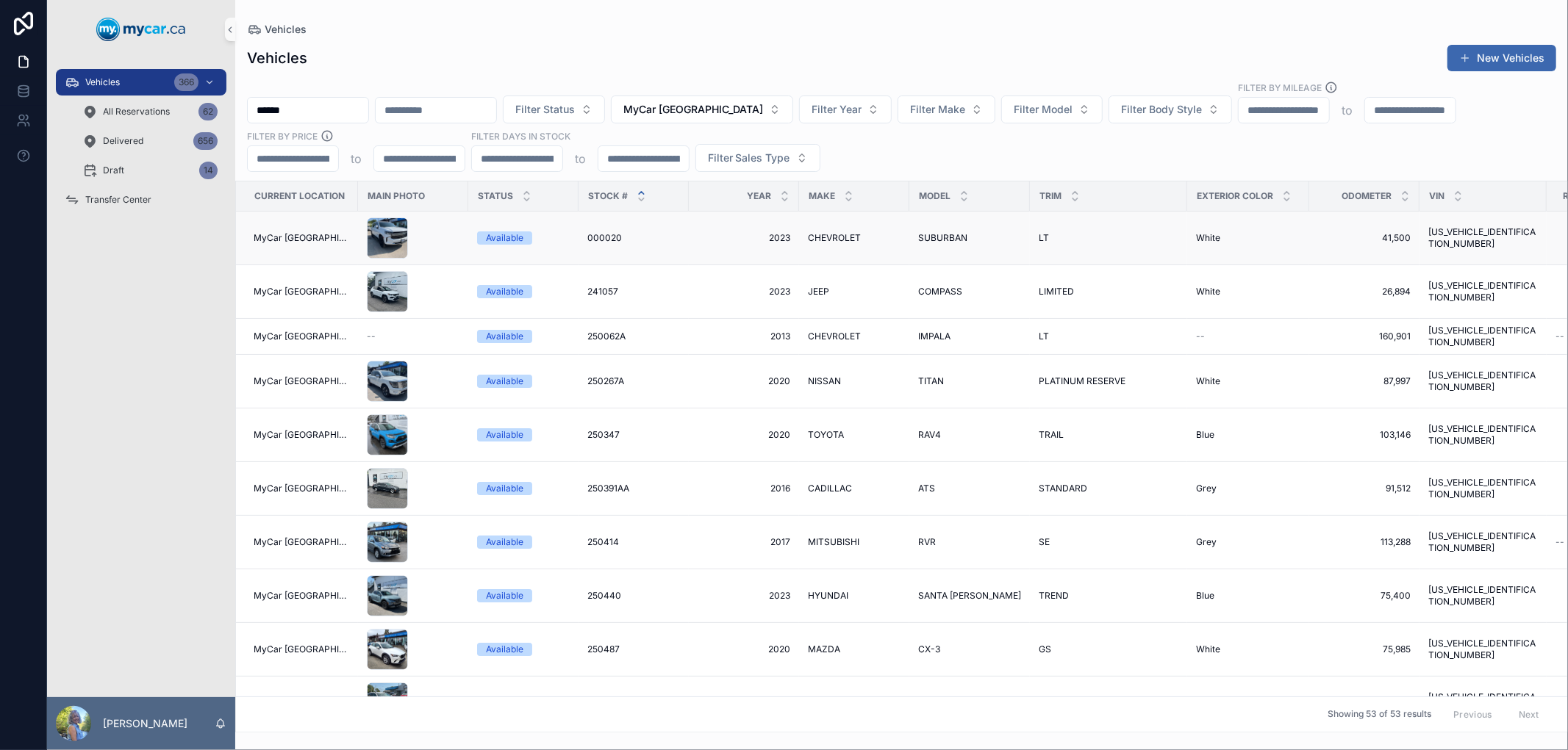
click at [252, 238] on td "MyCar [GEOGRAPHIC_DATA]" at bounding box center [297, 238] width 122 height 53
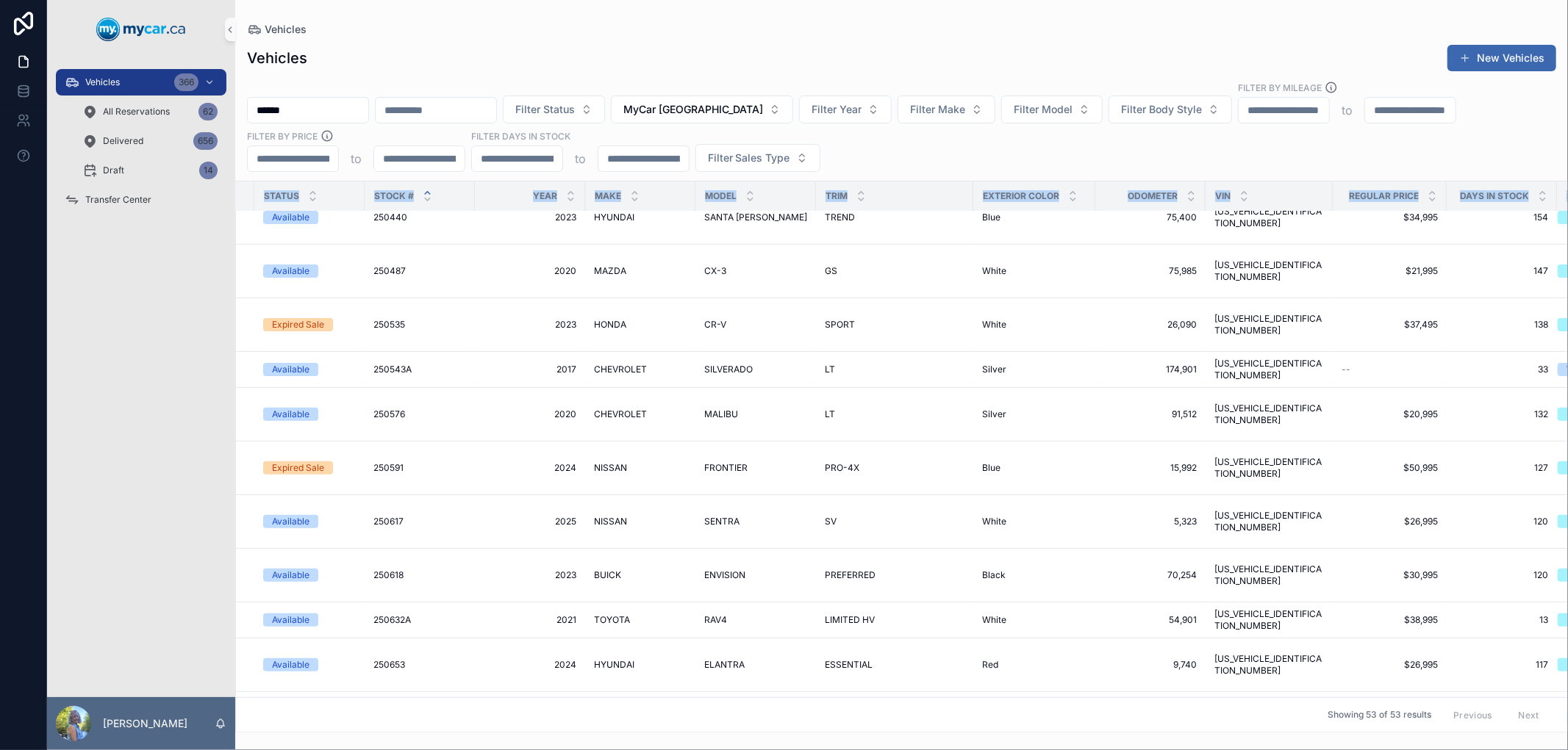
scroll to position [378, 305]
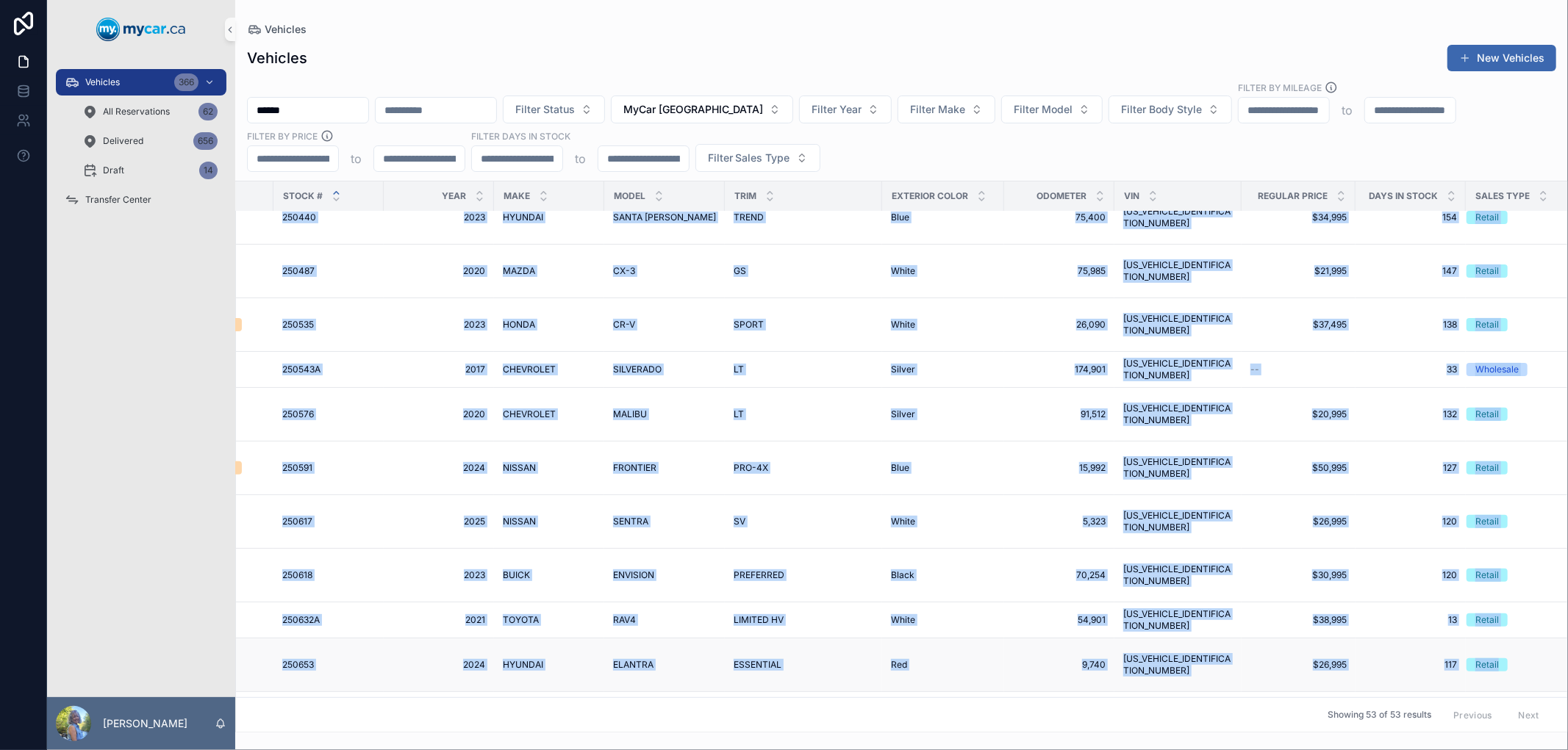
drag, startPoint x: 252, startPoint y: 231, endPoint x: 1546, endPoint y: 619, distance: 1350.9
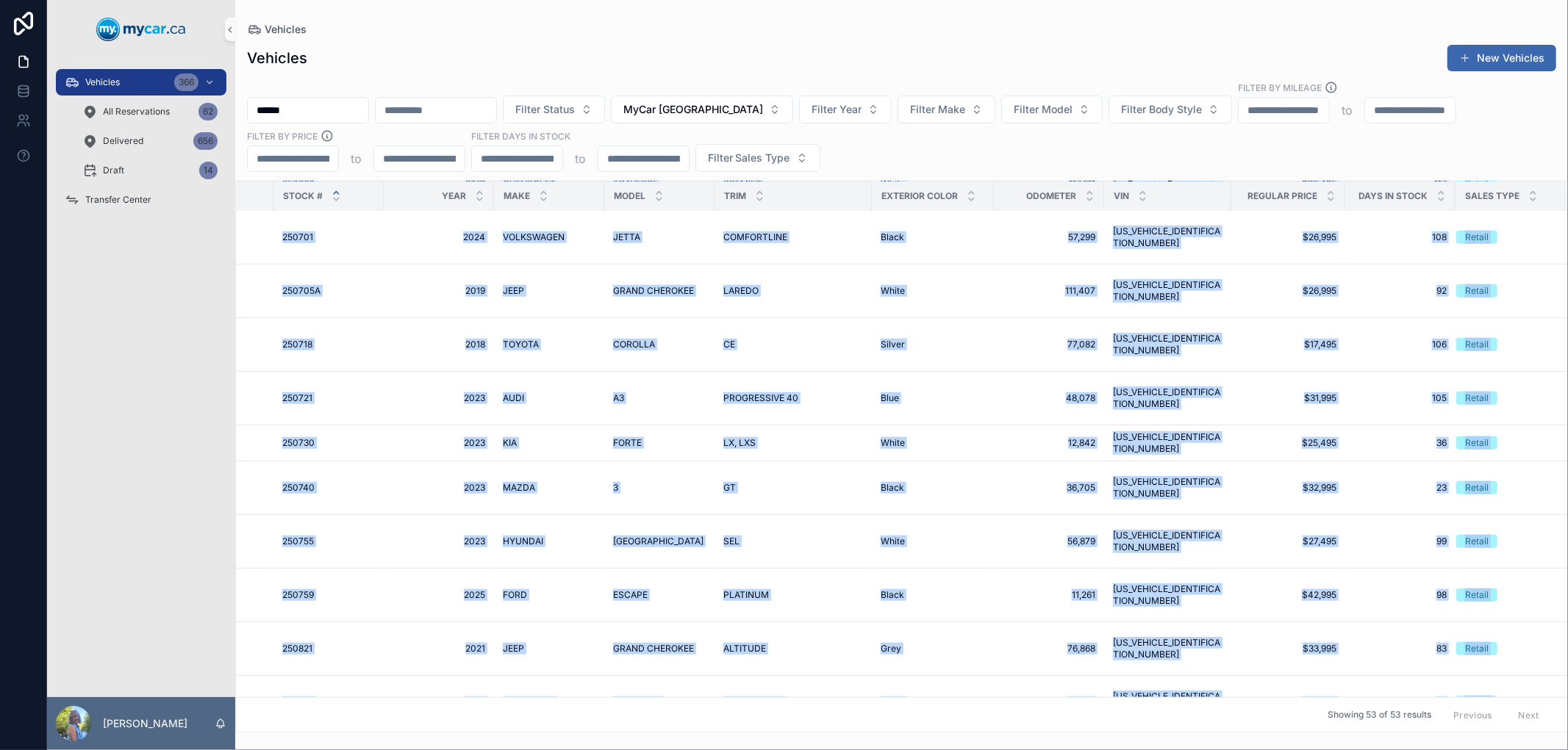
scroll to position [1099, 306]
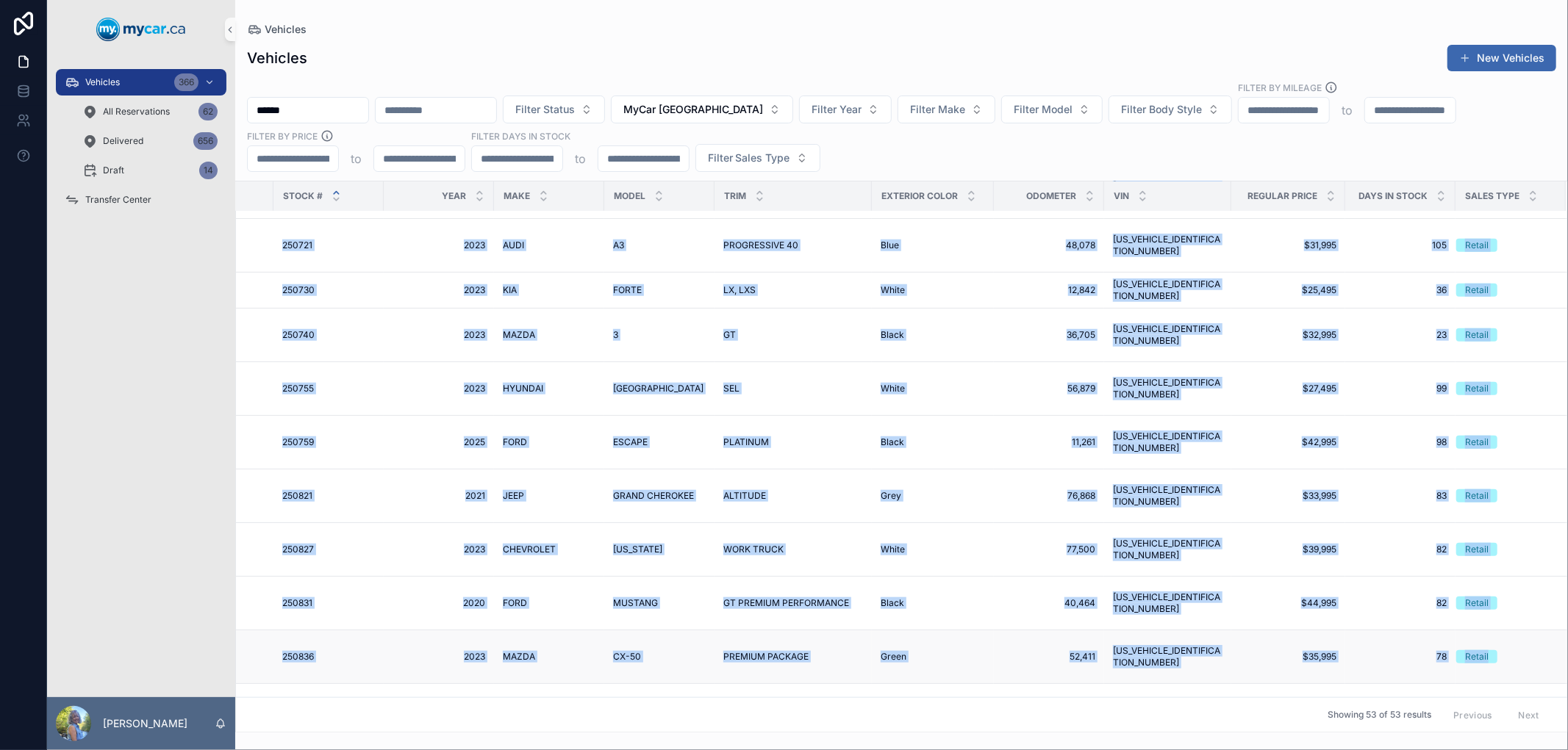
drag, startPoint x: 247, startPoint y: 442, endPoint x: 1538, endPoint y: 620, distance: 1303.2
click at [1538, 620] on tbody "MyCar North Bay Expired Sale 250591 250591 2024 2024 NISSAN NISSAN FRONTIER FRO…" at bounding box center [749, 420] width 1636 height 2616
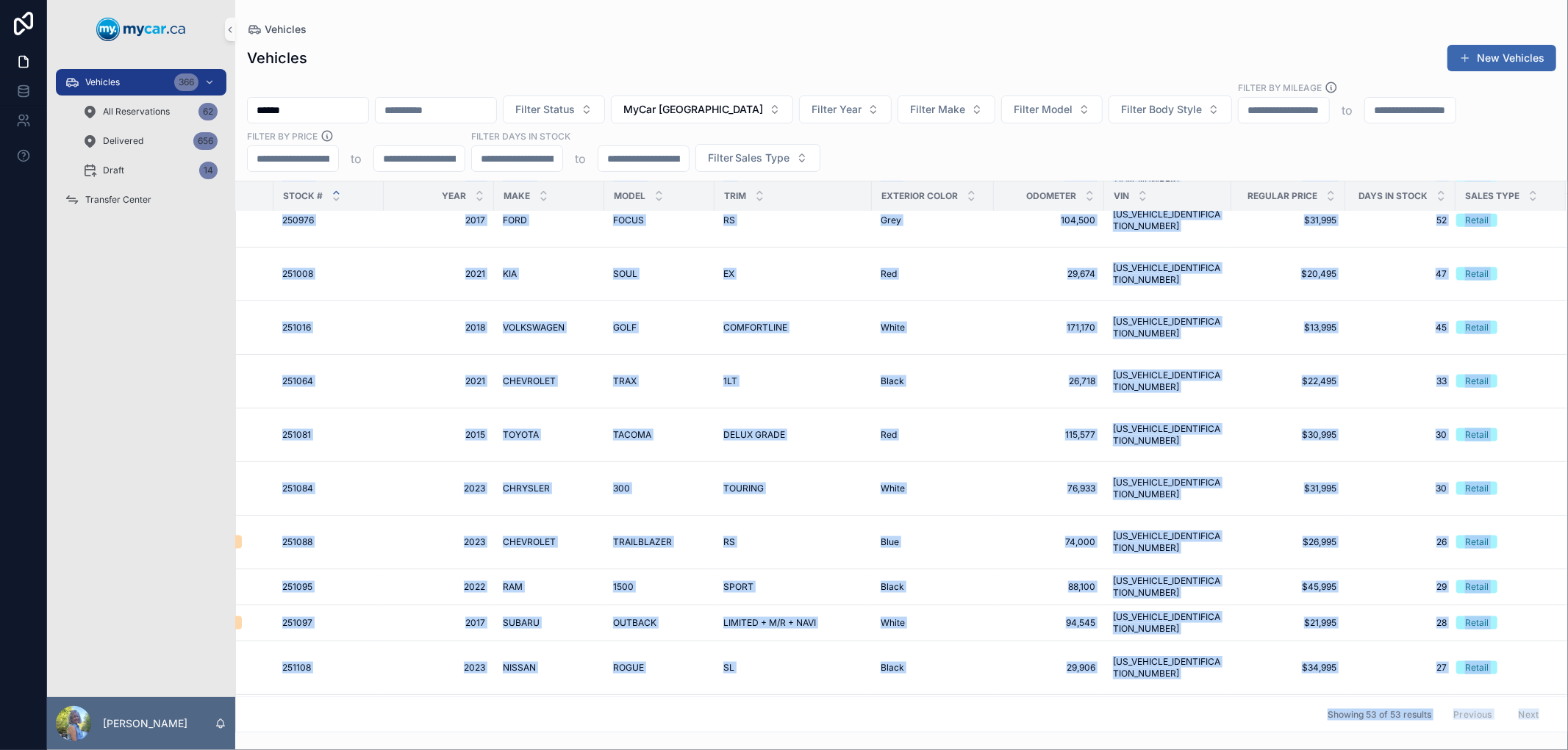
scroll to position [1795, 306]
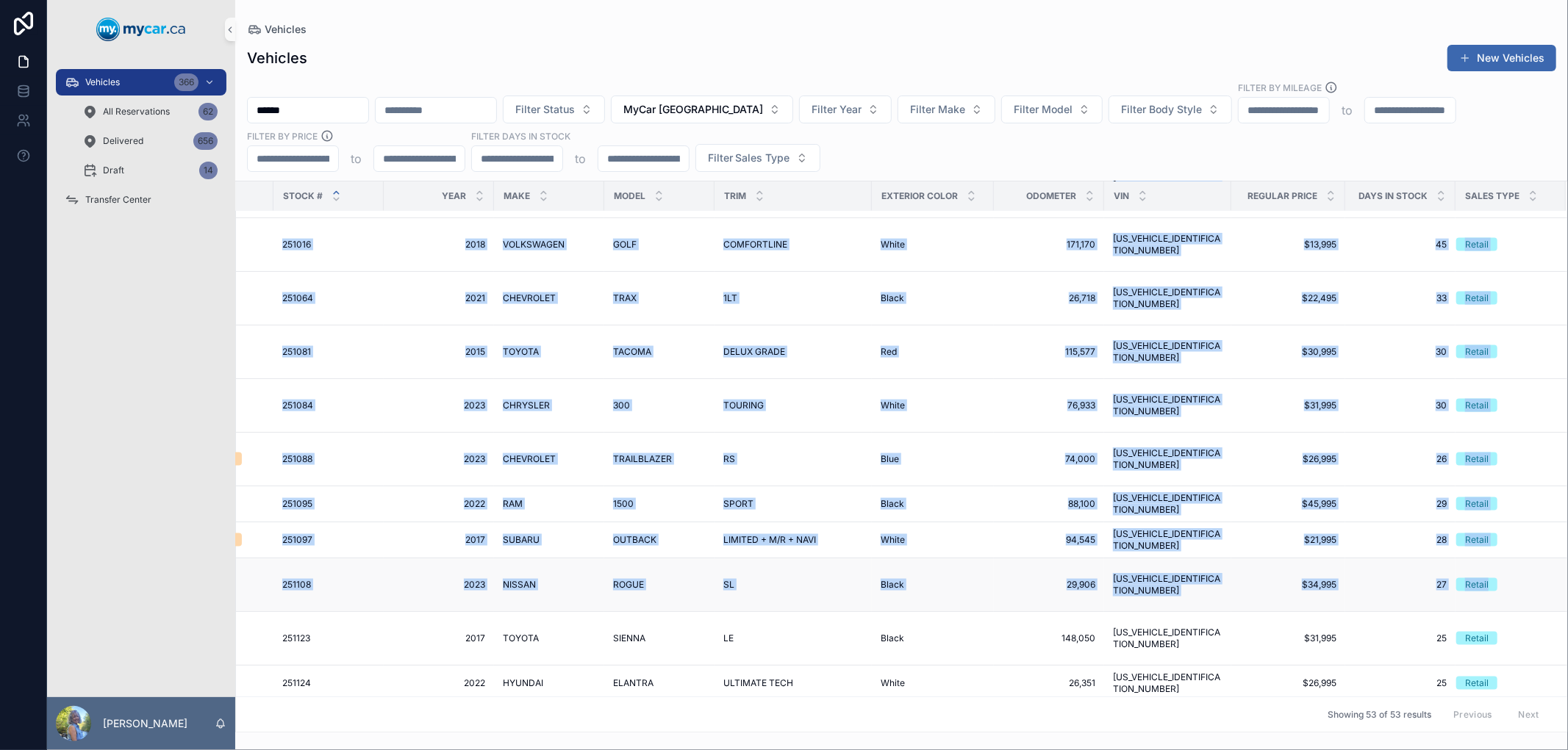
drag, startPoint x: 269, startPoint y: 362, endPoint x: 1553, endPoint y: 566, distance: 1300.1
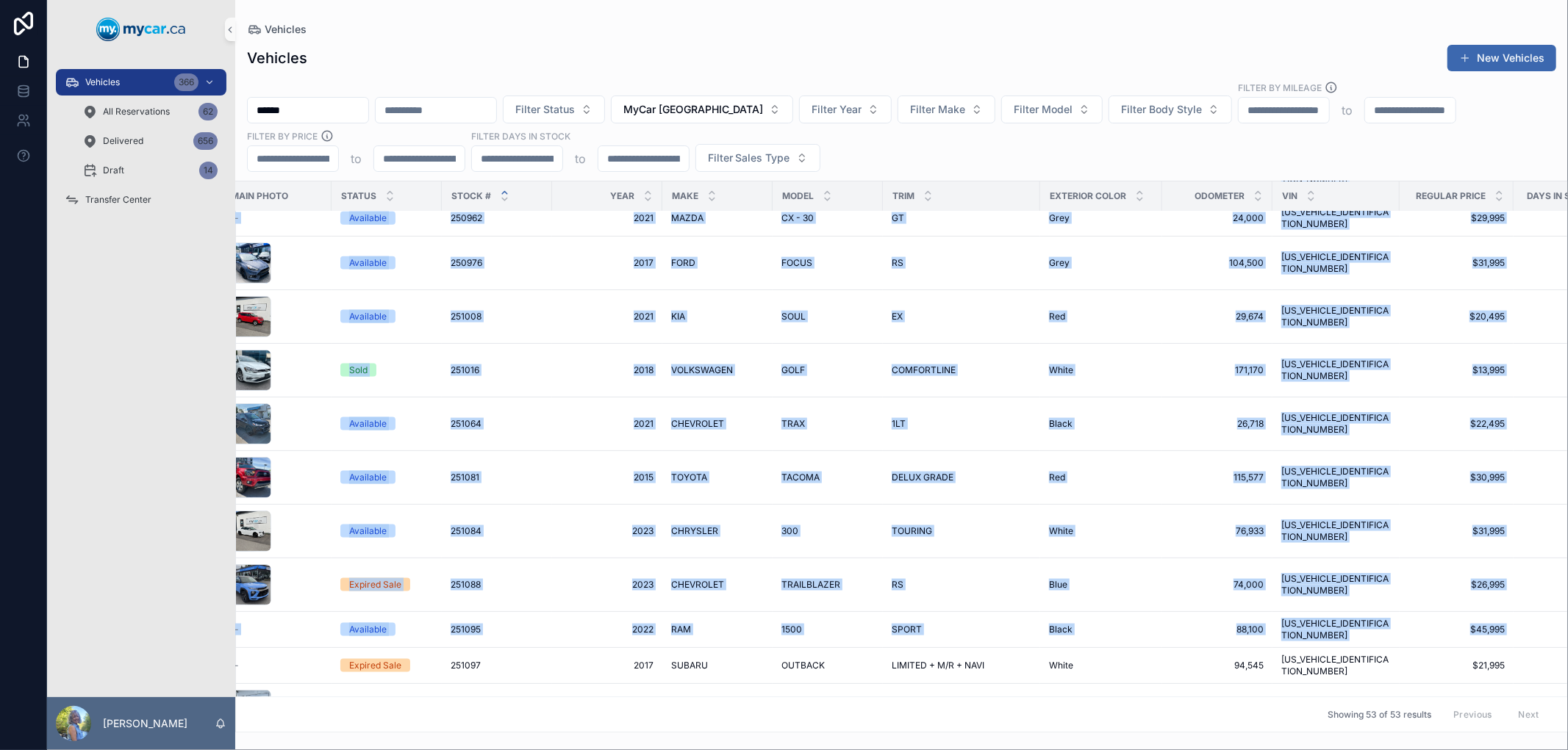
scroll to position [1680, 306]
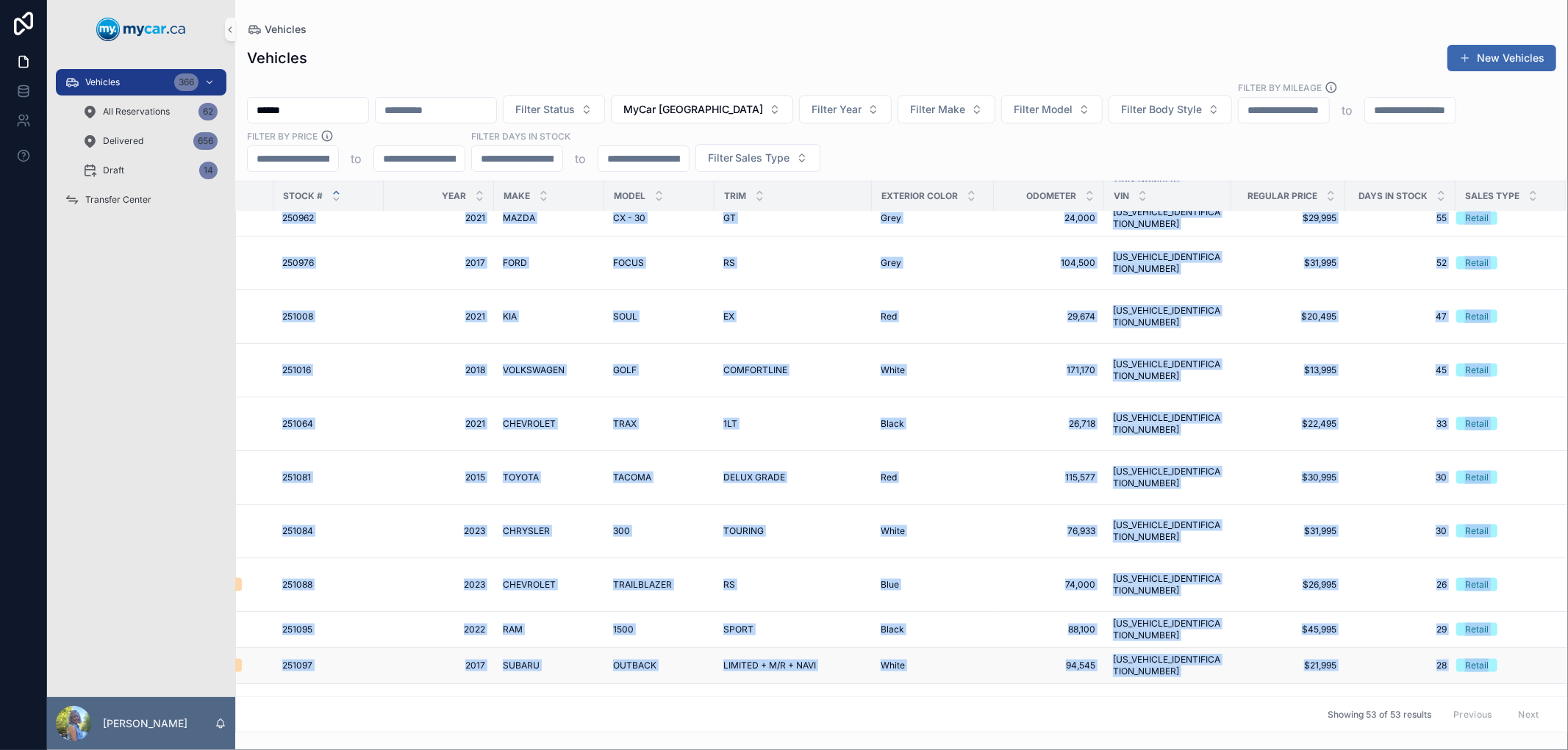
drag, startPoint x: 243, startPoint y: 485, endPoint x: 1507, endPoint y: 624, distance: 1271.6
click at [1507, 659] on div "Retail" at bounding box center [1502, 665] width 92 height 13
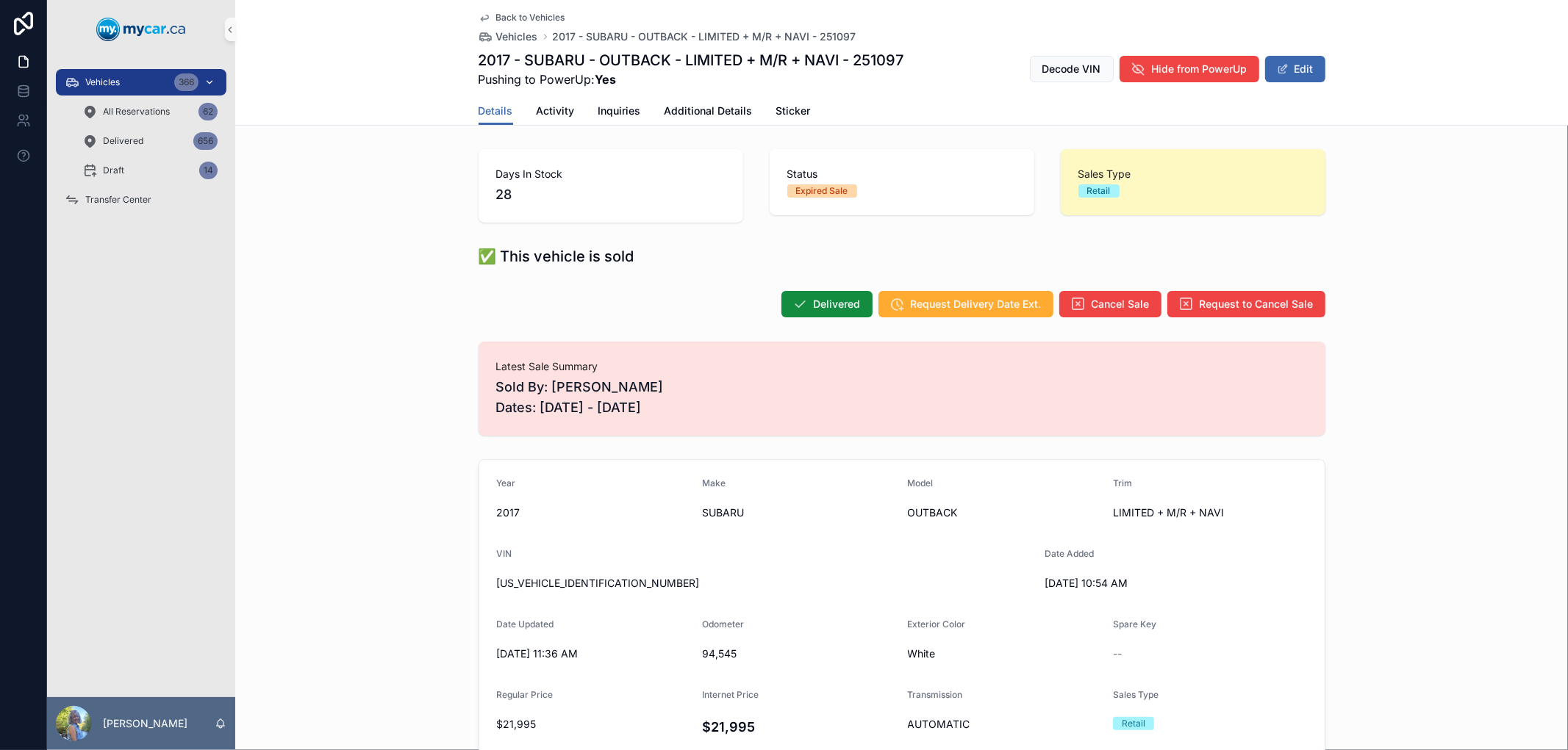
click at [122, 77] on div "Vehicles 366" at bounding box center [141, 82] width 153 height 23
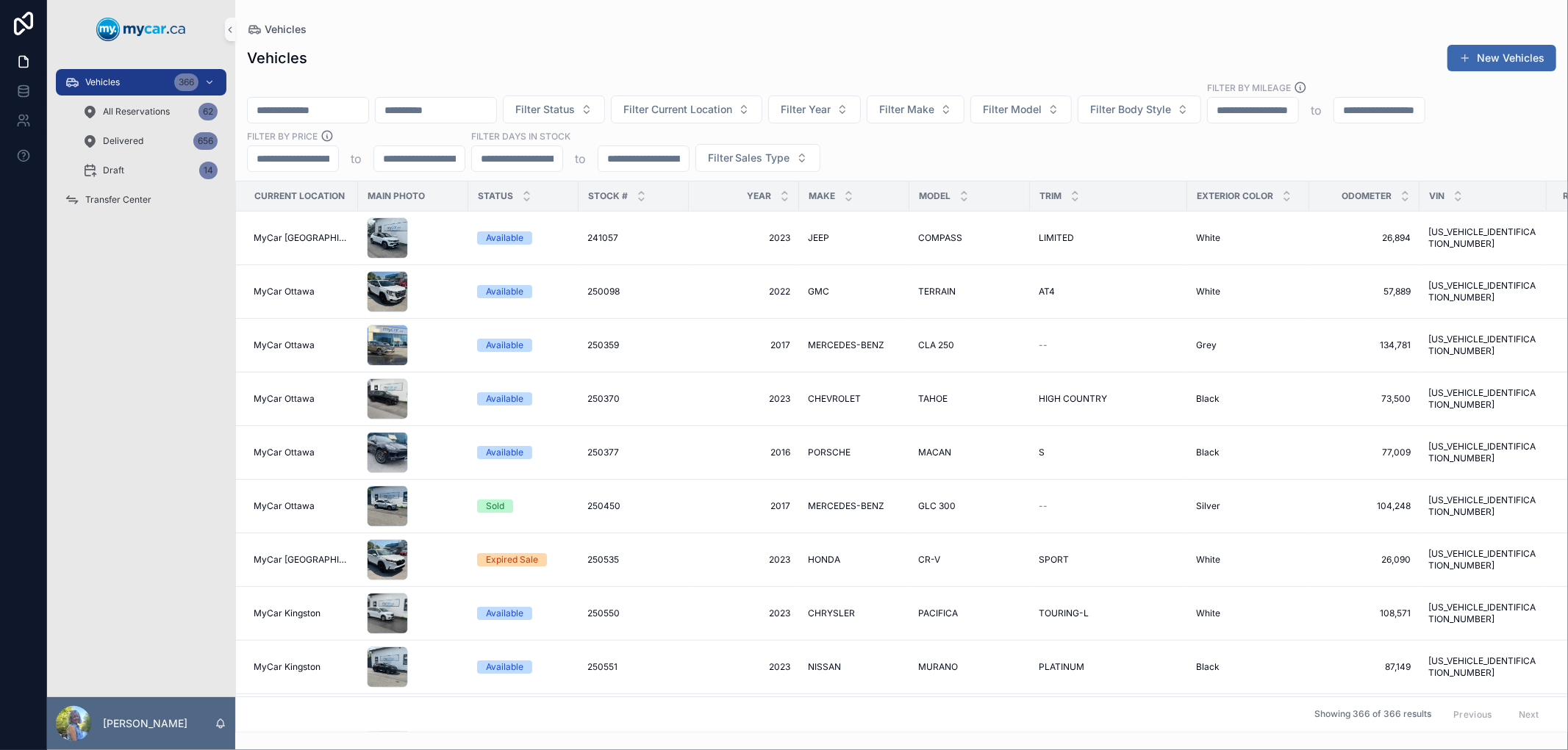
click at [891, 32] on div "Vehicles" at bounding box center [901, 29] width 1309 height 12
click at [711, 112] on span "Filter Current Location" at bounding box center [678, 109] width 108 height 15
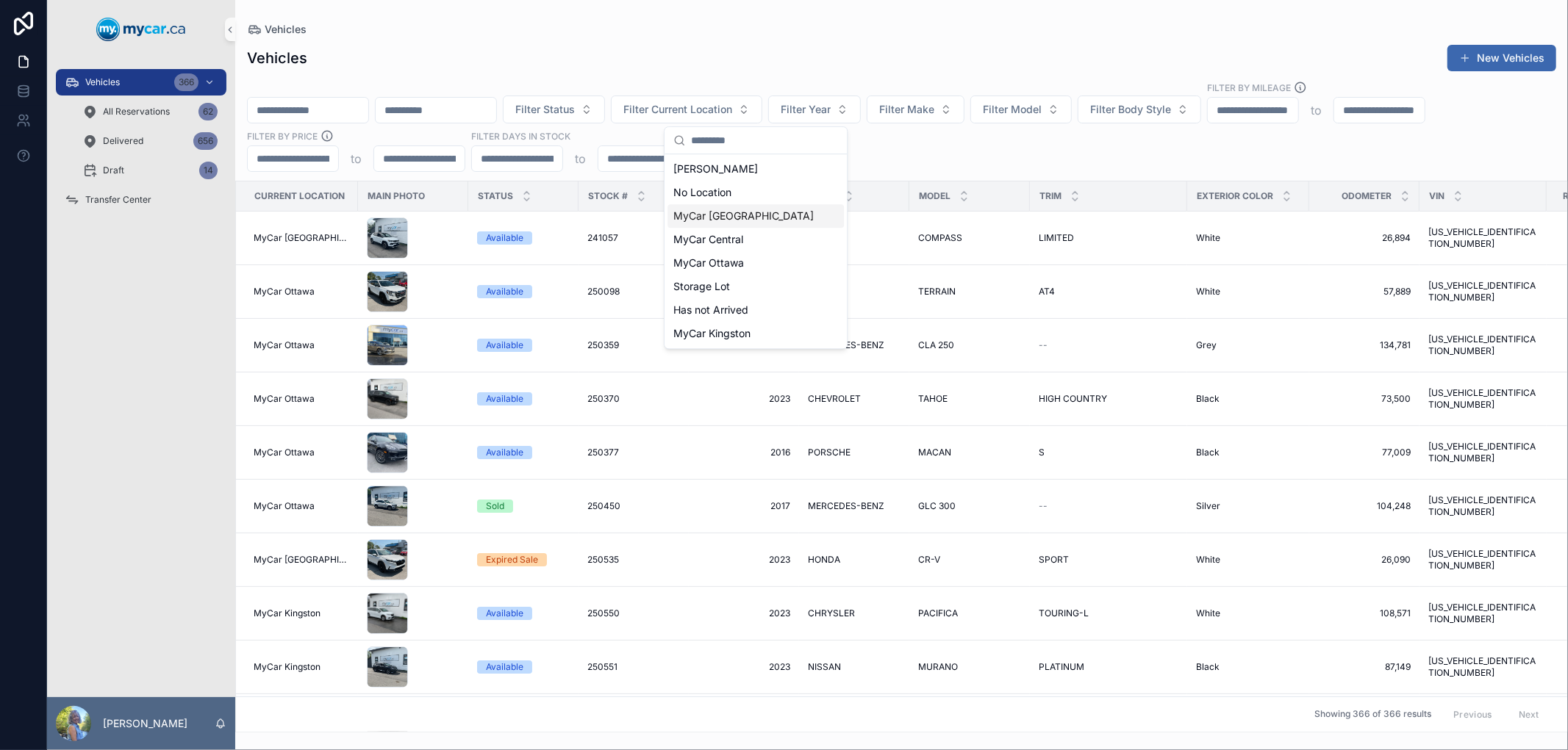
click at [723, 216] on span "MyCar [GEOGRAPHIC_DATA]" at bounding box center [743, 216] width 140 height 15
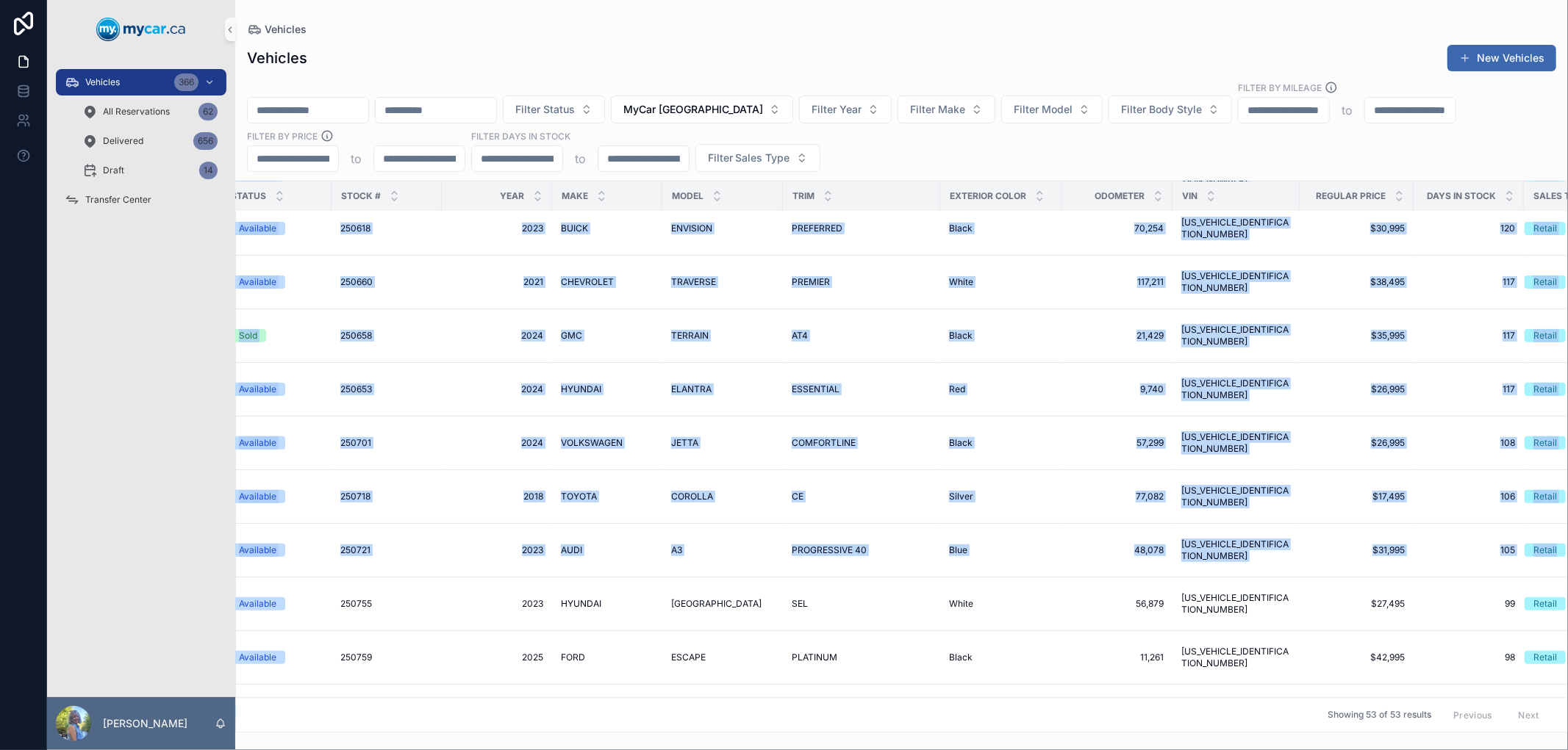
scroll to position [439, 306]
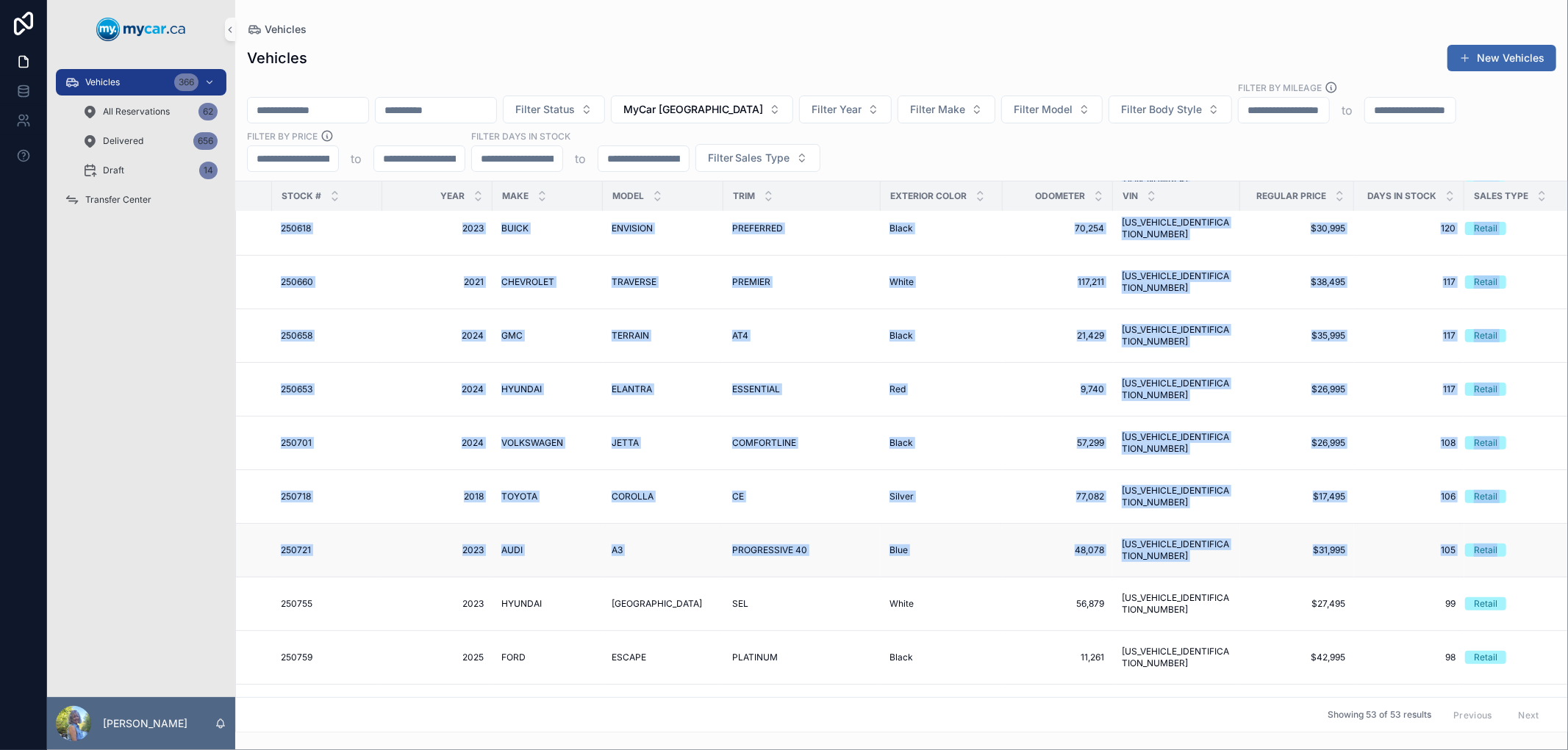
drag, startPoint x: 246, startPoint y: 233, endPoint x: 1516, endPoint y: 528, distance: 1303.8
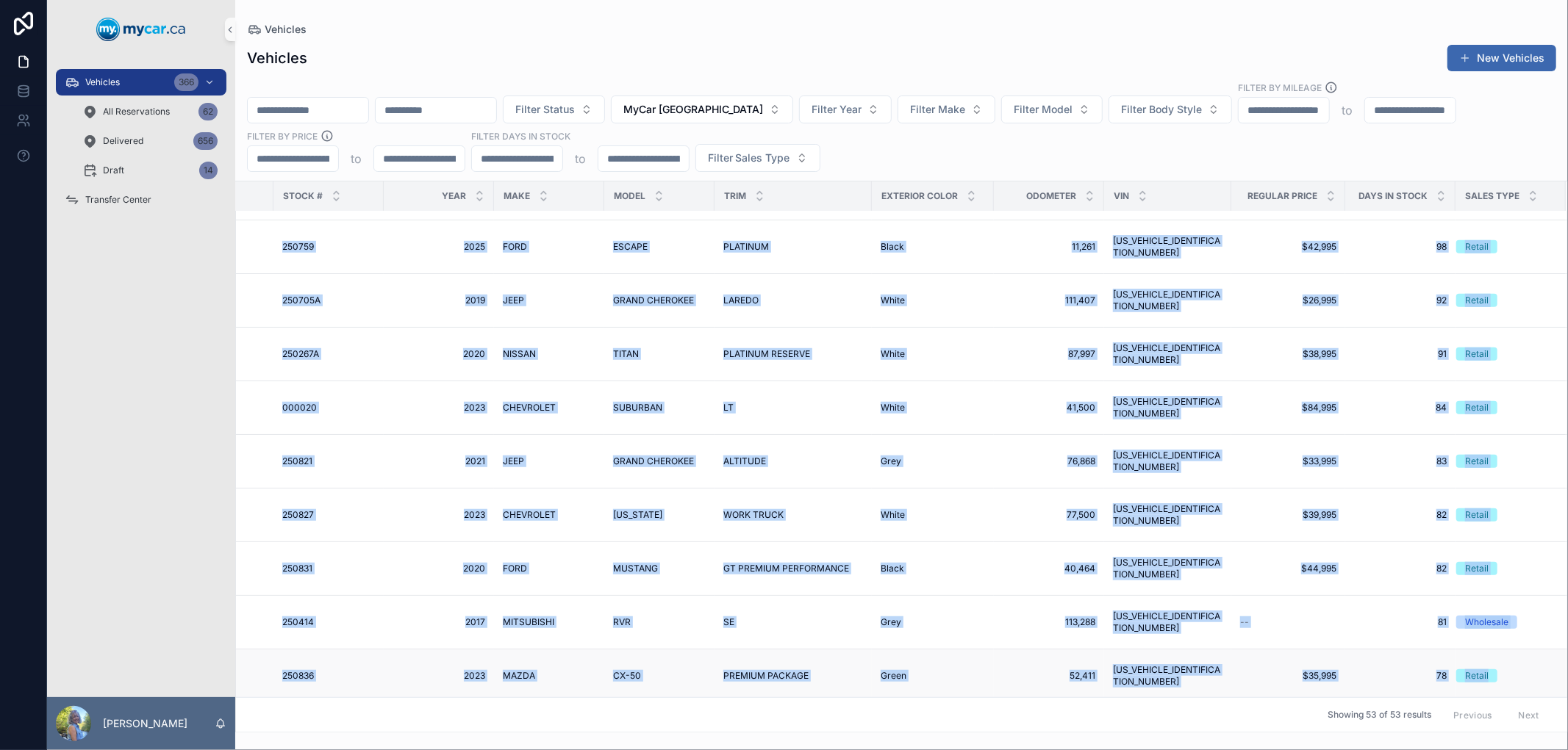
scroll to position [871, 306]
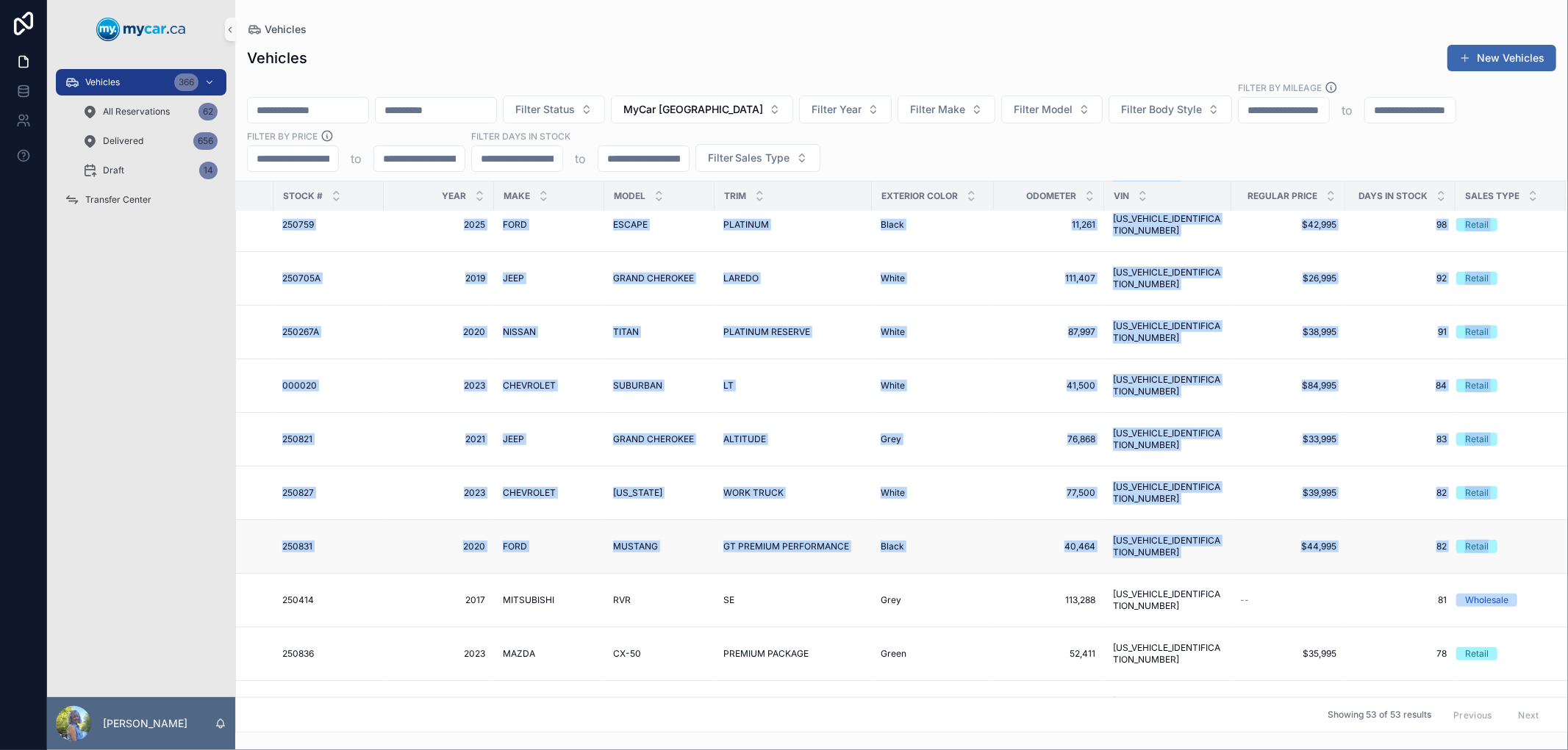
drag, startPoint x: 247, startPoint y: 361, endPoint x: 1527, endPoint y: 552, distance: 1294.2
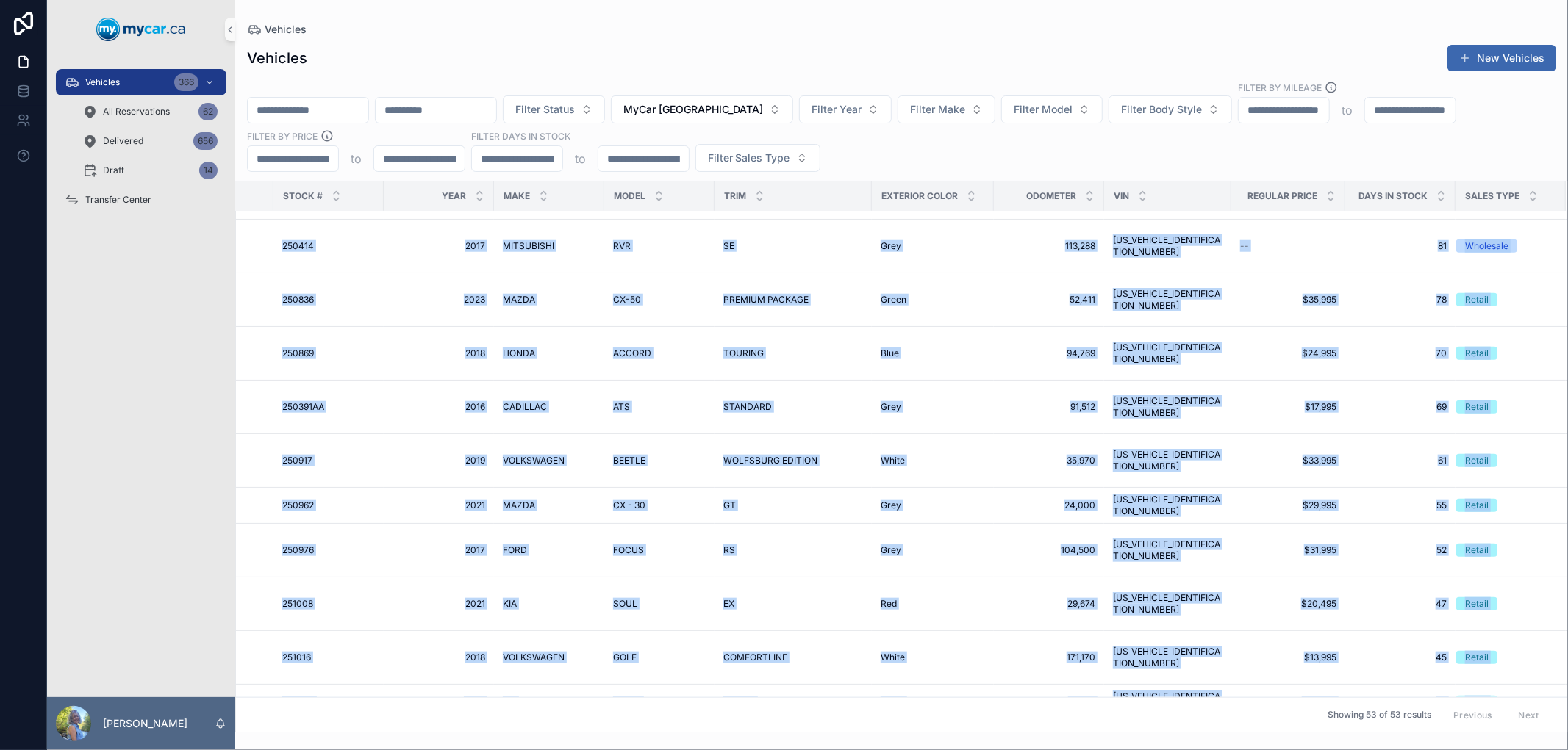
scroll to position [1371, 306]
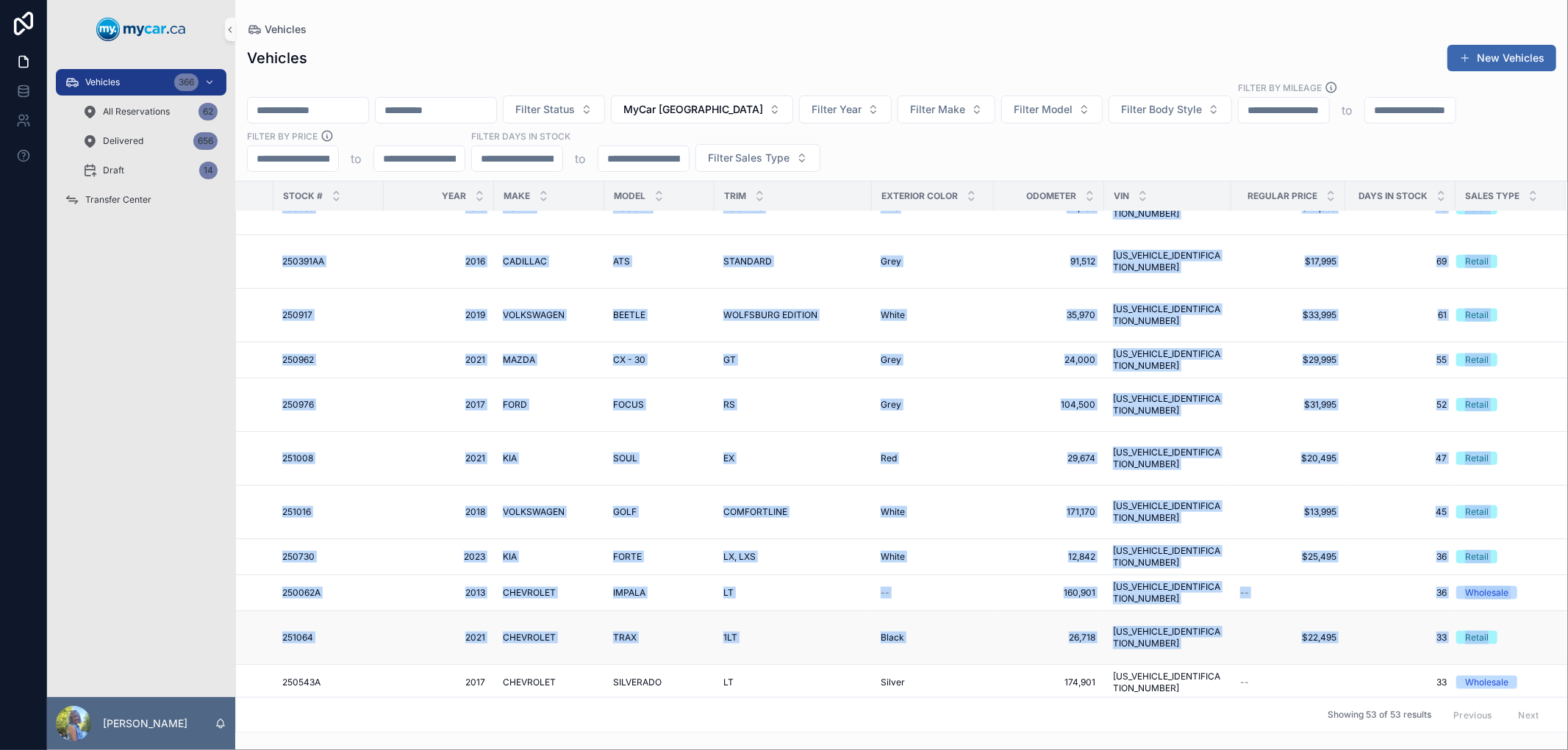
drag, startPoint x: 248, startPoint y: 433, endPoint x: 1538, endPoint y: 596, distance: 1300.3
click at [1538, 596] on tbody "MyCar North Bay Available 250755 250755 2023 2023 HYUNDAI HYUNDAI TUCSON TUCSON…" at bounding box center [749, 213] width 1636 height 2745
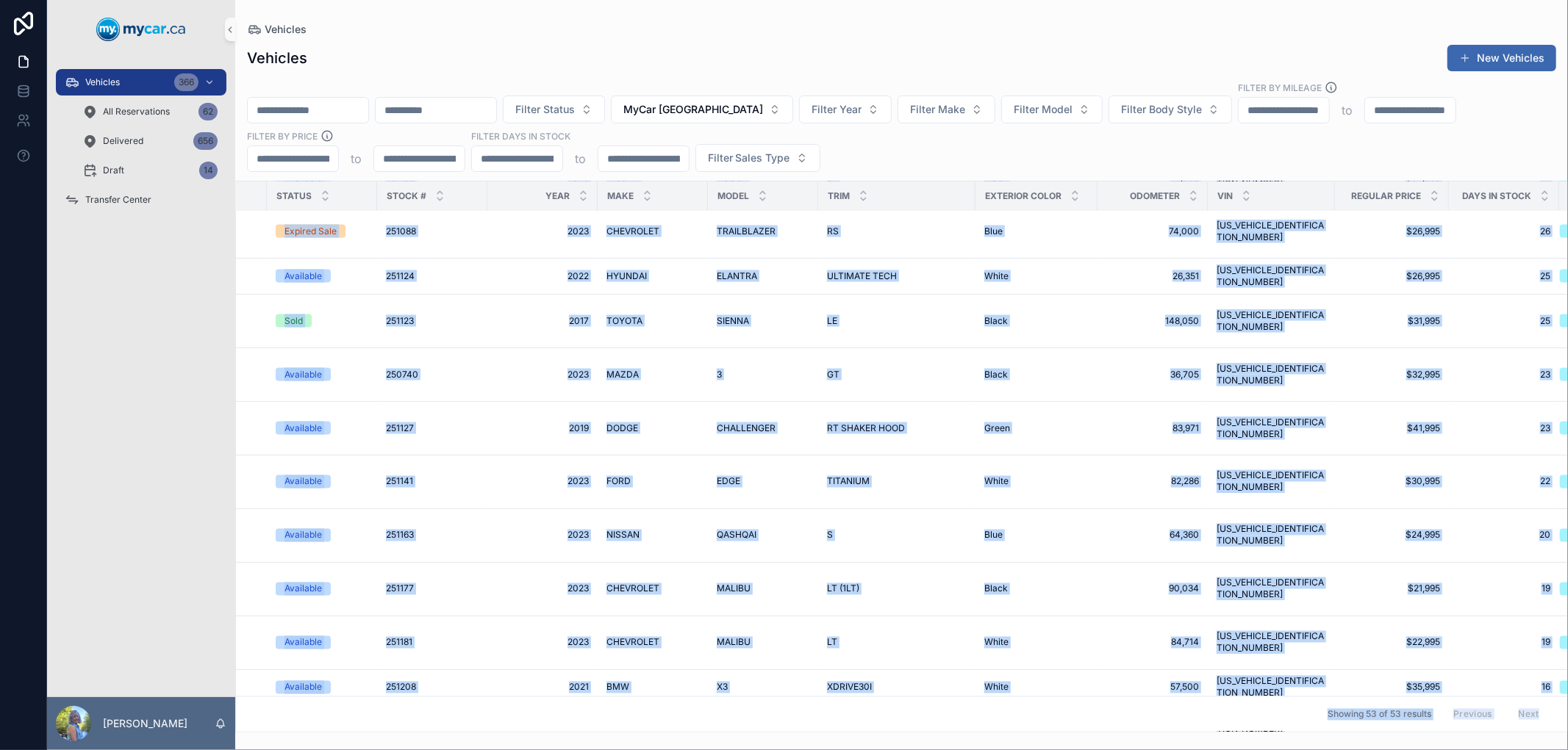
scroll to position [2090, 305]
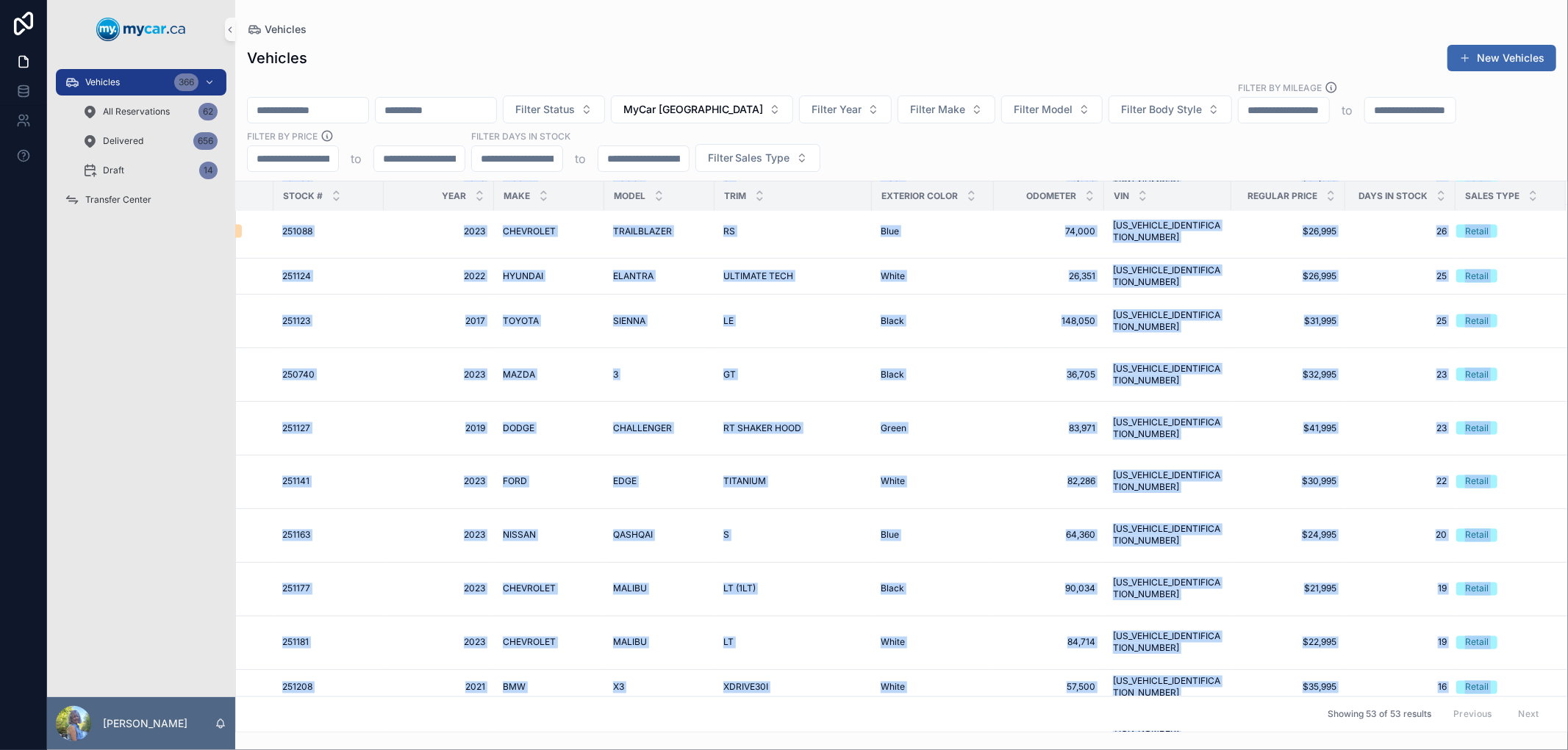
drag, startPoint x: 245, startPoint y: 483, endPoint x: 1534, endPoint y: 673, distance: 1302.9
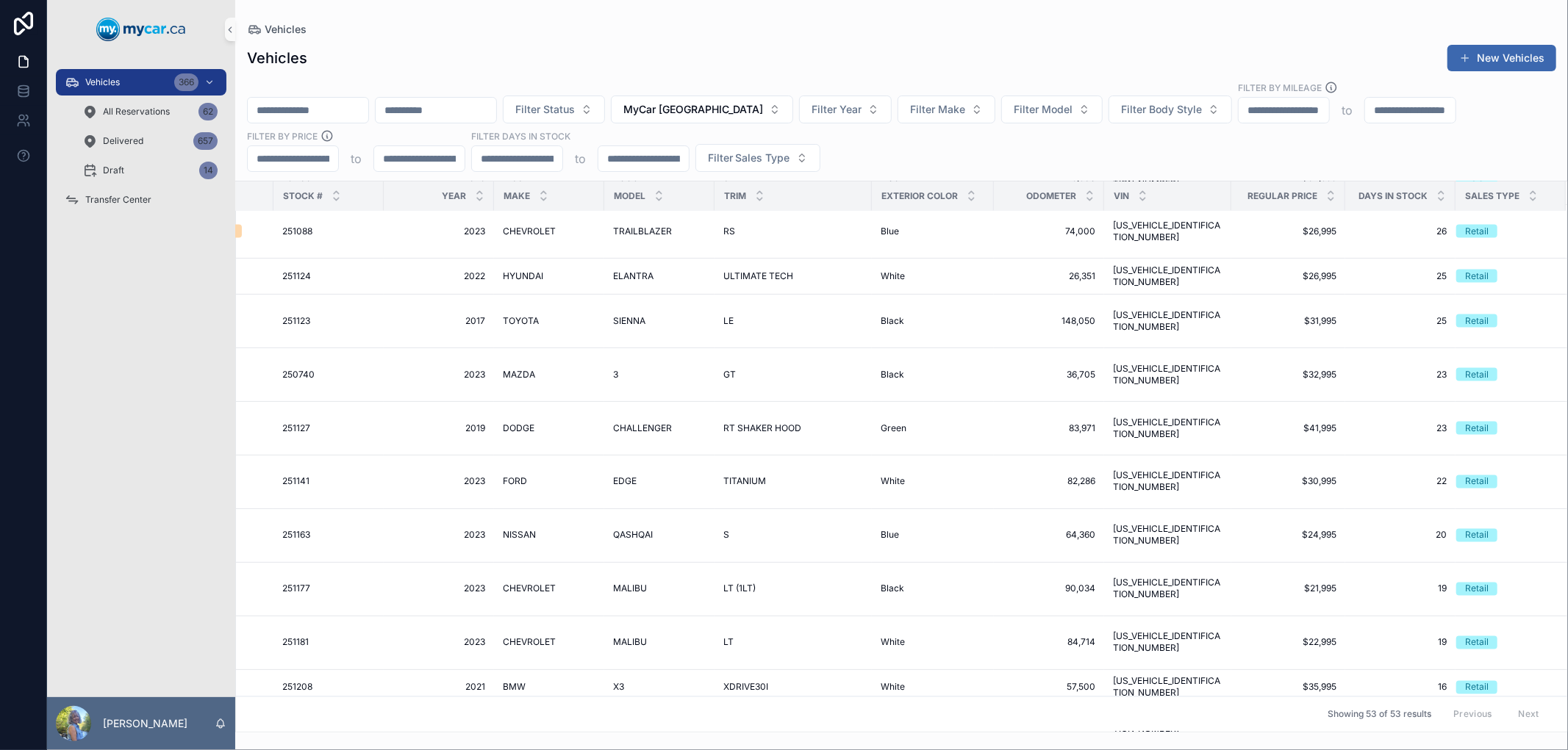
click at [280, 104] on input "scrollable content" at bounding box center [308, 110] width 120 height 21
paste input "******"
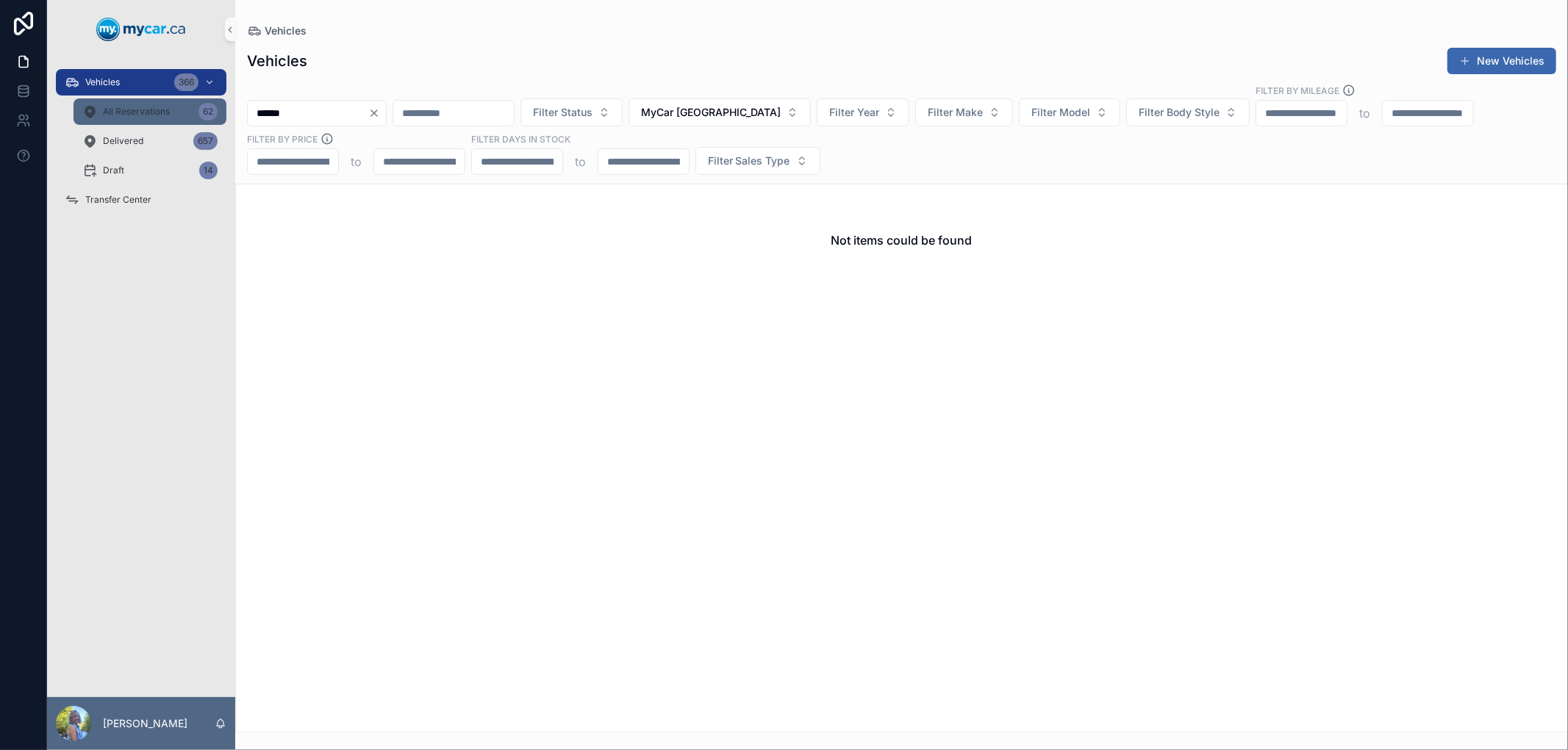
type input "******"
click at [148, 118] on div "All Reservations 62" at bounding box center [150, 111] width 135 height 23
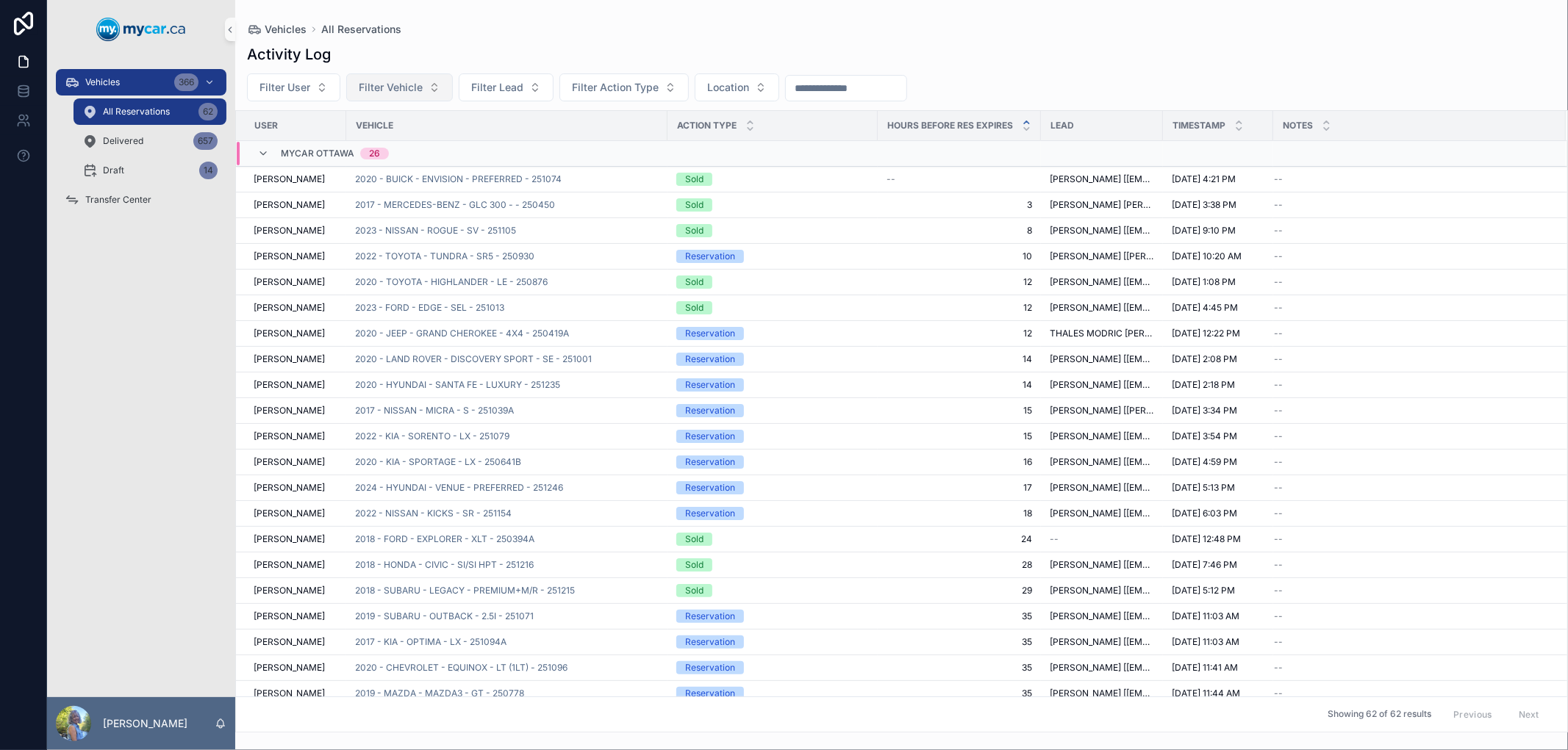
click at [379, 91] on span "Filter Vehicle" at bounding box center [390, 87] width 64 height 15
type input "******"
click at [372, 142] on span "2022 - NISSAN - QASHQAI - SV - 251240" at bounding box center [390, 146] width 147 height 15
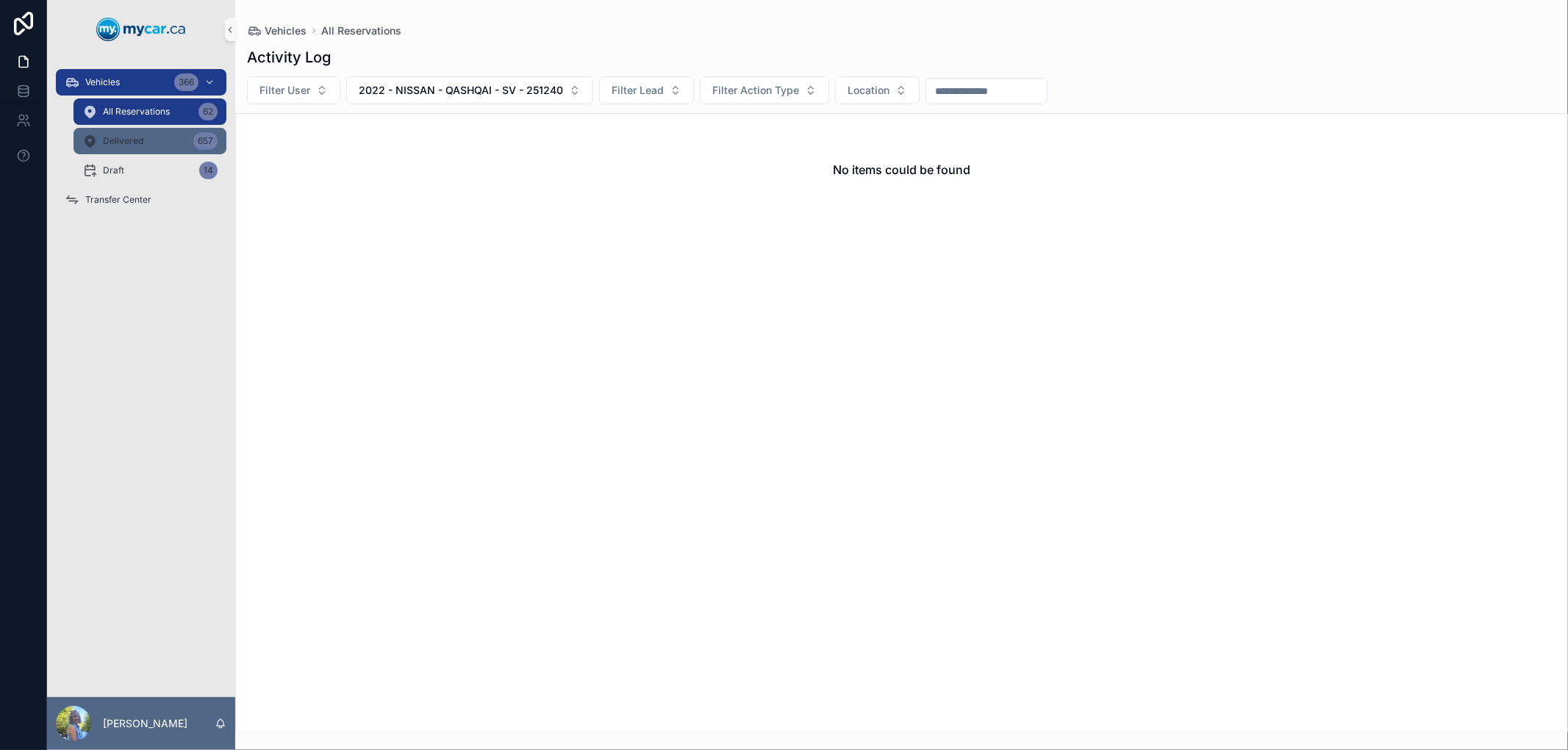
click at [143, 147] on div "Delivered 657" at bounding box center [150, 140] width 135 height 23
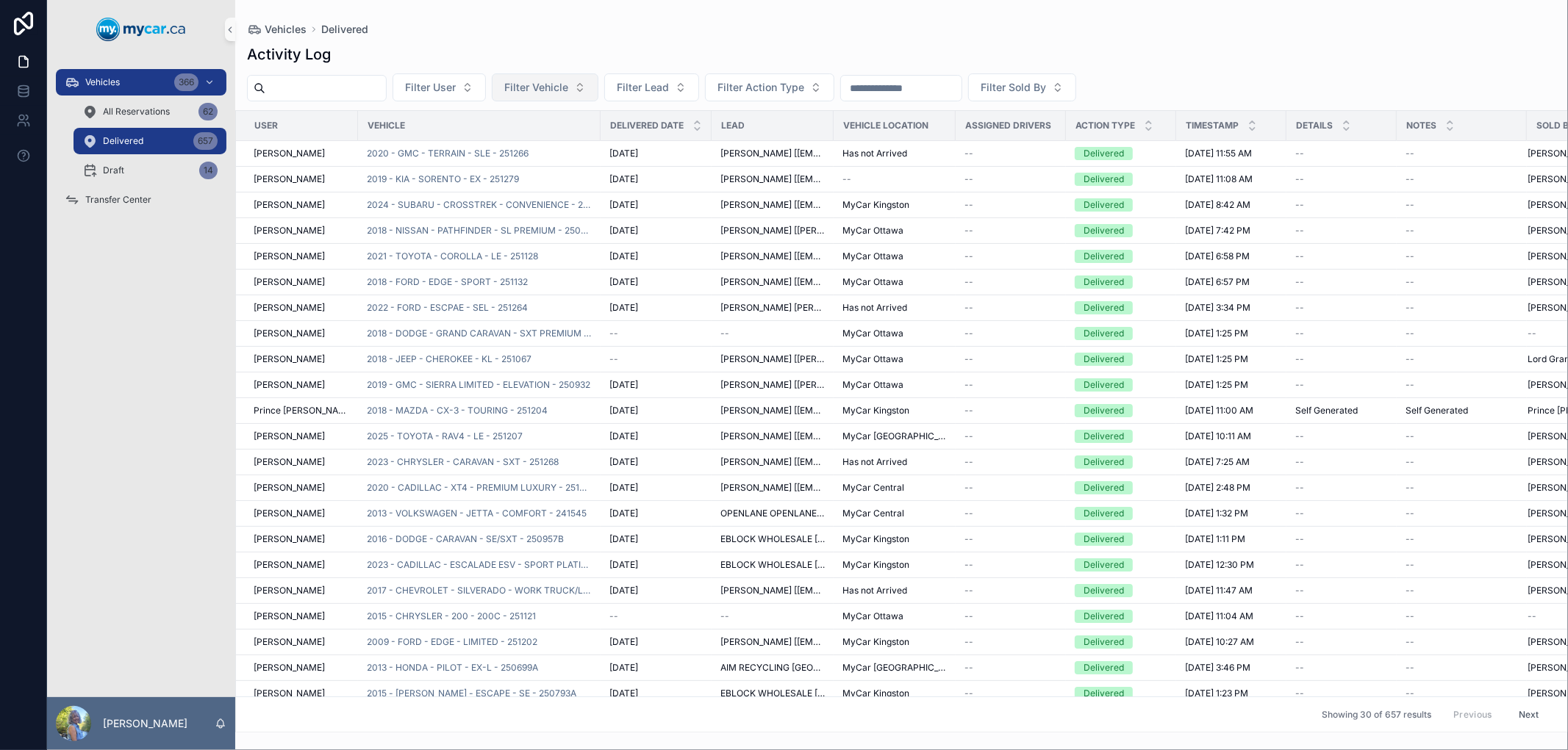
click at [568, 92] on span "Filter Vehicle" at bounding box center [536, 87] width 64 height 15
type input "******"
click at [553, 144] on span "2022 - NISSAN - QASHQAI - SV - 251240" at bounding box center [570, 146] width 147 height 15
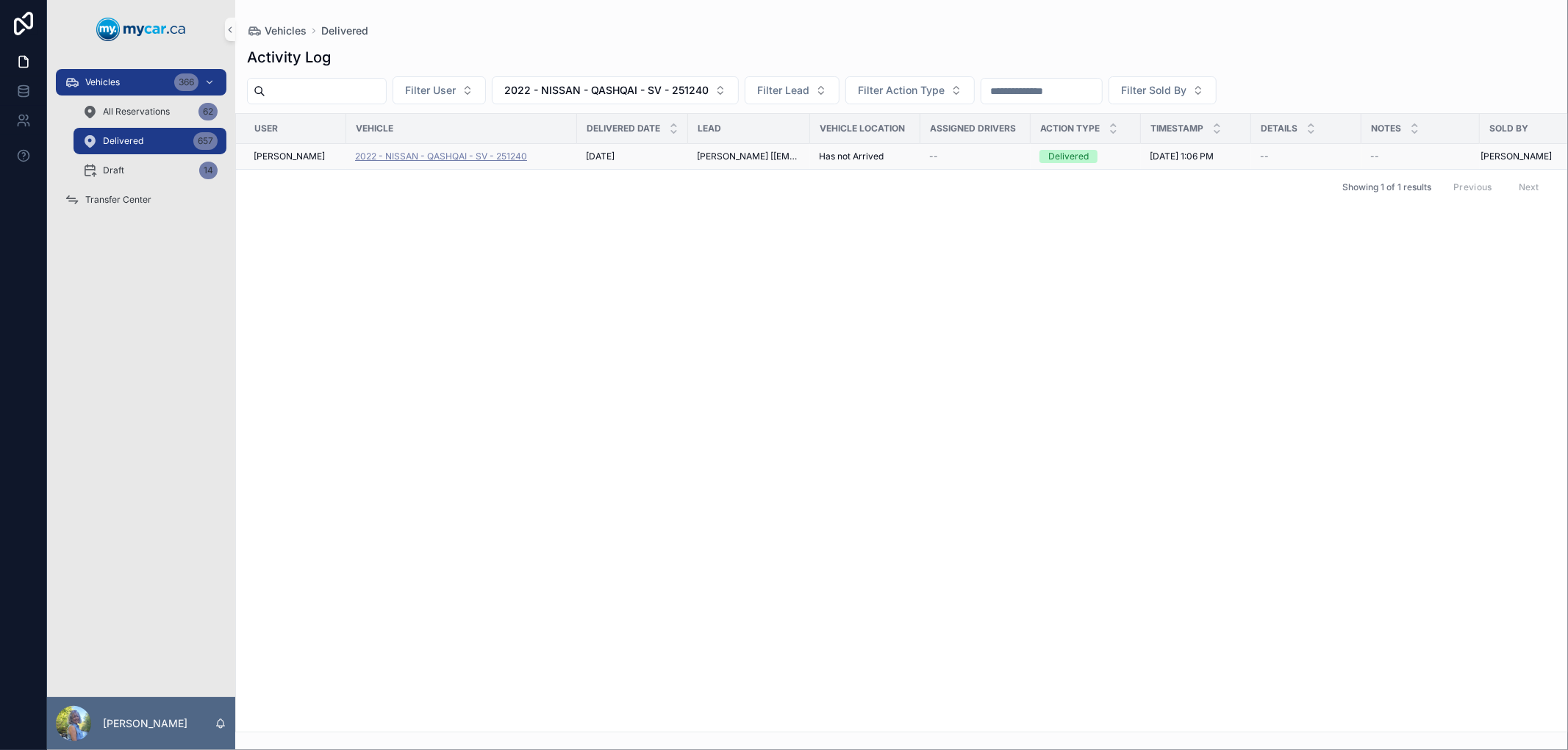
click at [504, 156] on span "2022 - NISSAN - QASHQAI - SV - 251240" at bounding box center [441, 157] width 172 height 12
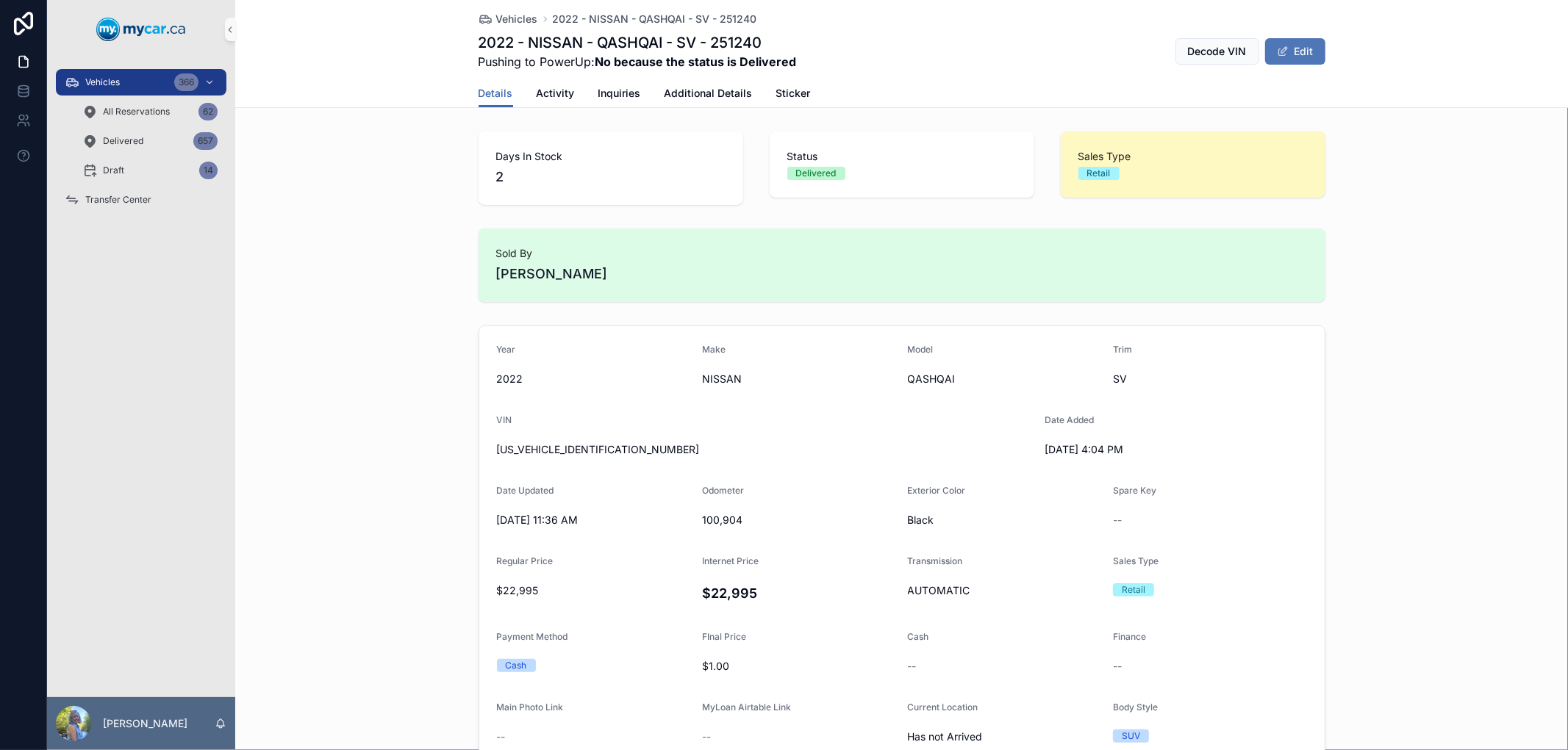
click at [1294, 54] on button "Edit" at bounding box center [1295, 51] width 60 height 27
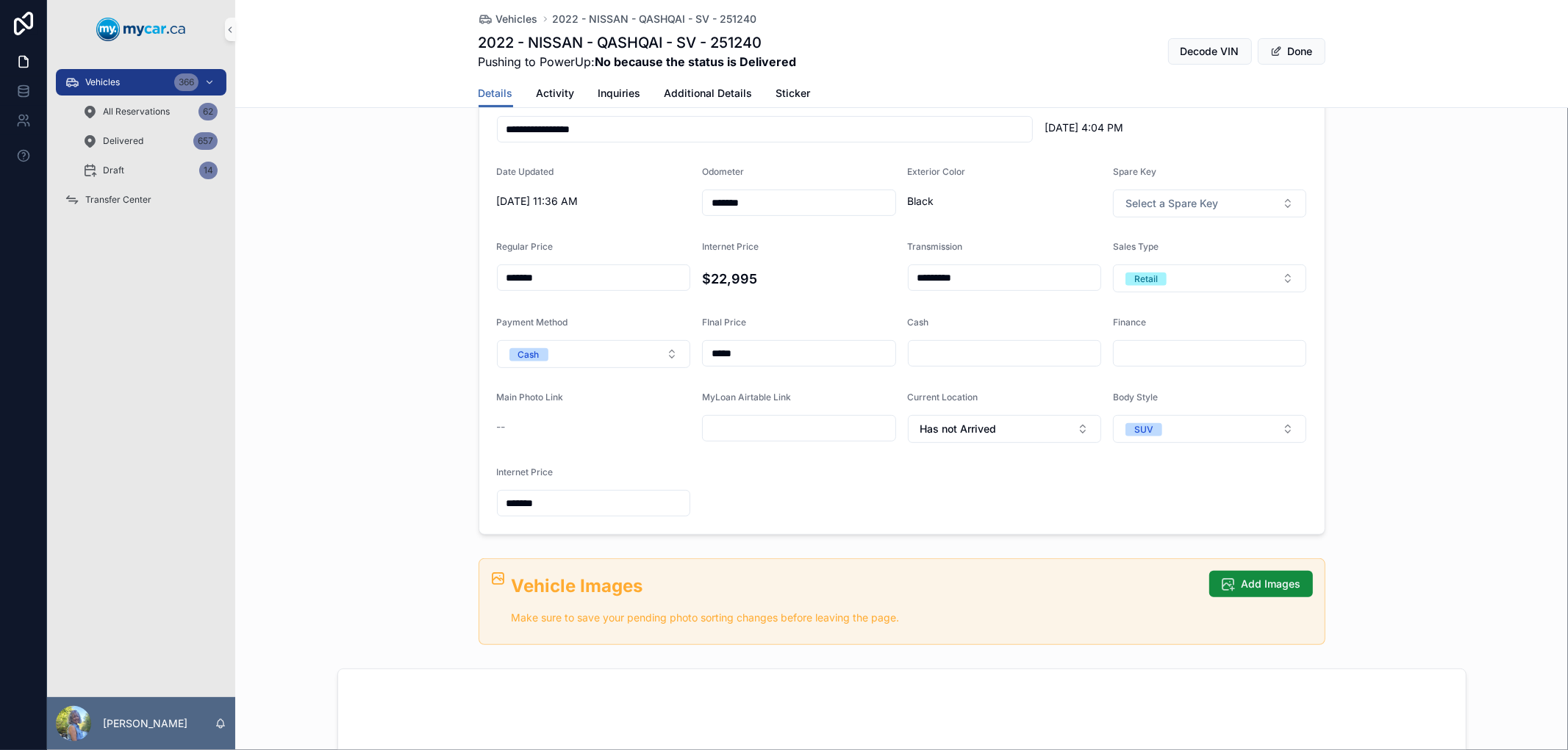
scroll to position [326, 0]
click at [1015, 429] on button "Has not Arrived" at bounding box center [1004, 427] width 194 height 28
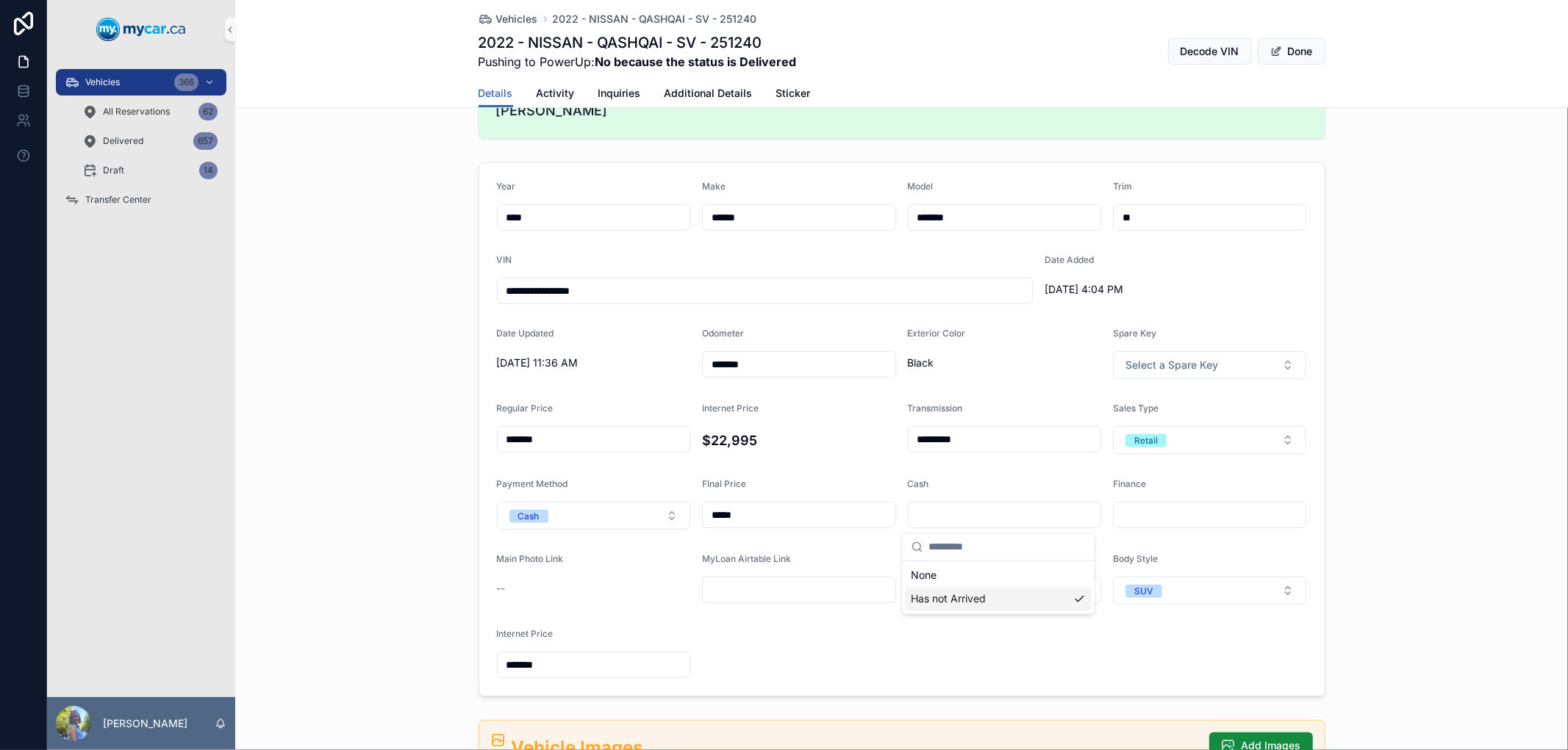
scroll to position [408, 0]
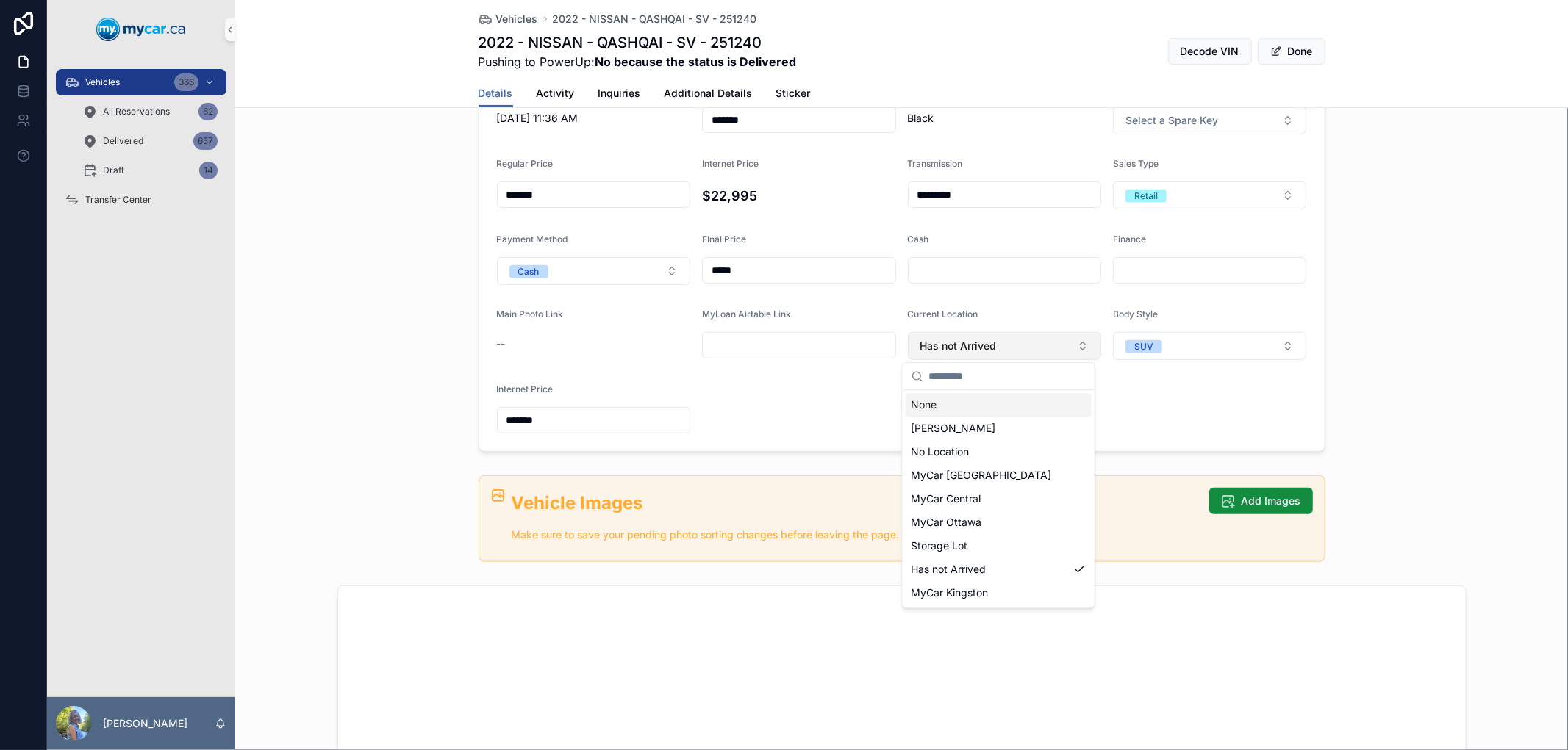
click at [995, 347] on button "Has not Arrived" at bounding box center [1004, 346] width 194 height 28
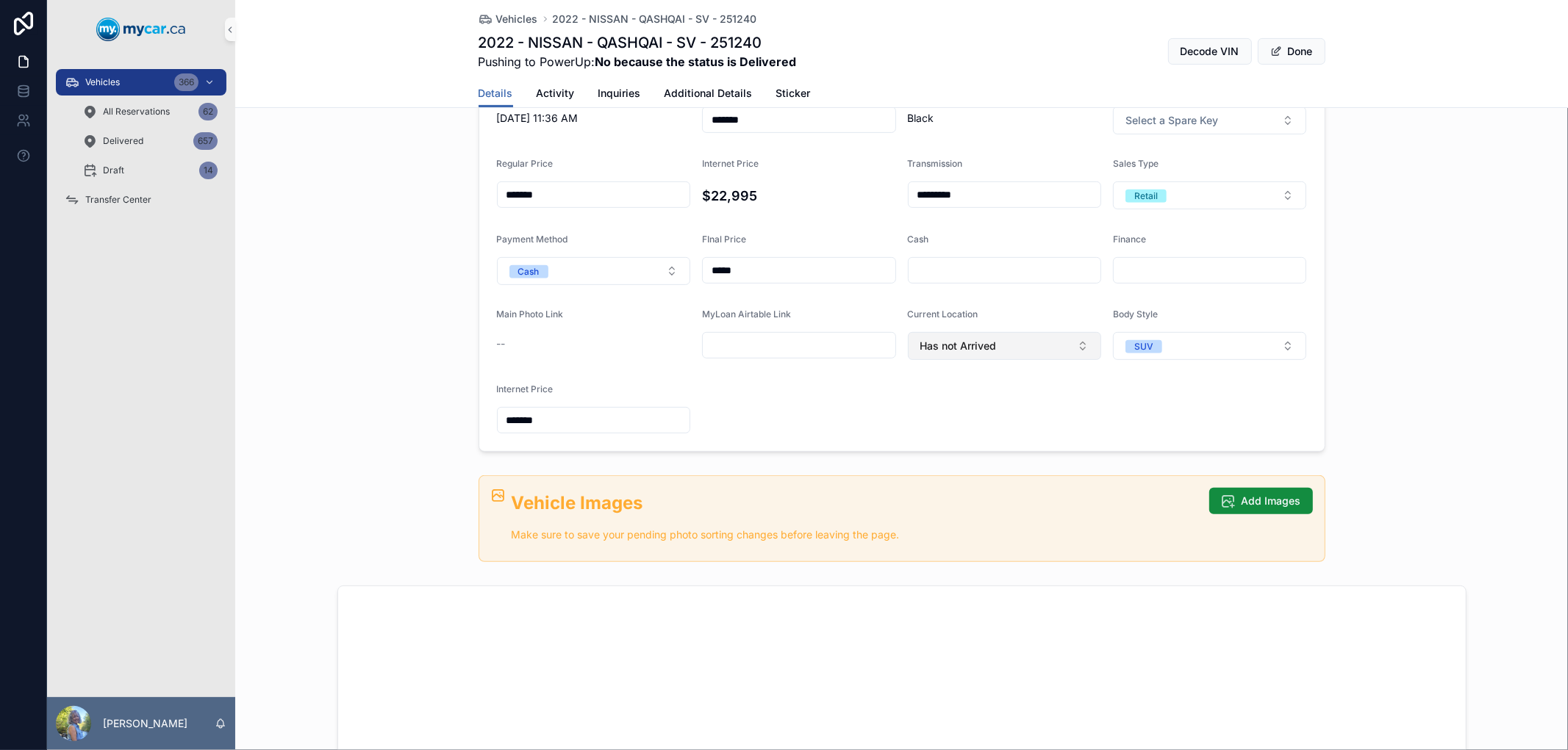
click at [1075, 350] on button "Has not Arrived" at bounding box center [1004, 346] width 194 height 28
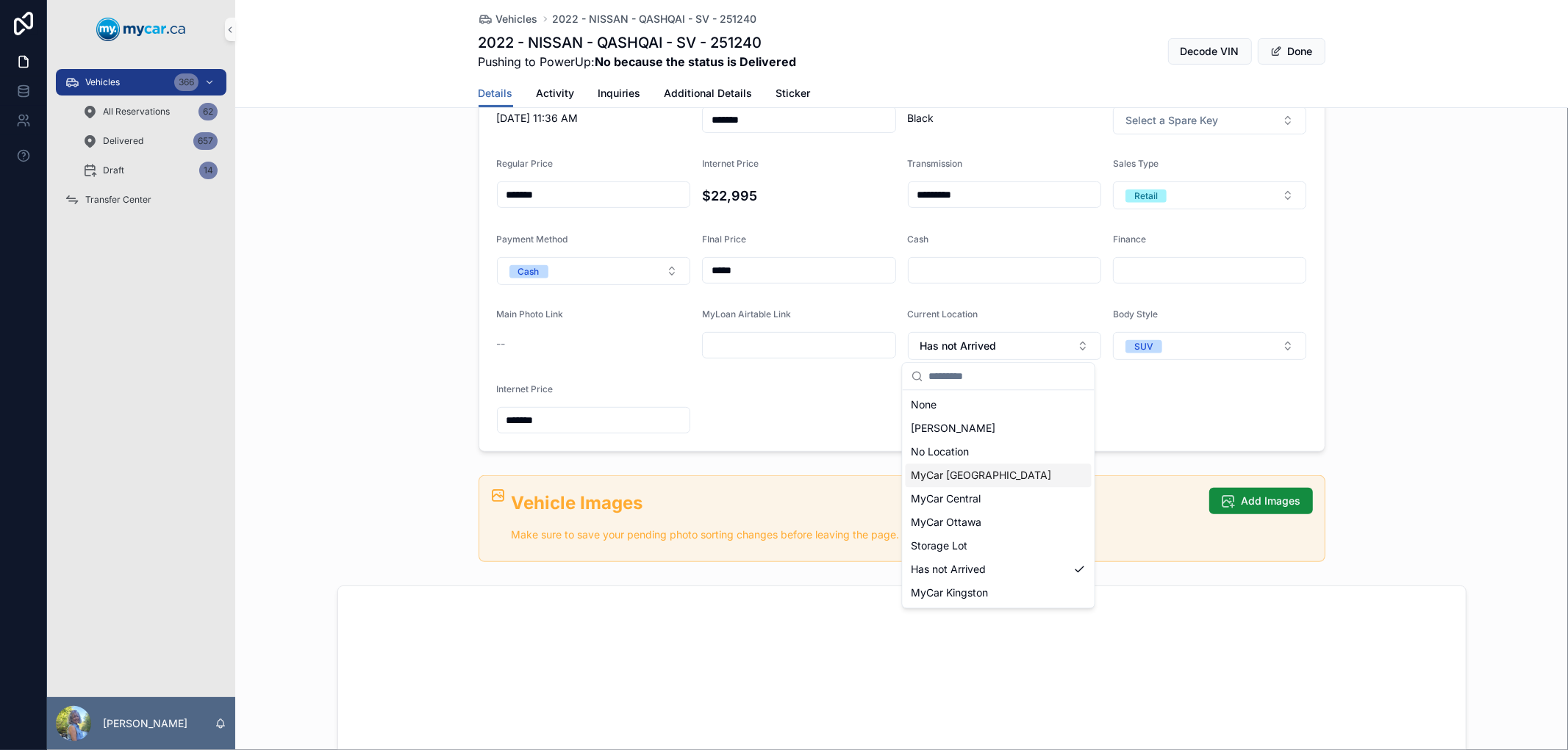
click at [998, 473] on div "MyCar [GEOGRAPHIC_DATA]" at bounding box center [999, 475] width 186 height 23
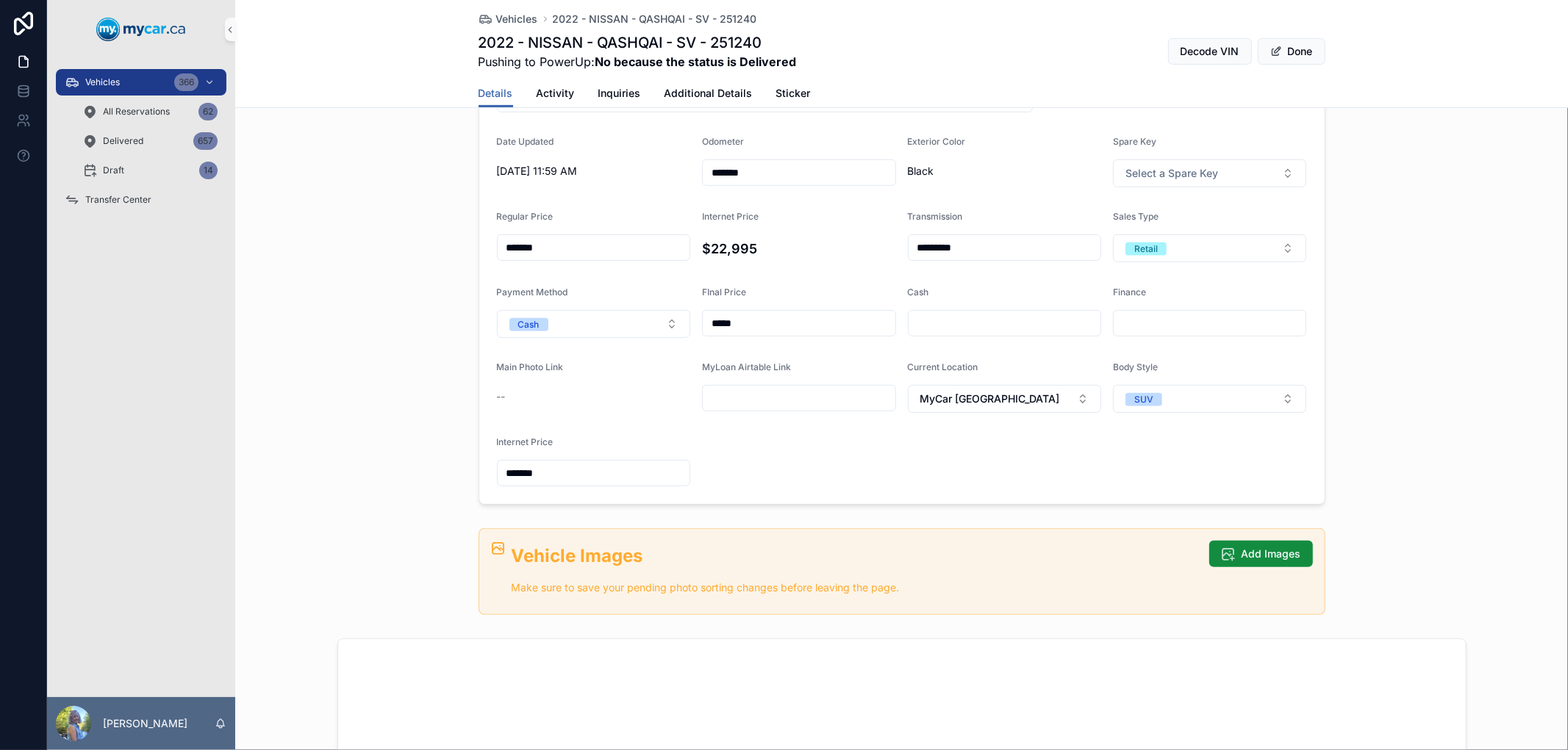
scroll to position [326, 0]
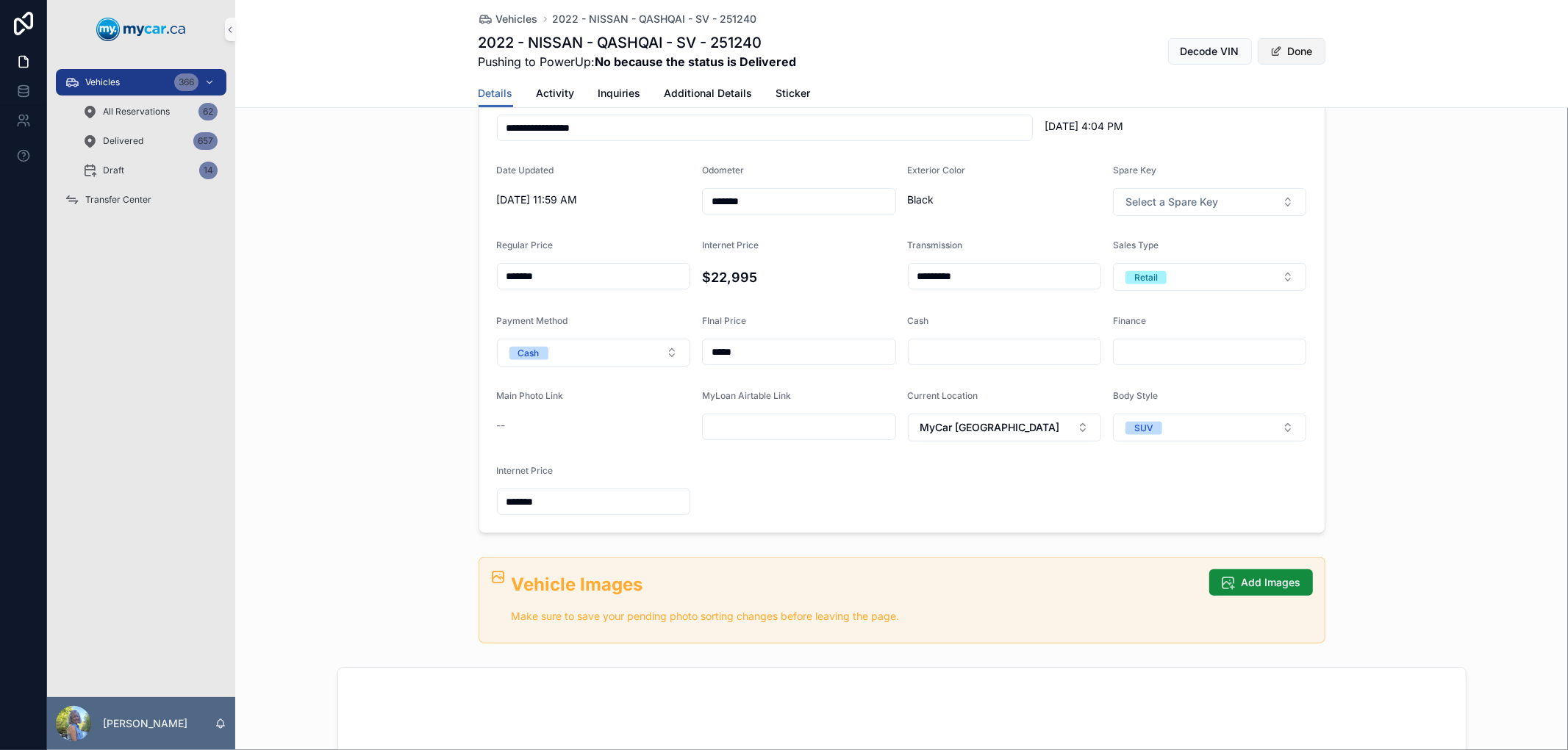
click at [1311, 45] on button "Done" at bounding box center [1291, 51] width 68 height 27
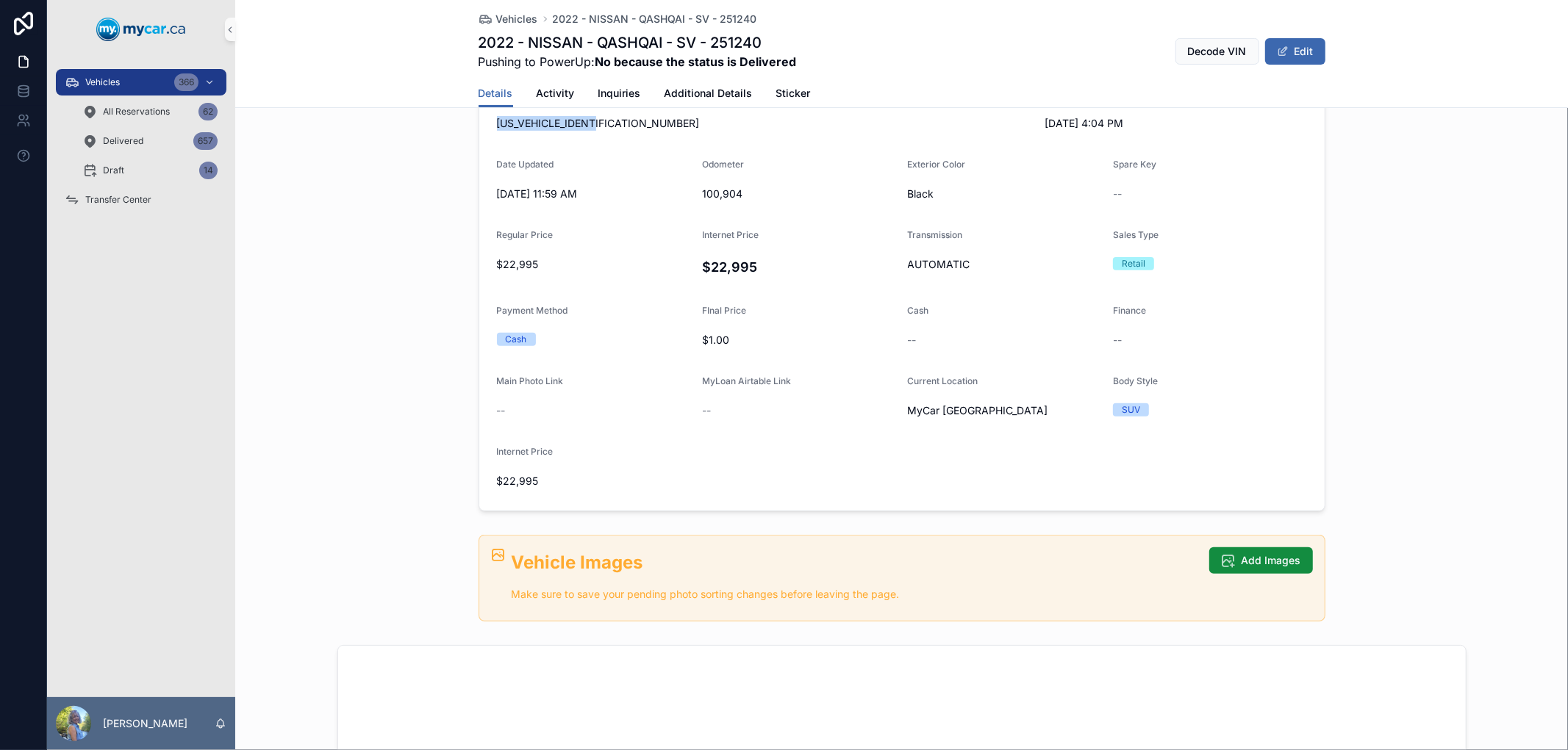
drag, startPoint x: 612, startPoint y: 119, endPoint x: 488, endPoint y: 129, distance: 124.4
click at [488, 129] on form "Year 2022 Make NISSAN Model QASHQAI Trim SV VIN JN1BJ1BW8NW472063 Date Added 9/…" at bounding box center [901, 255] width 845 height 511
click at [130, 194] on span "Transfer Center" at bounding box center [118, 200] width 66 height 12
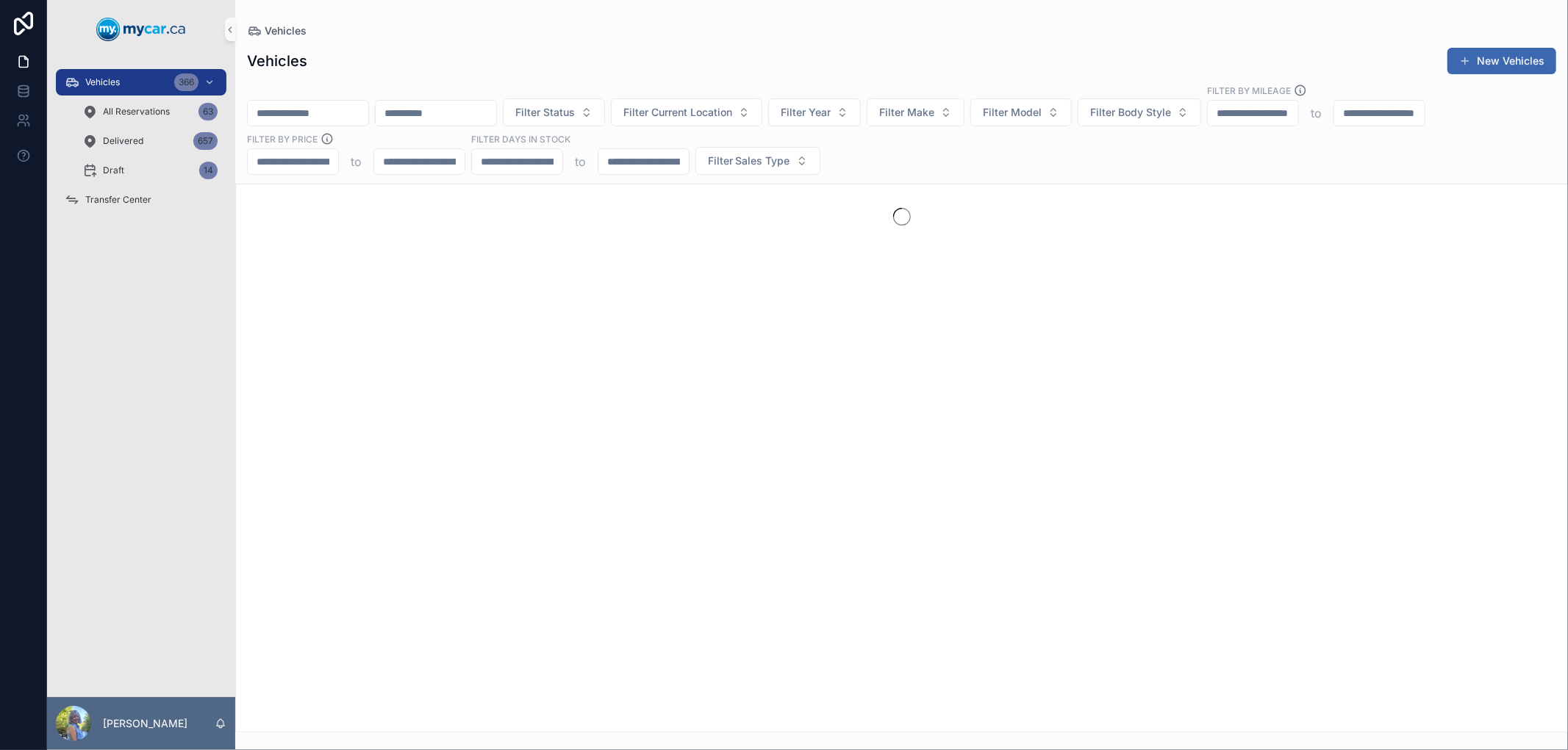
click at [361, 108] on input "scrollable content" at bounding box center [308, 114] width 120 height 21
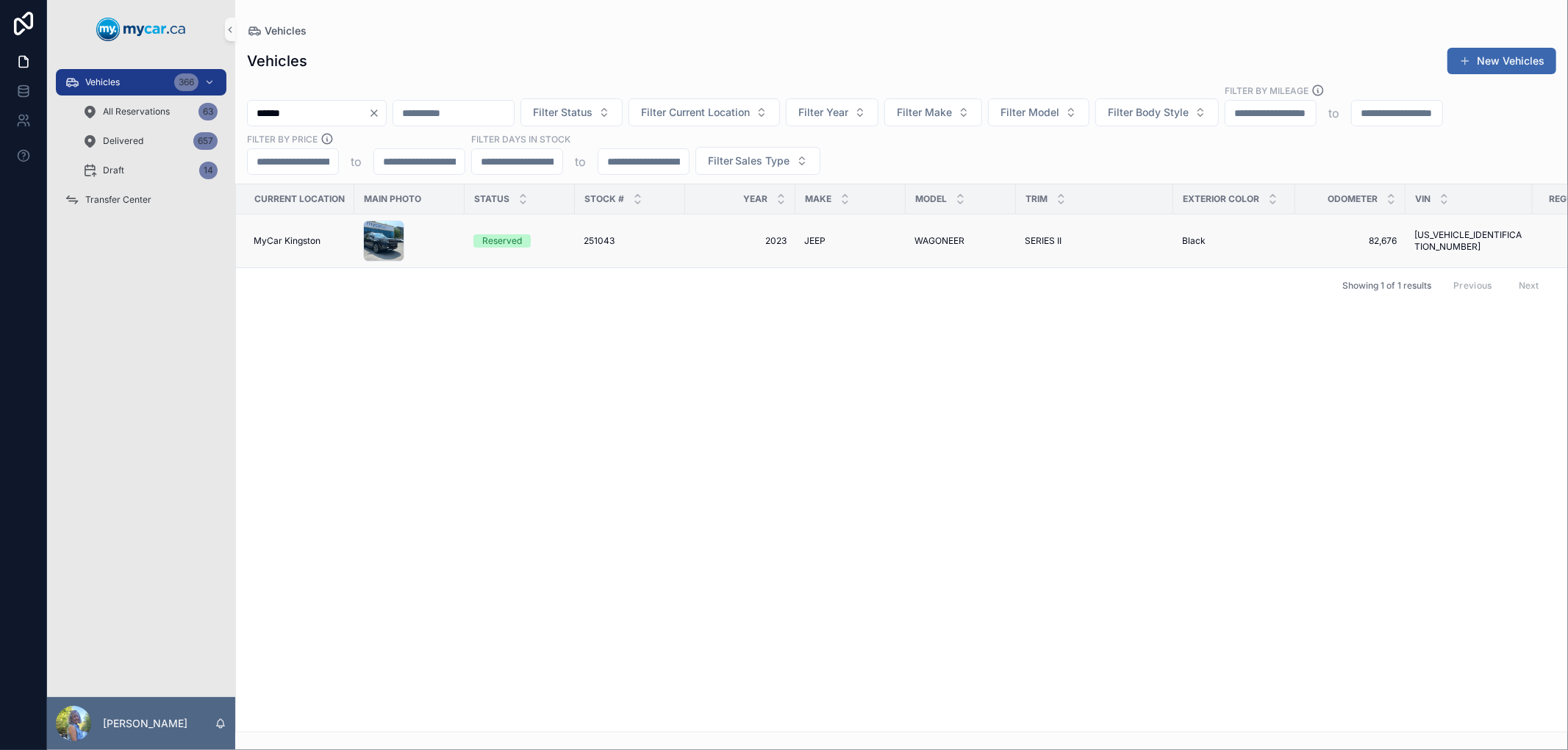
type input "******"
click at [599, 241] on span "251043" at bounding box center [599, 241] width 31 height 12
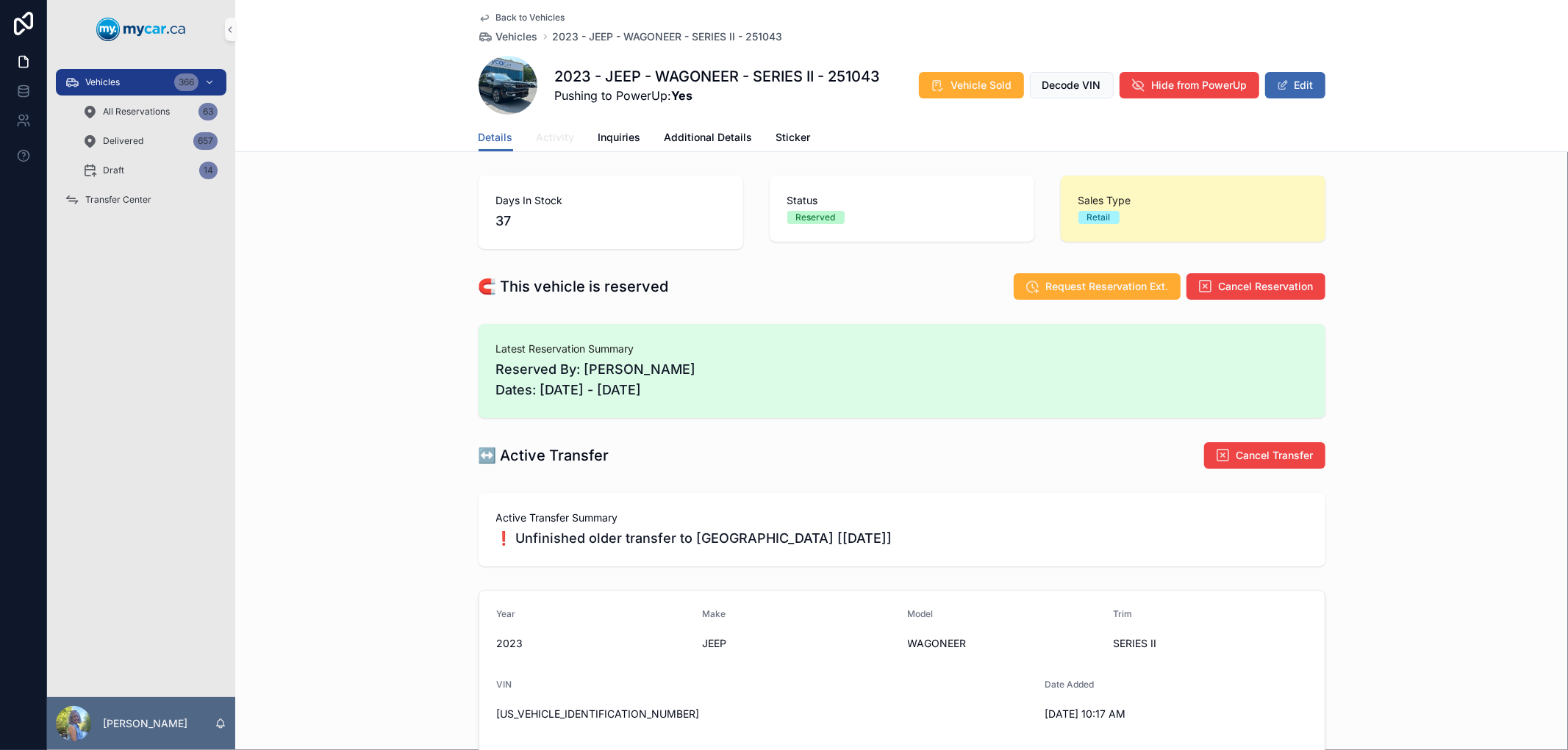
click at [538, 130] on span "Activity" at bounding box center [556, 137] width 38 height 15
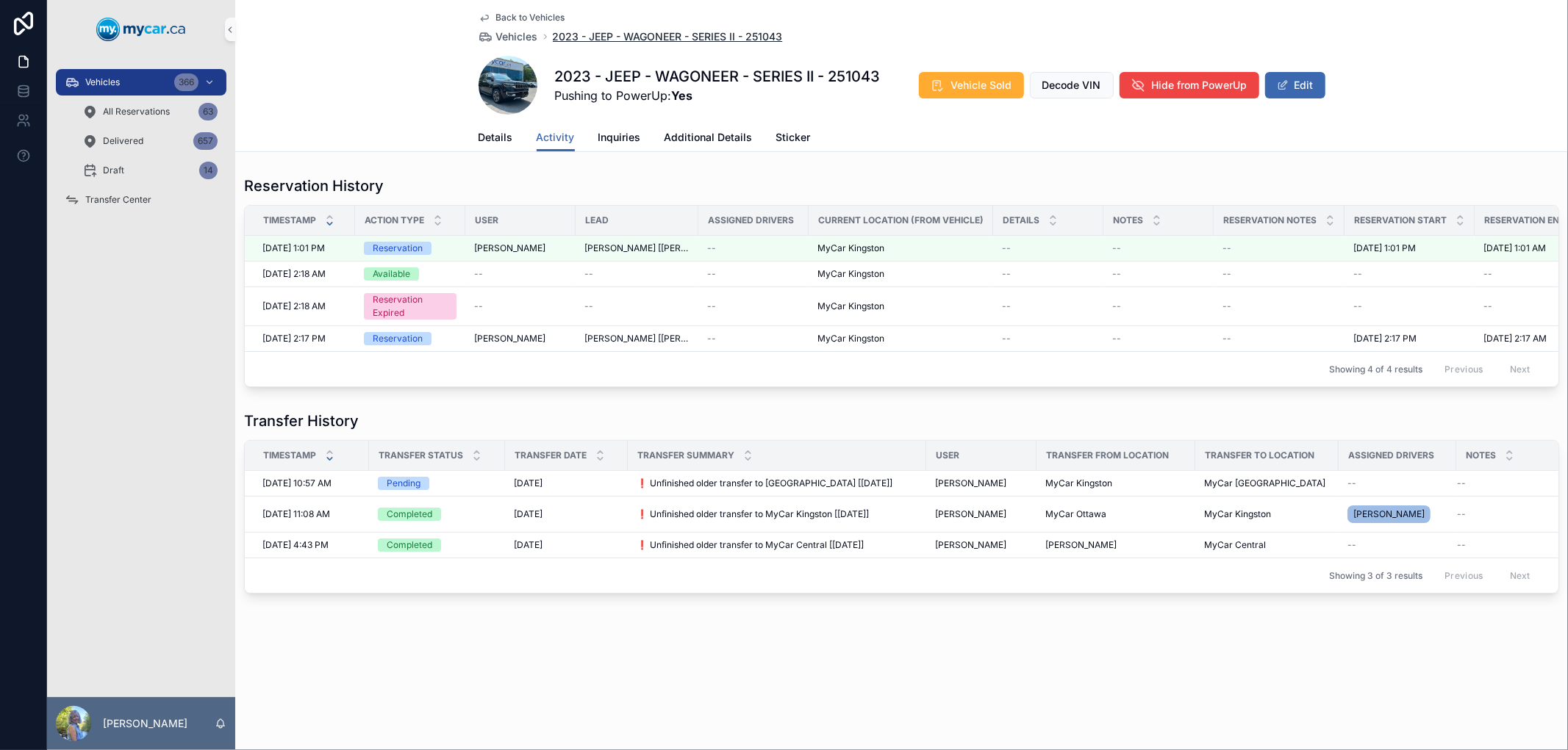
click at [629, 38] on span "2023 - JEEP - WAGONEER - SERIES II - 251043" at bounding box center [667, 36] width 230 height 15
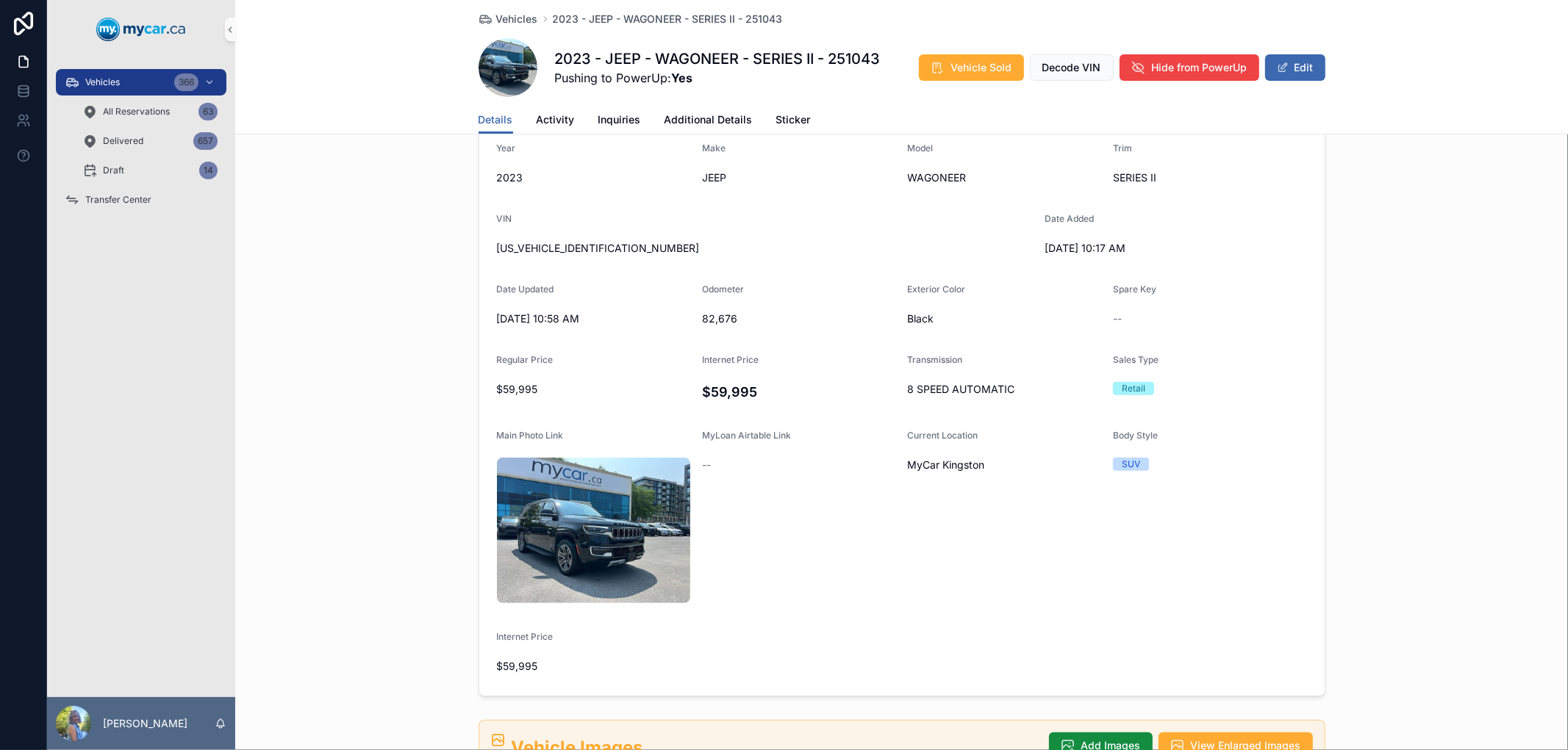
scroll to position [489, 0]
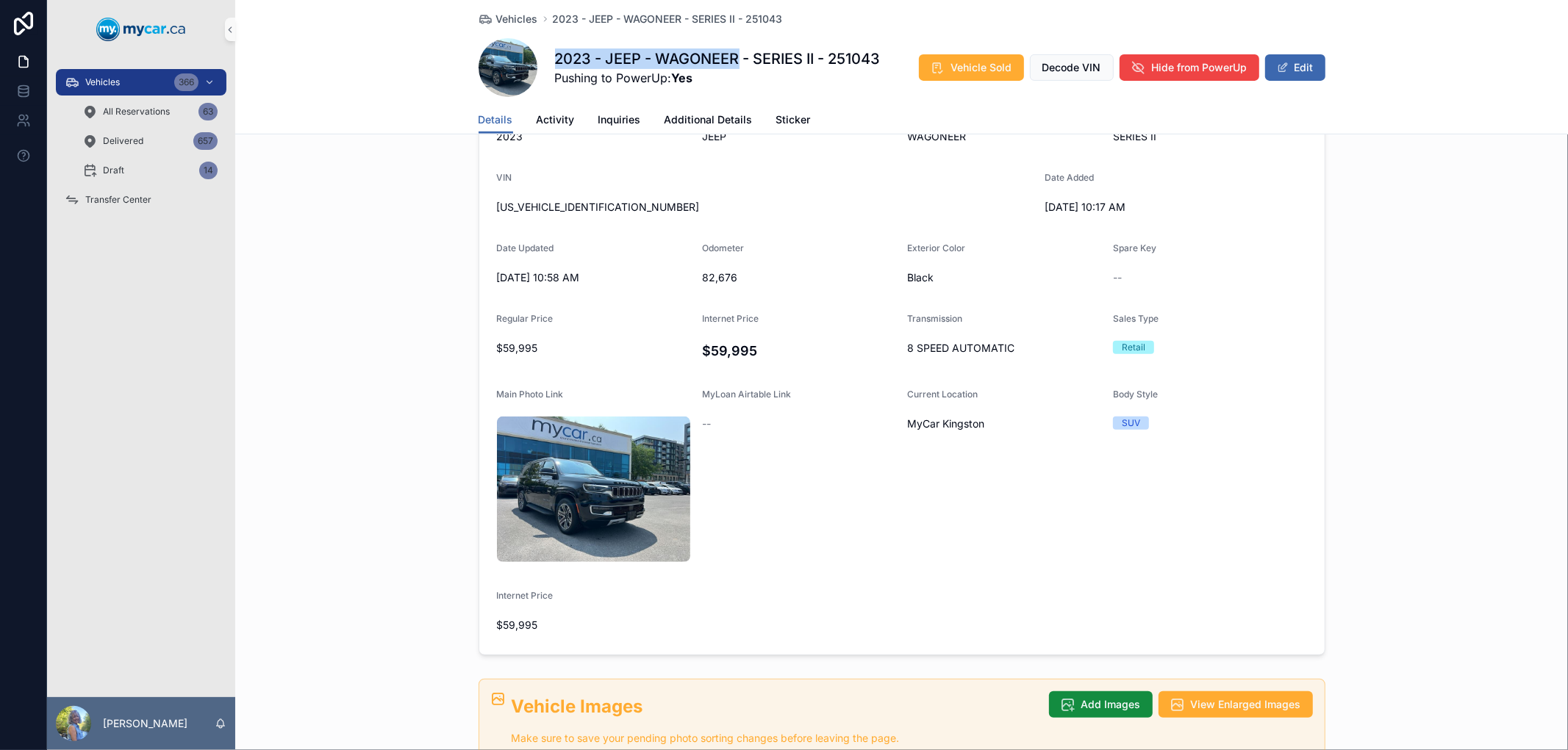
drag, startPoint x: 550, startPoint y: 57, endPoint x: 735, endPoint y: 60, distance: 185.0
click at [735, 60] on h1 "2023 - JEEP - WAGONEER - SERIES II - 251043" at bounding box center [717, 58] width 326 height 21
copy h1 "2023 - JEEP - WAGONEER"
drag, startPoint x: 613, startPoint y: 209, endPoint x: 488, endPoint y: 209, distance: 125.0
click at [488, 209] on form "Year 2023 Make JEEP Model WAGONEER Trim SERIES II VIN 1C4SJVBP3PS557674 Date Ad…" at bounding box center [901, 369] width 845 height 571
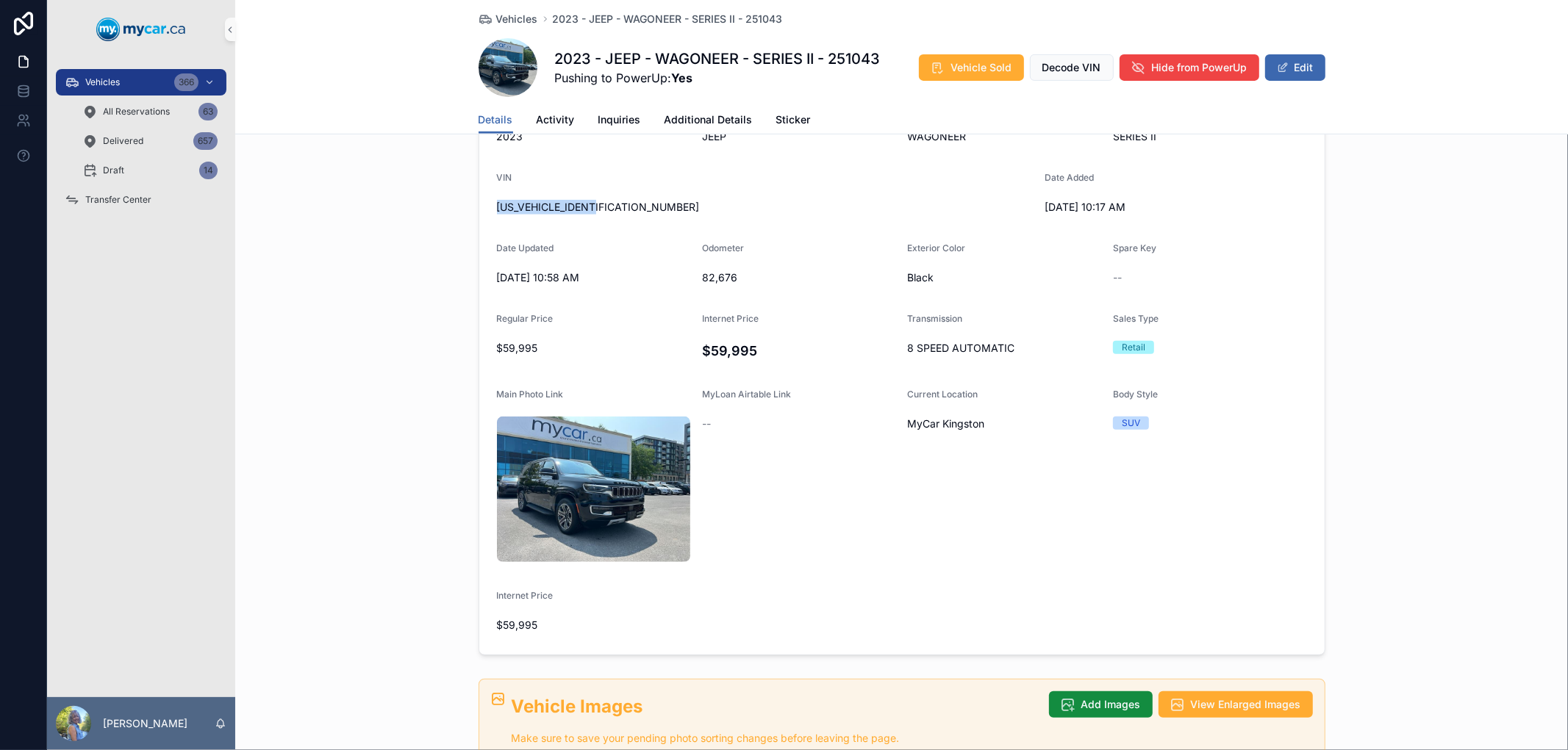
copy span "1C4SJVBP3PS557674"
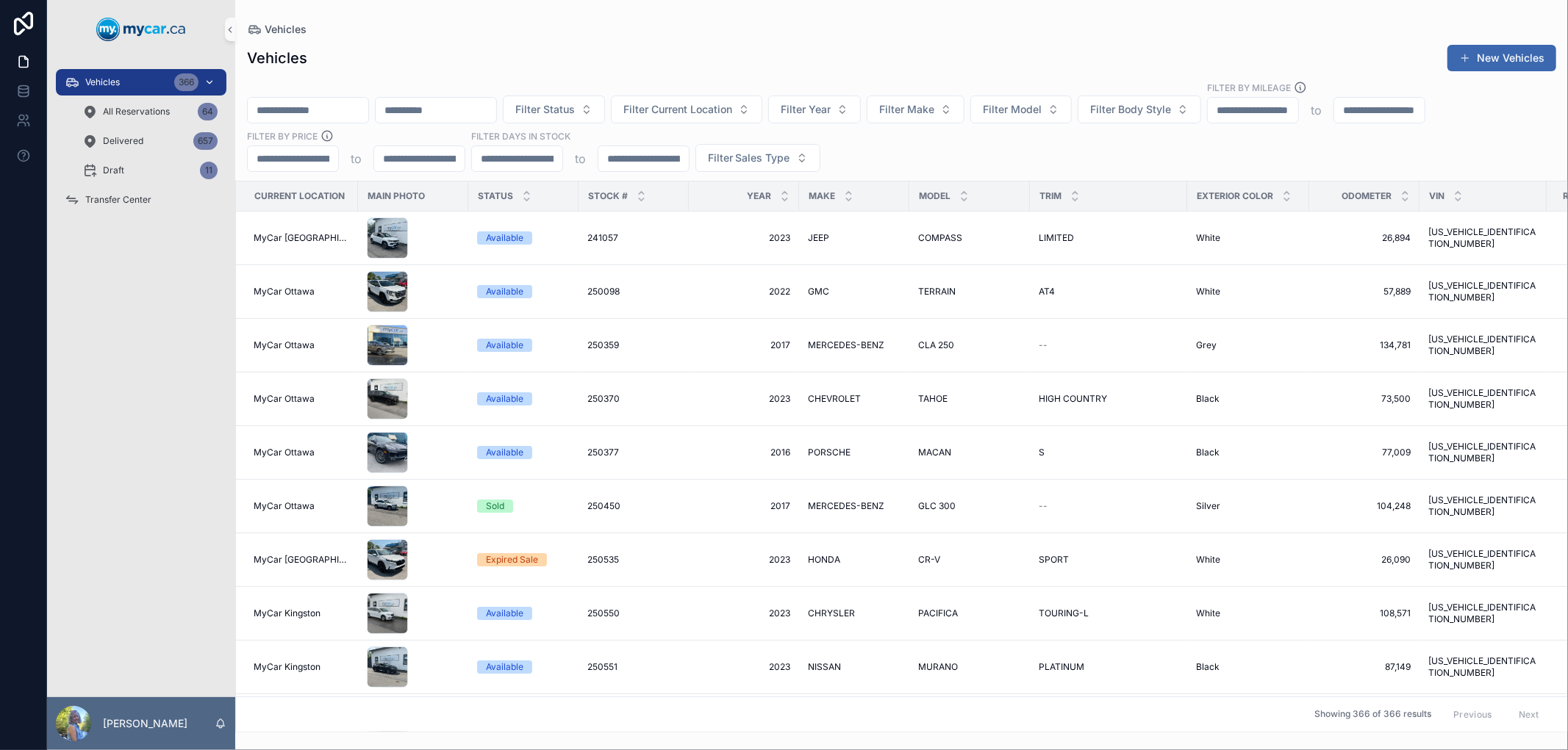
click at [89, 81] on span "Vehicles" at bounding box center [102, 83] width 34 height 12
click at [461, 108] on input "scrollable content" at bounding box center [436, 110] width 120 height 21
paste input "**********"
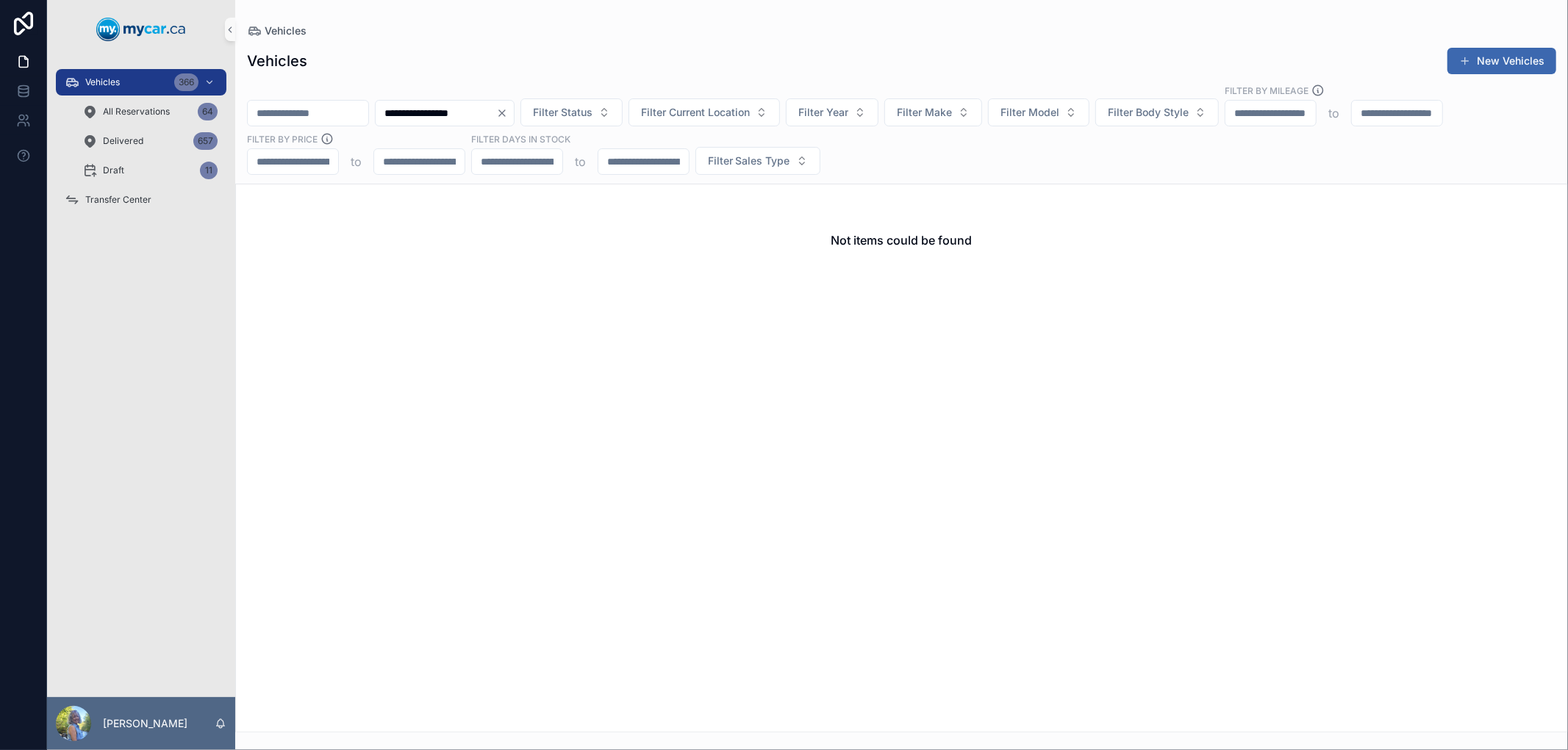
drag, startPoint x: 493, startPoint y: 111, endPoint x: 398, endPoint y: 111, distance: 95.0
click at [398, 111] on div "**********" at bounding box center [901, 129] width 1332 height 91
drag, startPoint x: 494, startPoint y: 112, endPoint x: 544, endPoint y: 116, distance: 50.2
click at [495, 112] on input "**********" at bounding box center [436, 114] width 120 height 21
type input "**********"
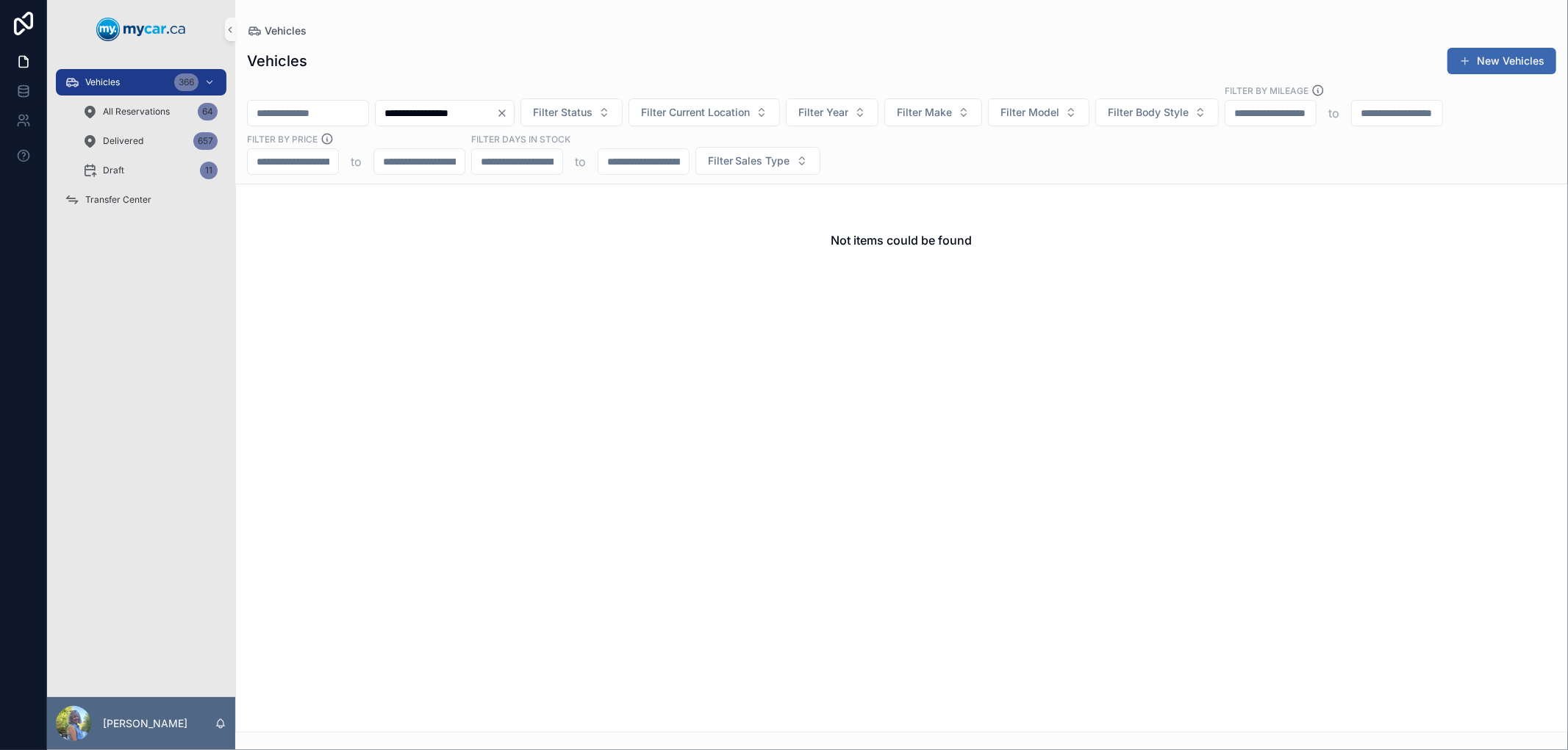
click at [507, 116] on icon "Clear" at bounding box center [502, 114] width 12 height 12
click at [496, 114] on input "**********" at bounding box center [436, 114] width 120 height 21
drag, startPoint x: 534, startPoint y: 105, endPoint x: 488, endPoint y: 112, distance: 46.5
click at [488, 112] on input "**********" at bounding box center [436, 114] width 120 height 21
type input "**********"
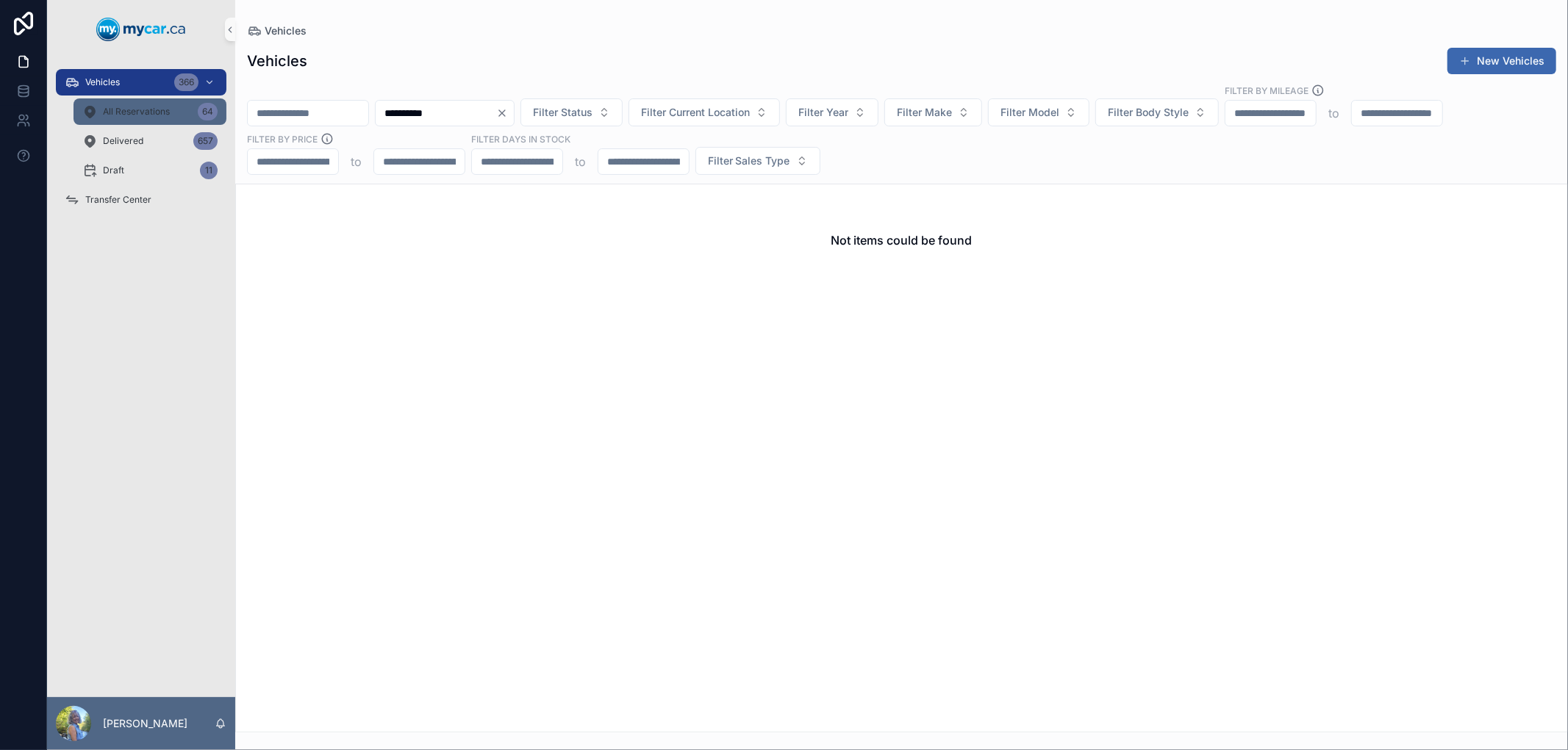
click at [151, 111] on span "All Reservations" at bounding box center [137, 112] width 67 height 12
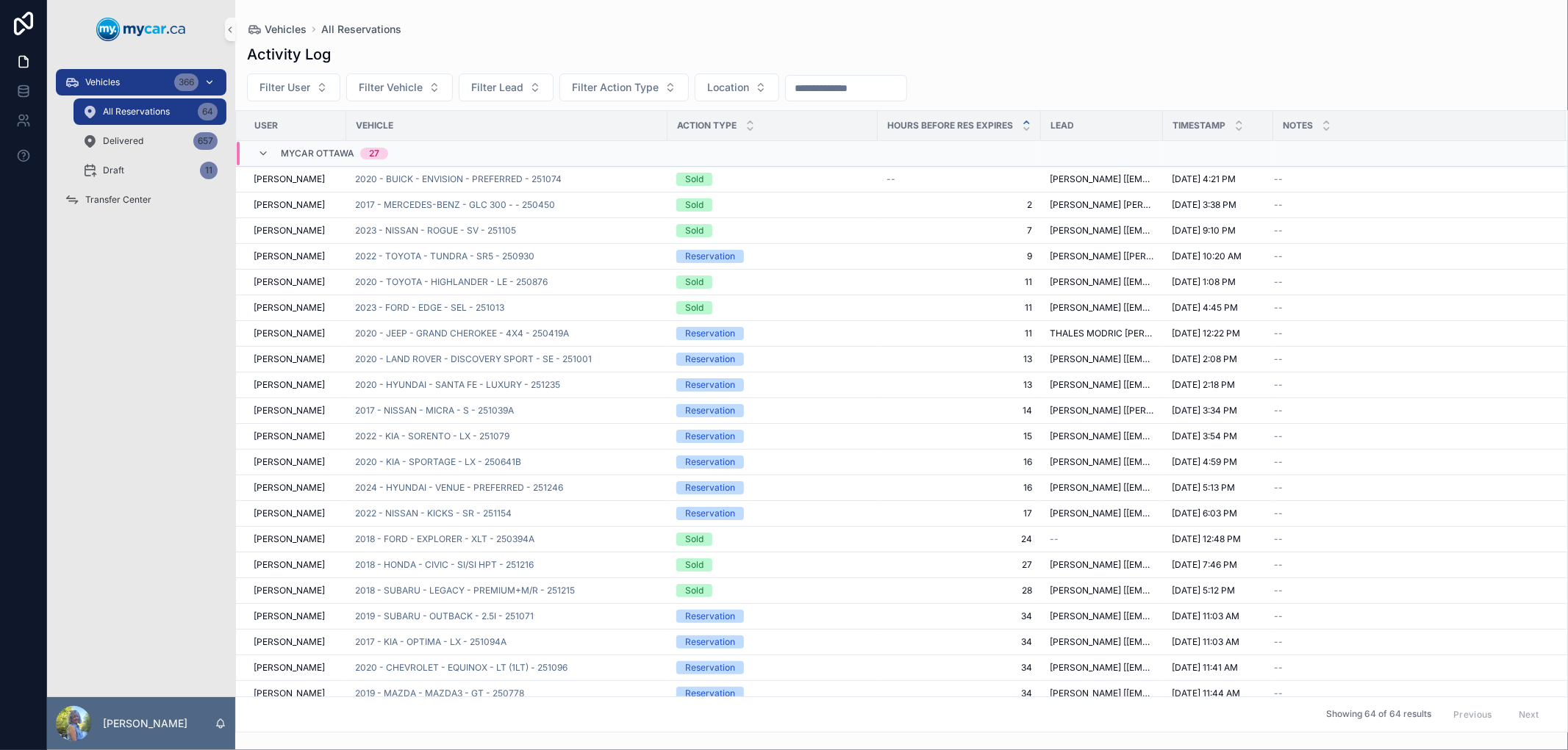
click at [133, 86] on div "Vehicles 366" at bounding box center [141, 82] width 153 height 23
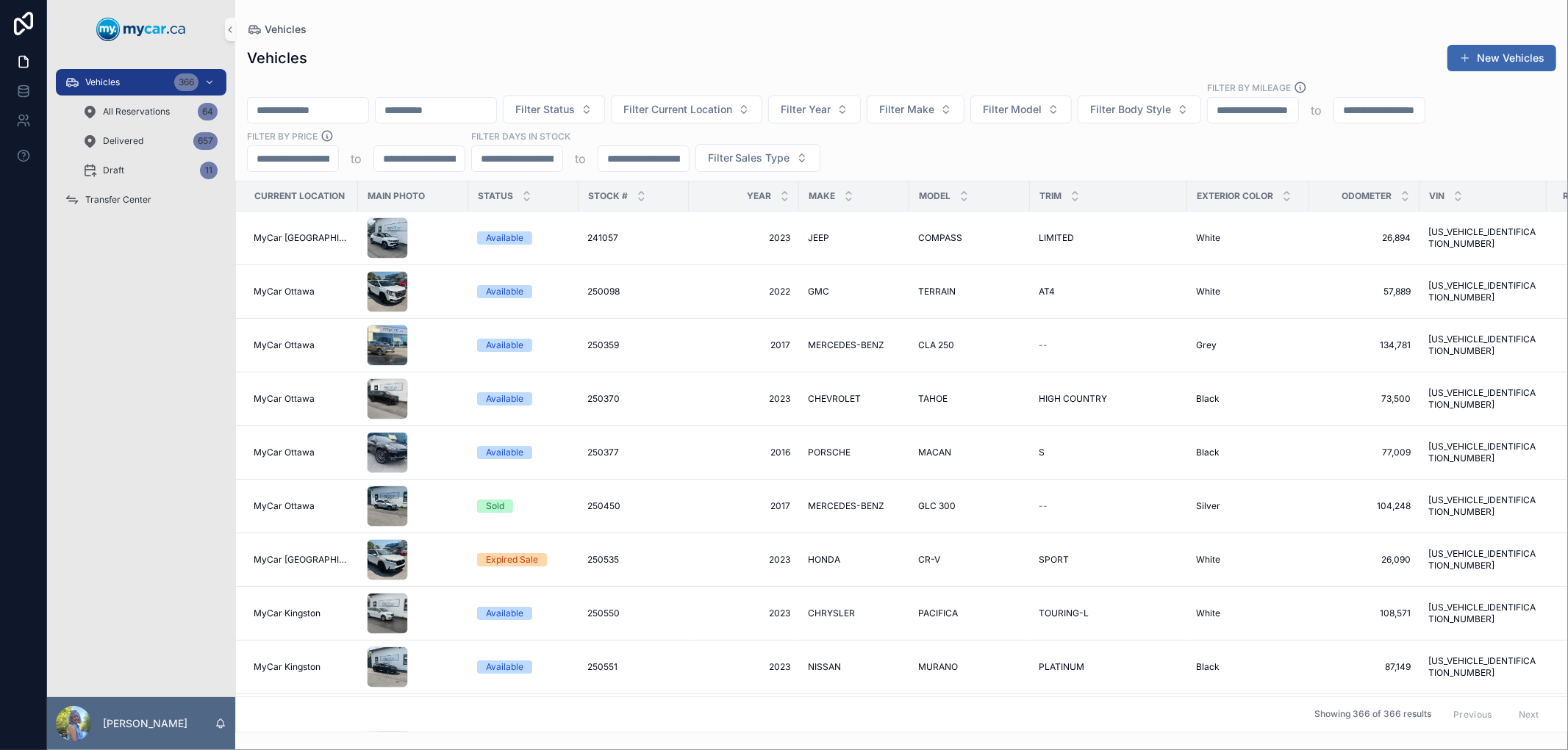
click at [346, 107] on input "scrollable content" at bounding box center [308, 110] width 120 height 21
paste input "******"
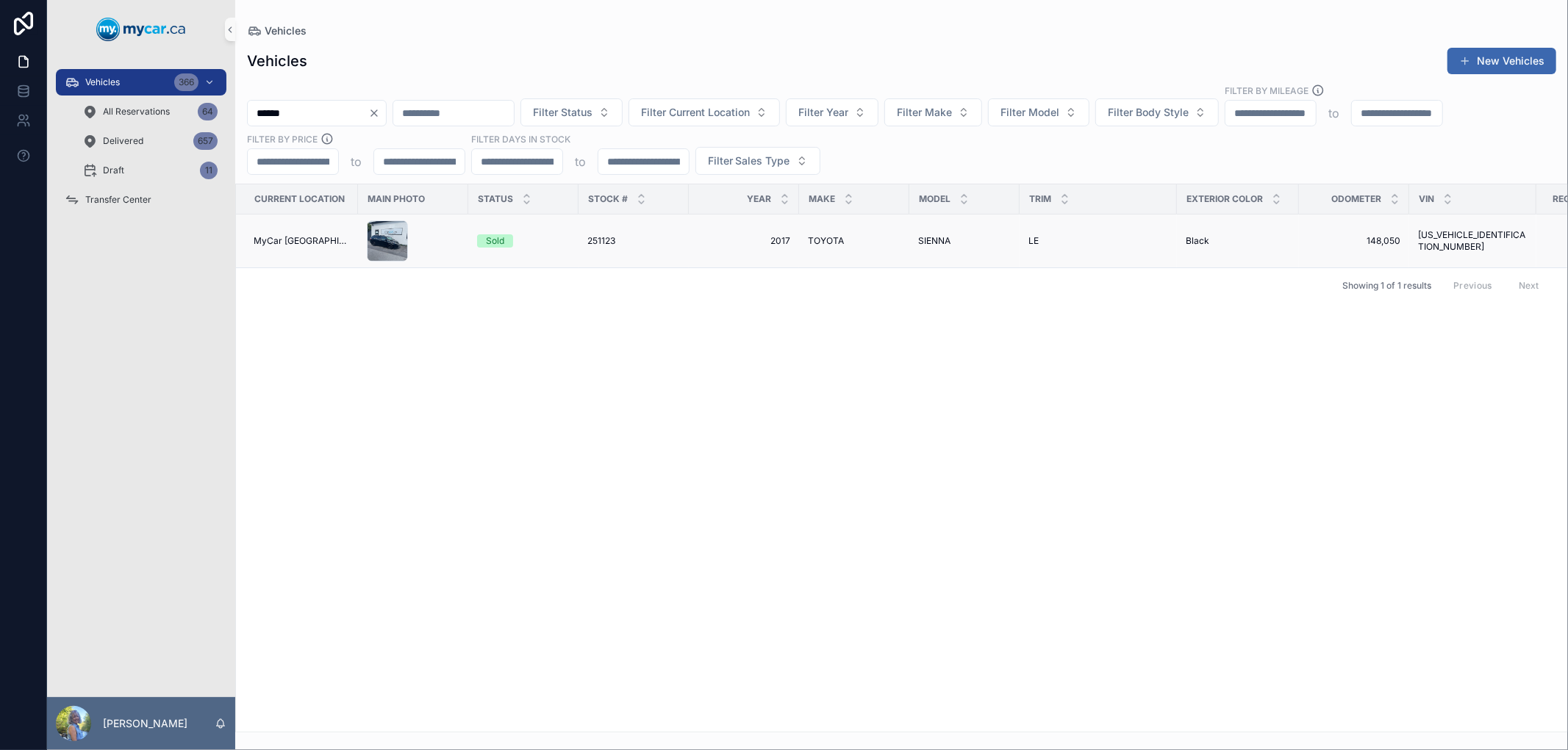
type input "******"
click at [596, 238] on span "251123" at bounding box center [601, 241] width 28 height 12
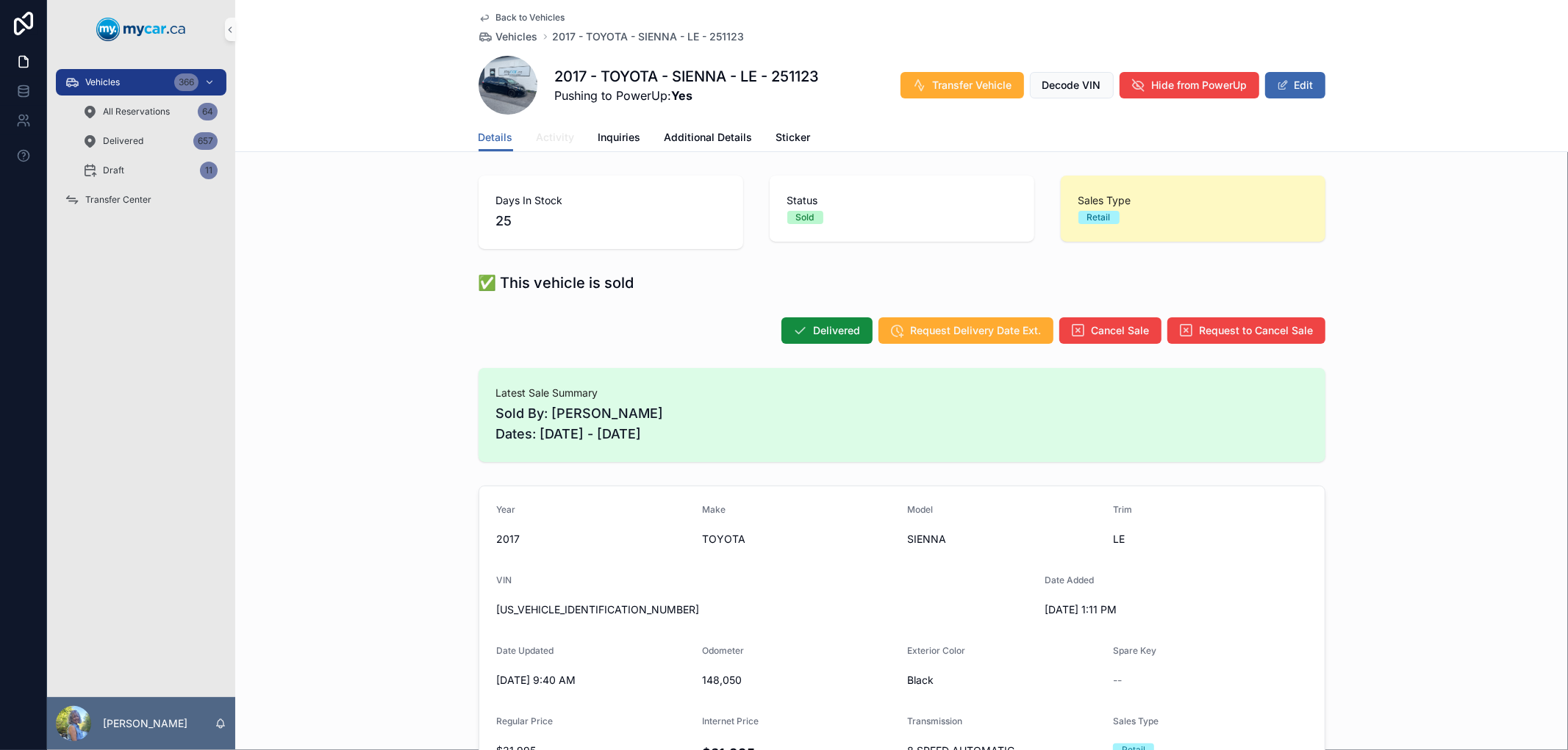
click at [552, 133] on span "Activity" at bounding box center [556, 137] width 38 height 15
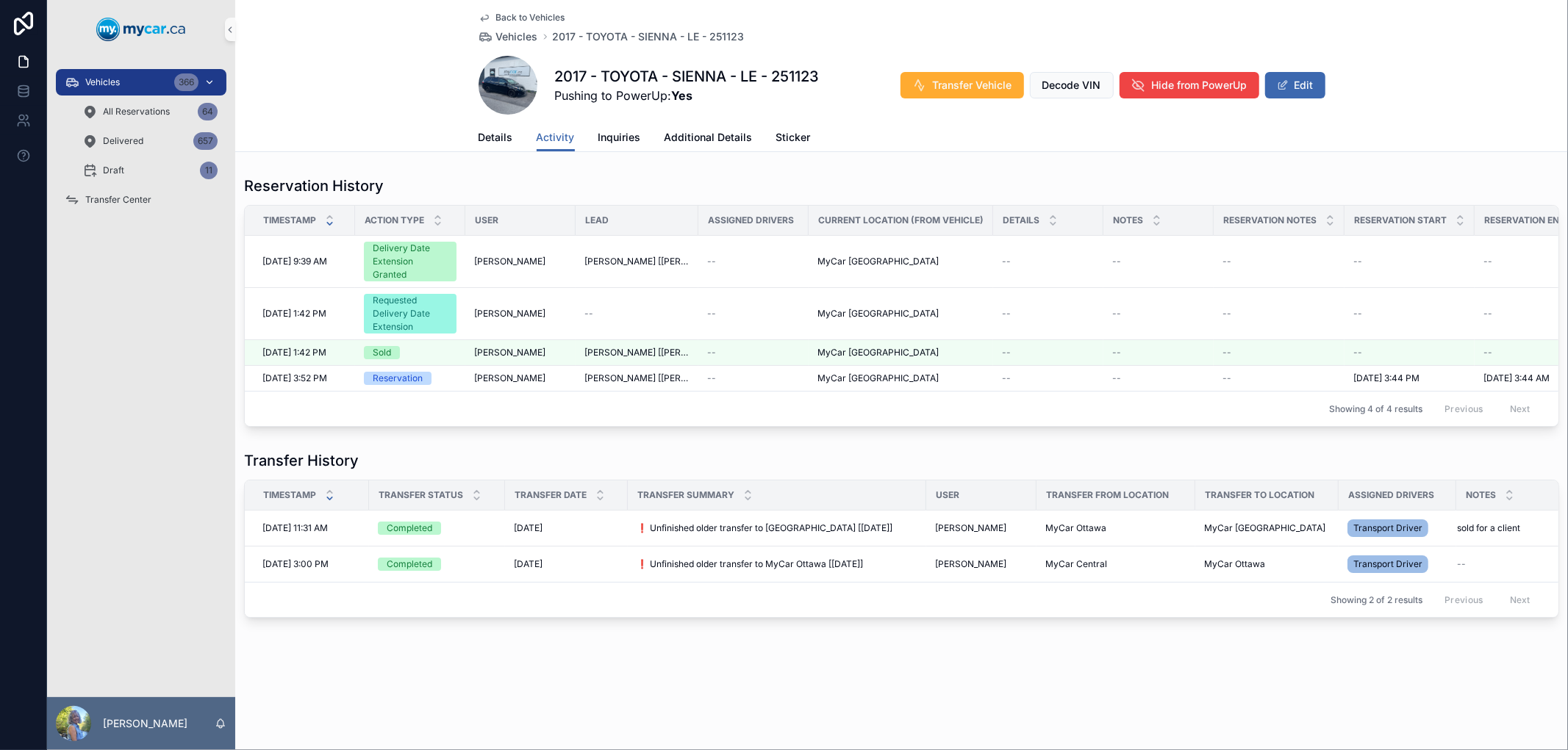
click at [148, 81] on div "Vehicles 366" at bounding box center [141, 82] width 153 height 23
